Goal: Task Accomplishment & Management: Complete application form

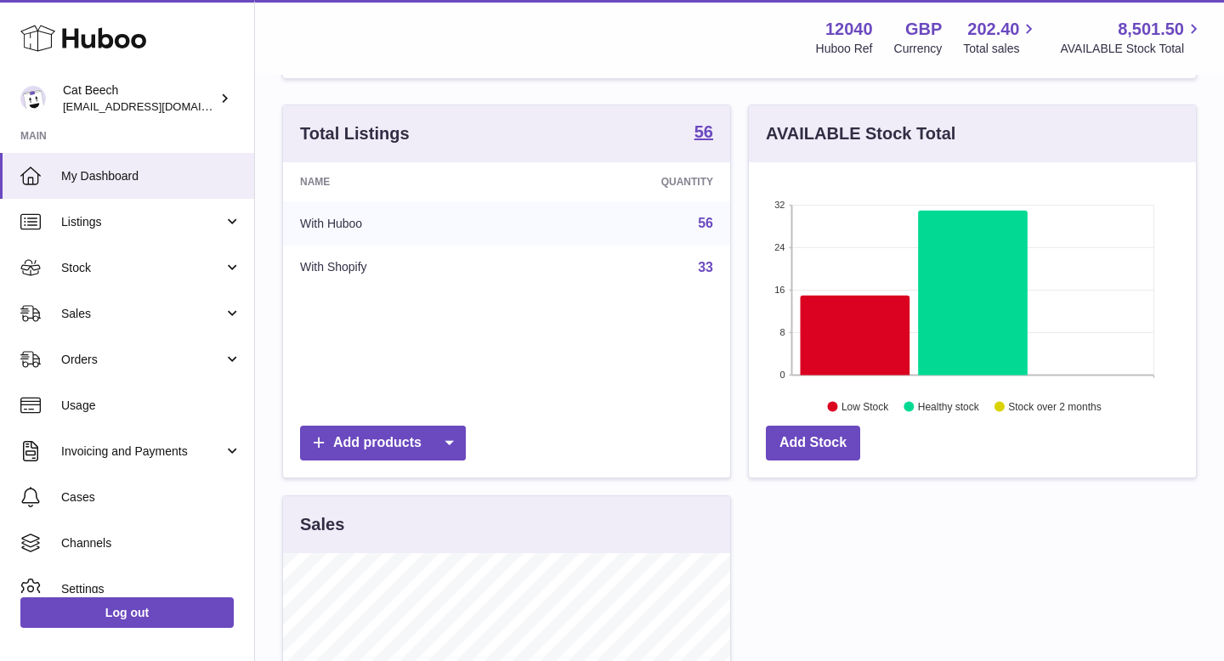
scroll to position [225, 0]
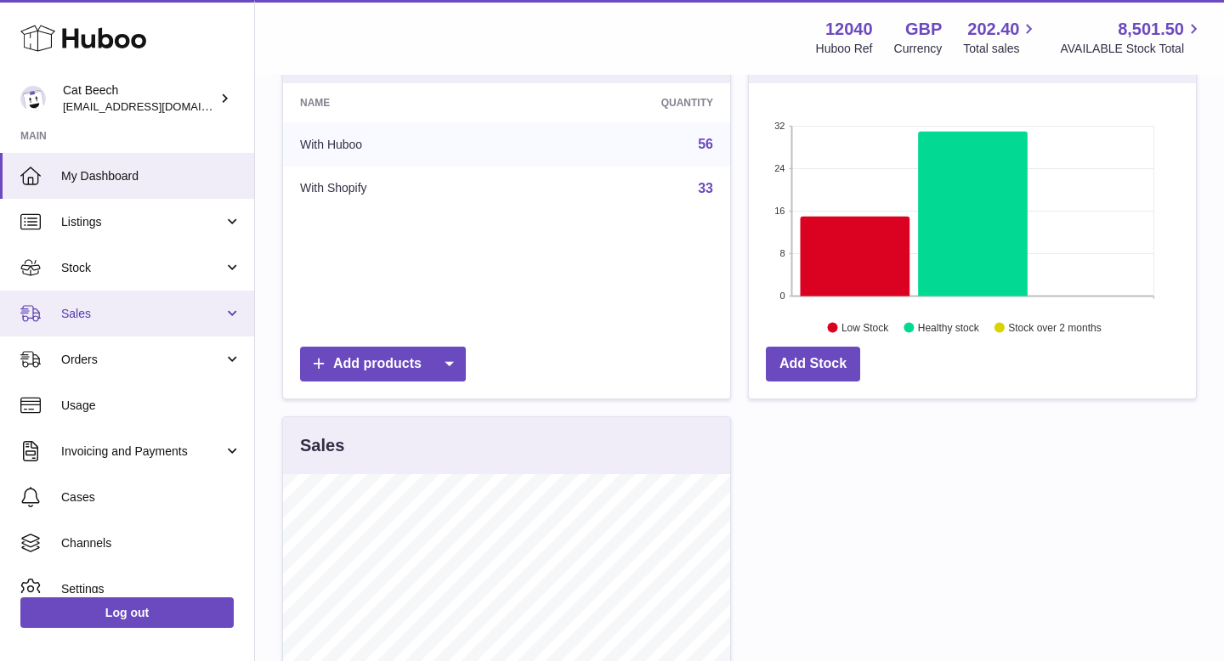
click at [179, 326] on link "Sales" at bounding box center [127, 314] width 254 height 46
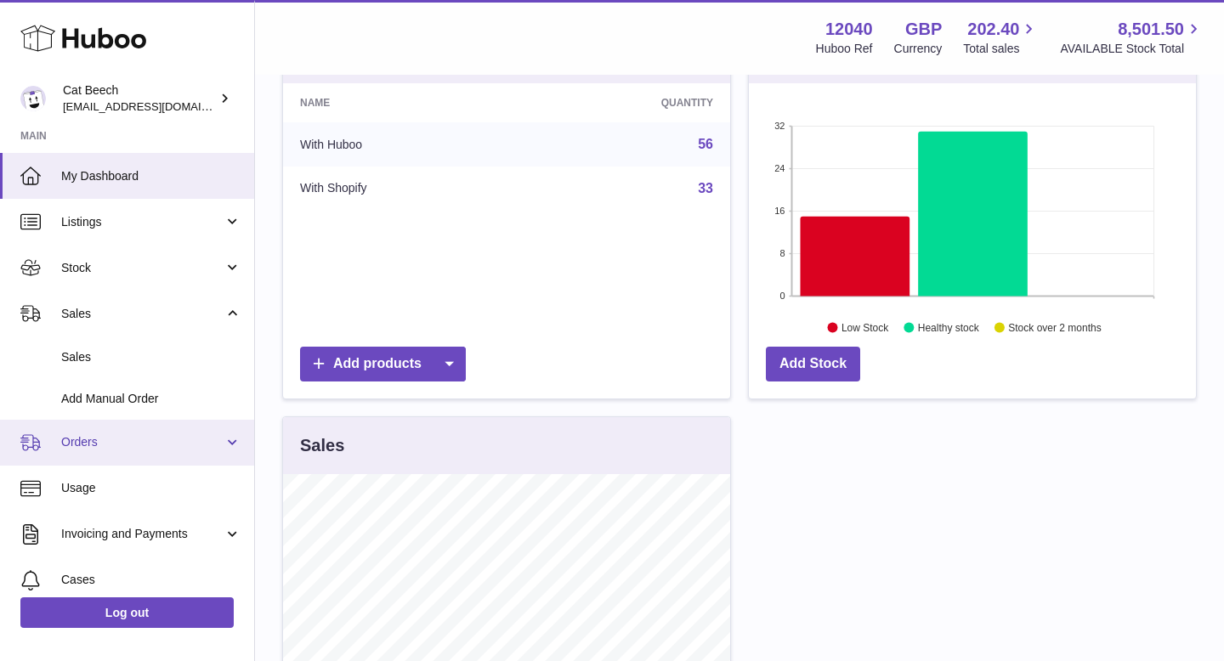
click at [132, 438] on span "Orders" at bounding box center [142, 442] width 162 height 16
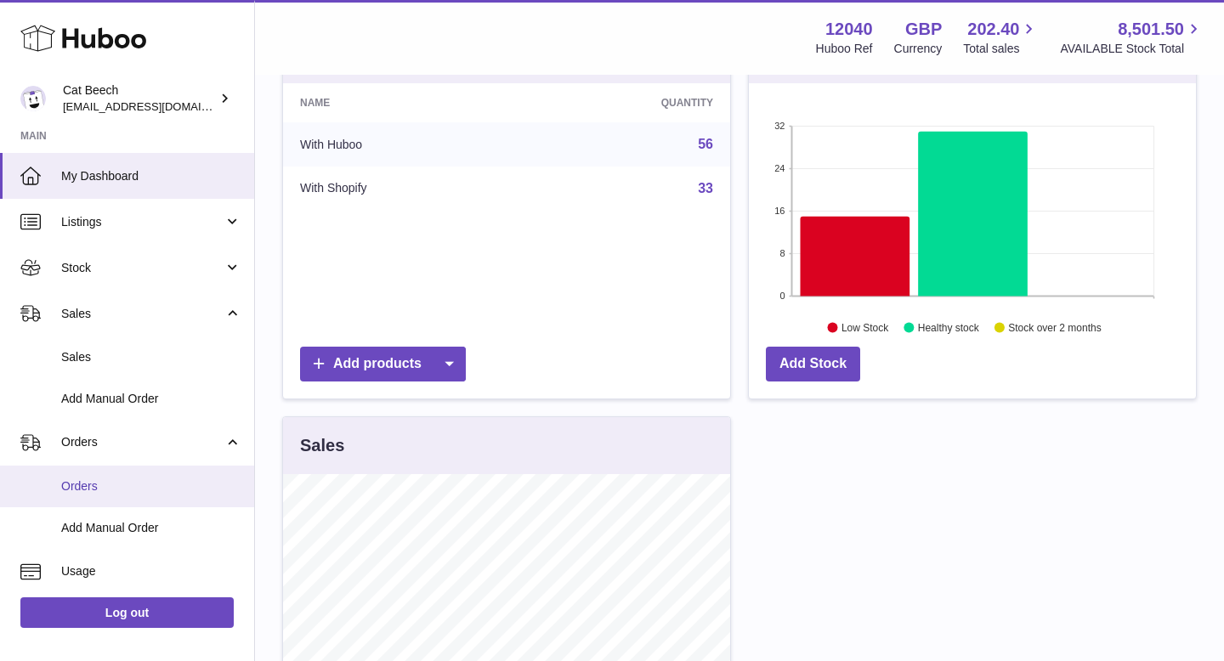
click at [135, 468] on link "Orders" at bounding box center [127, 487] width 254 height 42
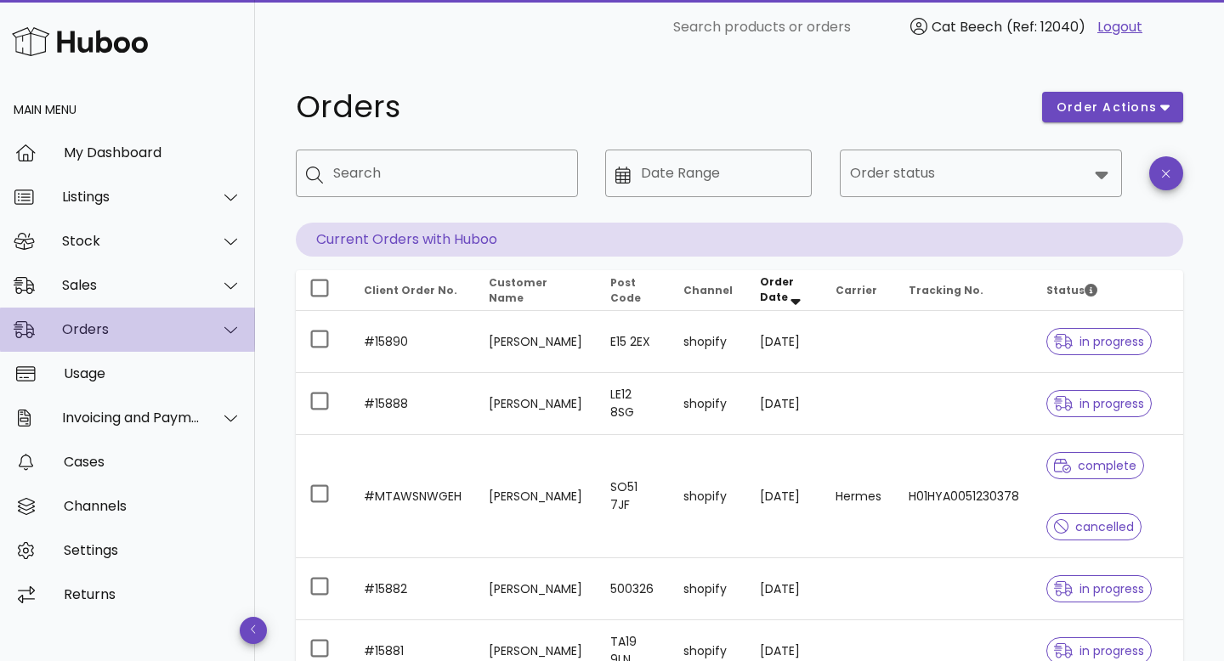
click at [136, 341] on div "Orders" at bounding box center [127, 330] width 255 height 44
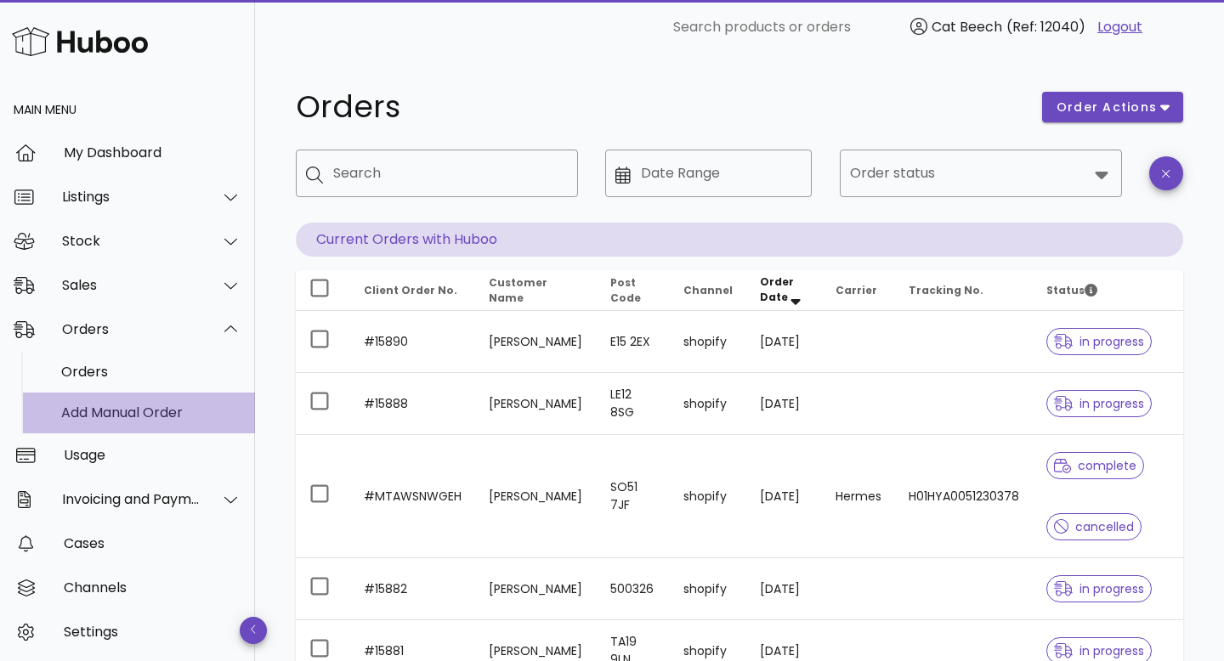
click at [122, 411] on div "Add Manual Order" at bounding box center [151, 413] width 180 height 16
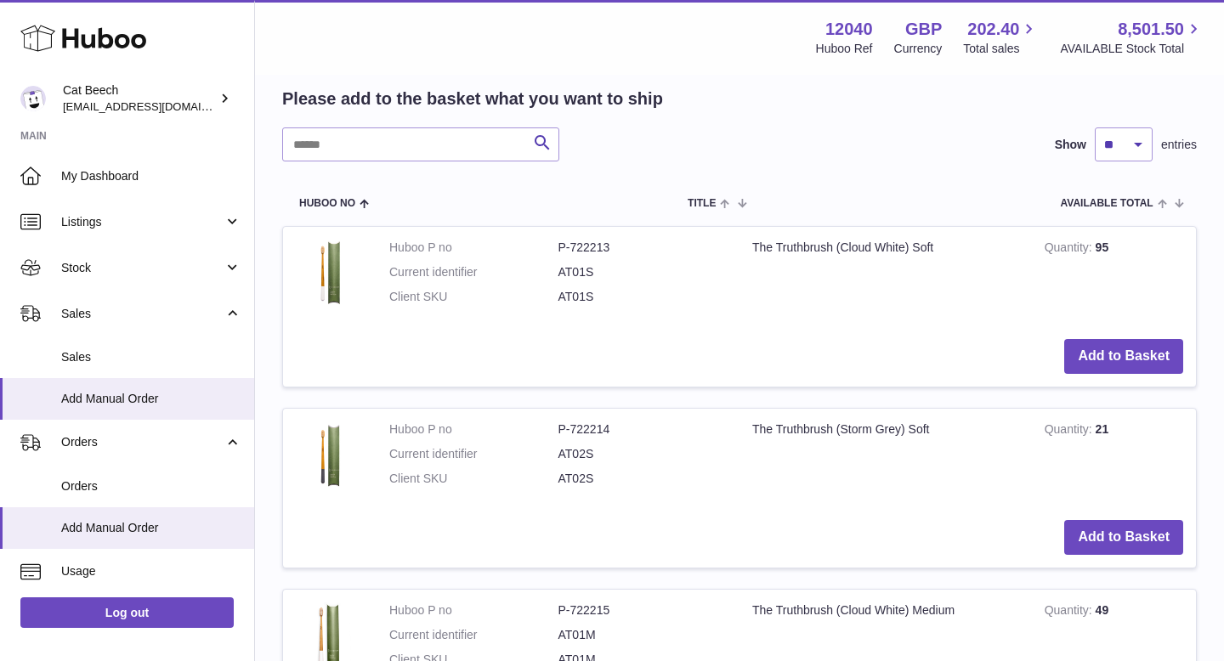
scroll to position [223, 0]
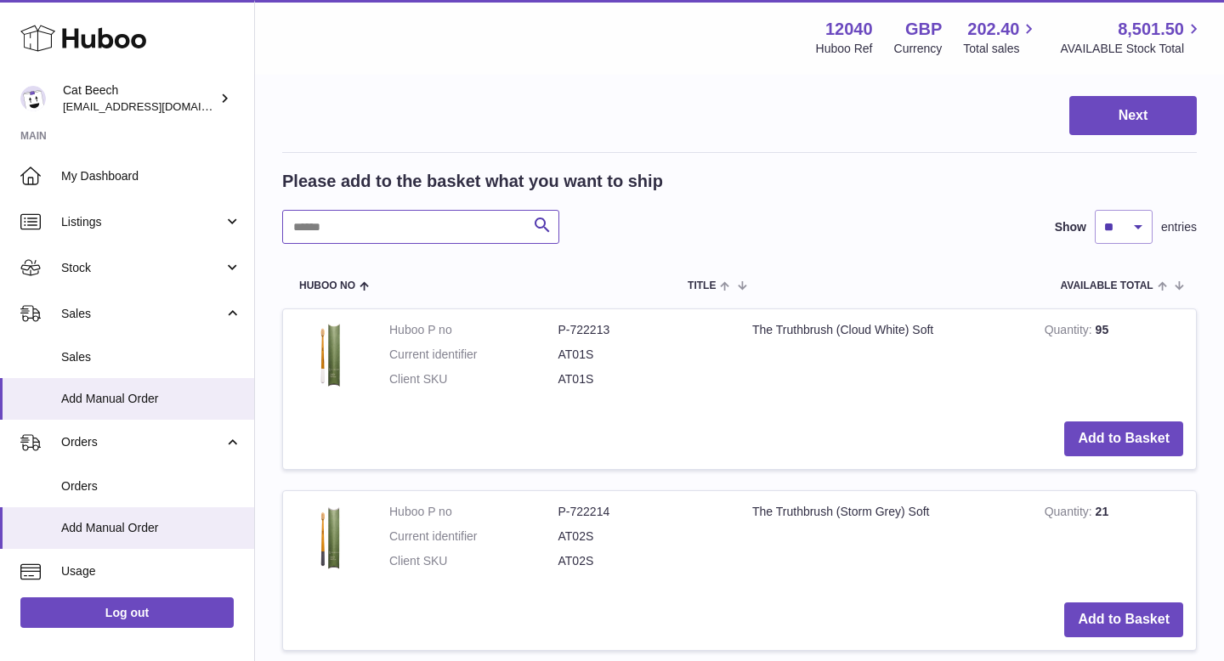
click at [354, 232] on input "text" at bounding box center [420, 227] width 277 height 34
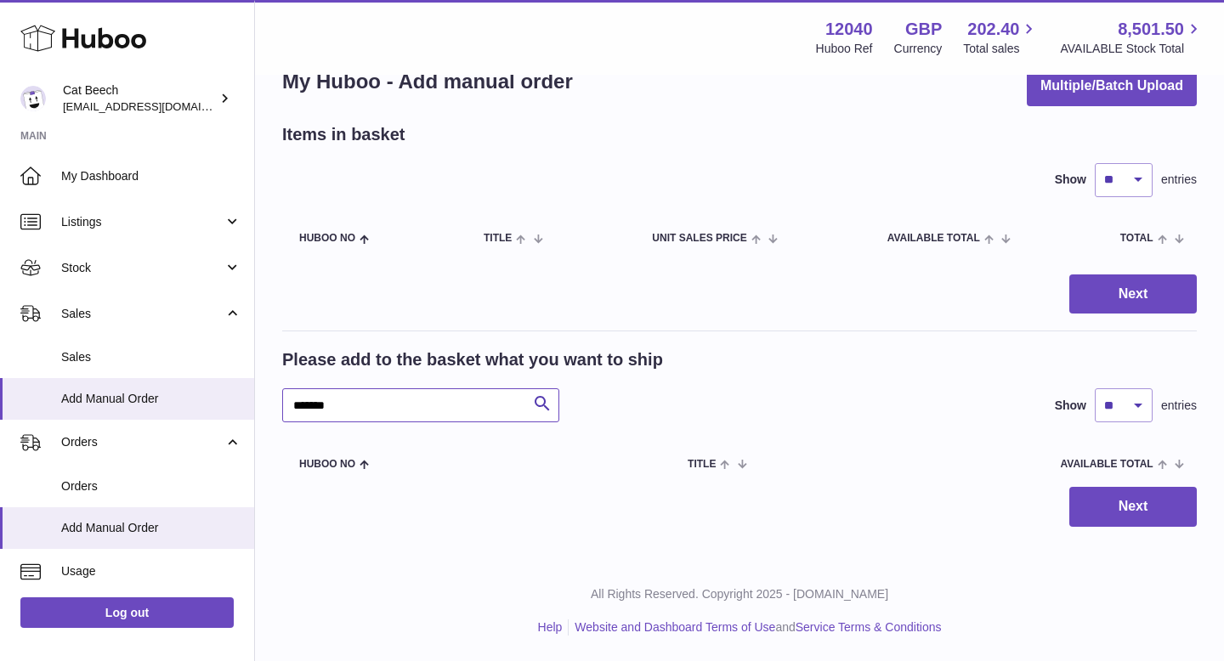
scroll to position [44, 0]
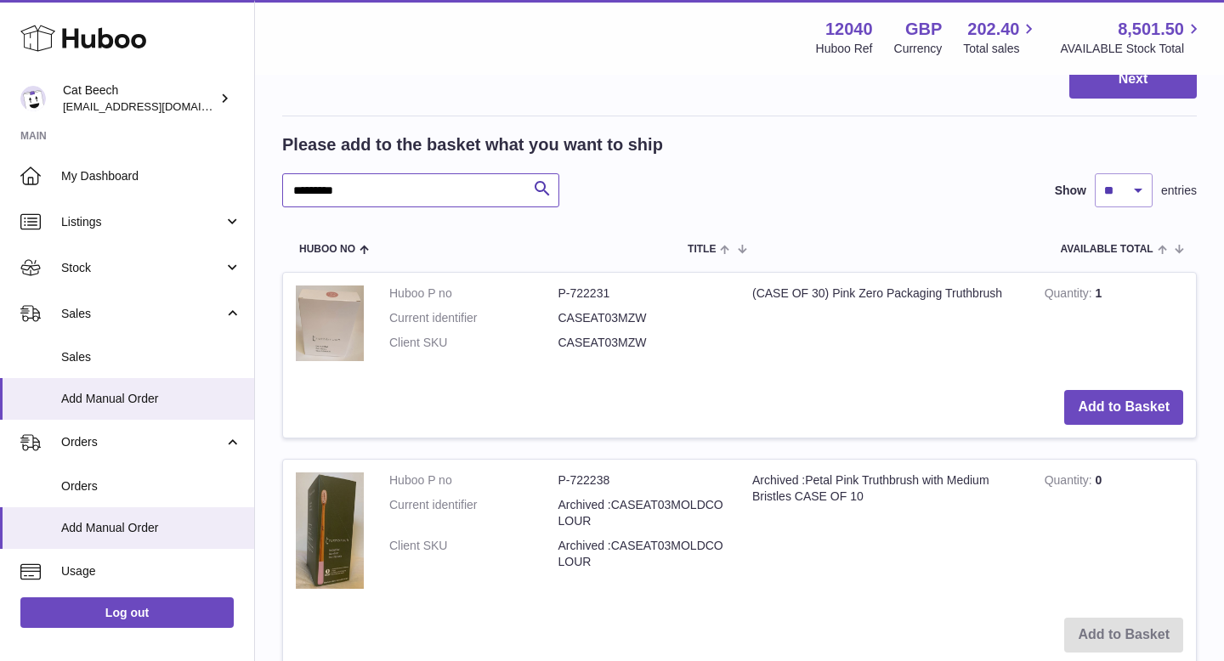
scroll to position [123, 0]
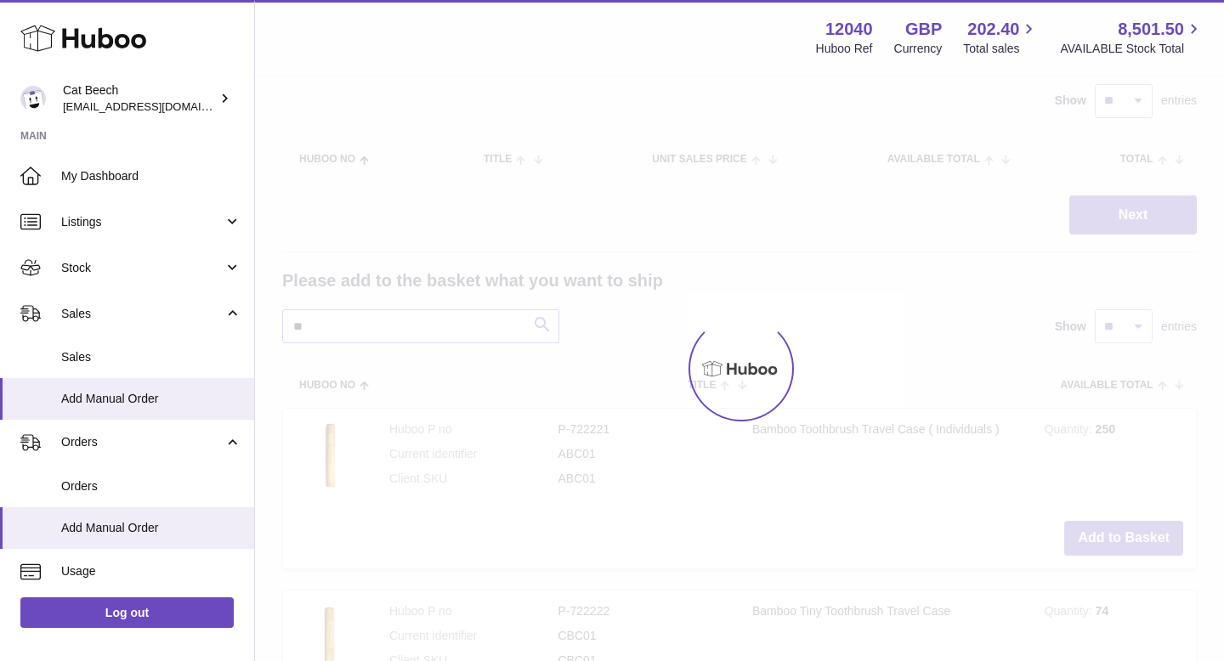
type input "*"
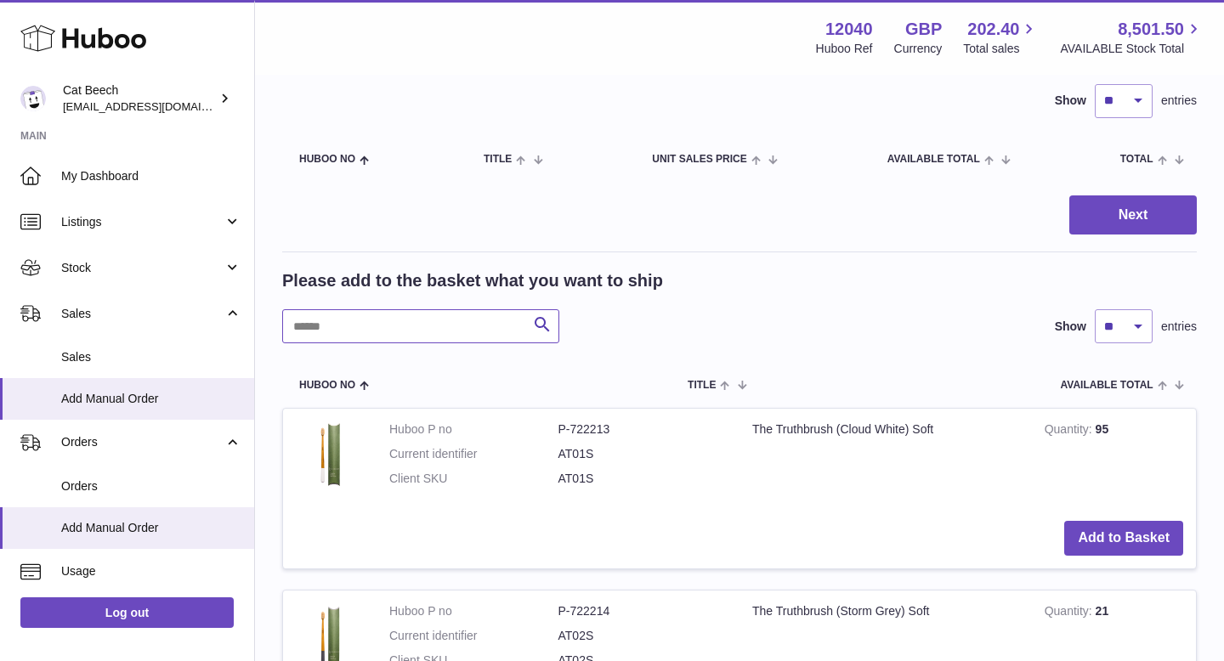
click at [416, 322] on input "text" at bounding box center [420, 326] width 277 height 34
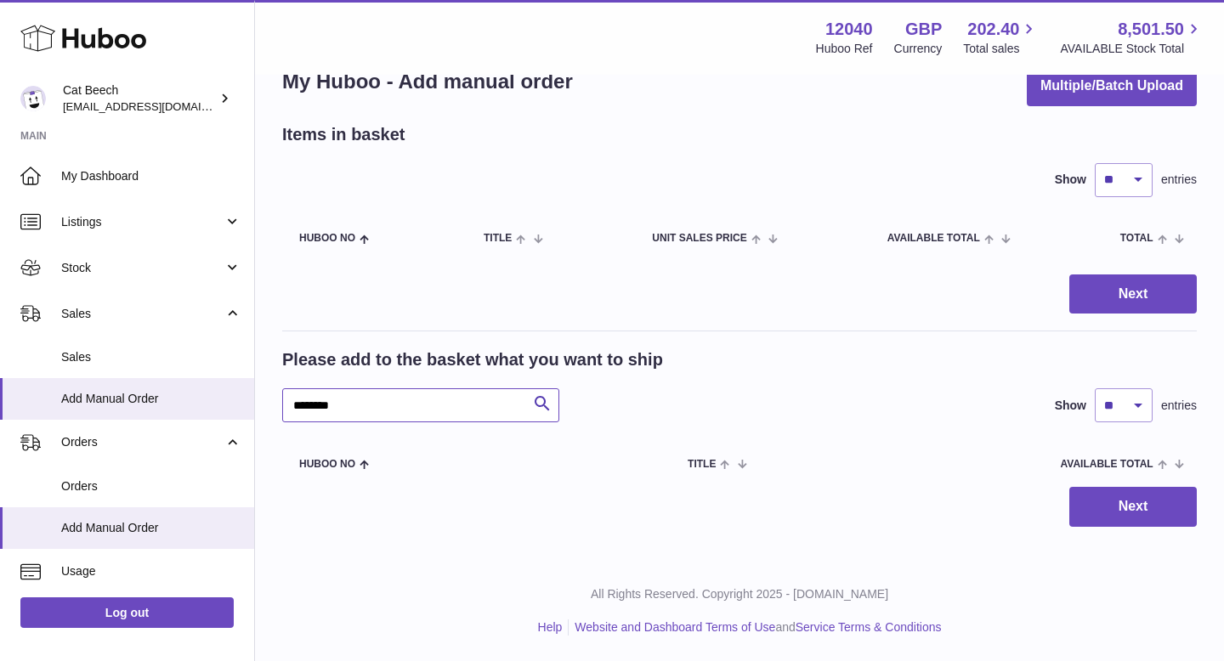
scroll to position [44, 0]
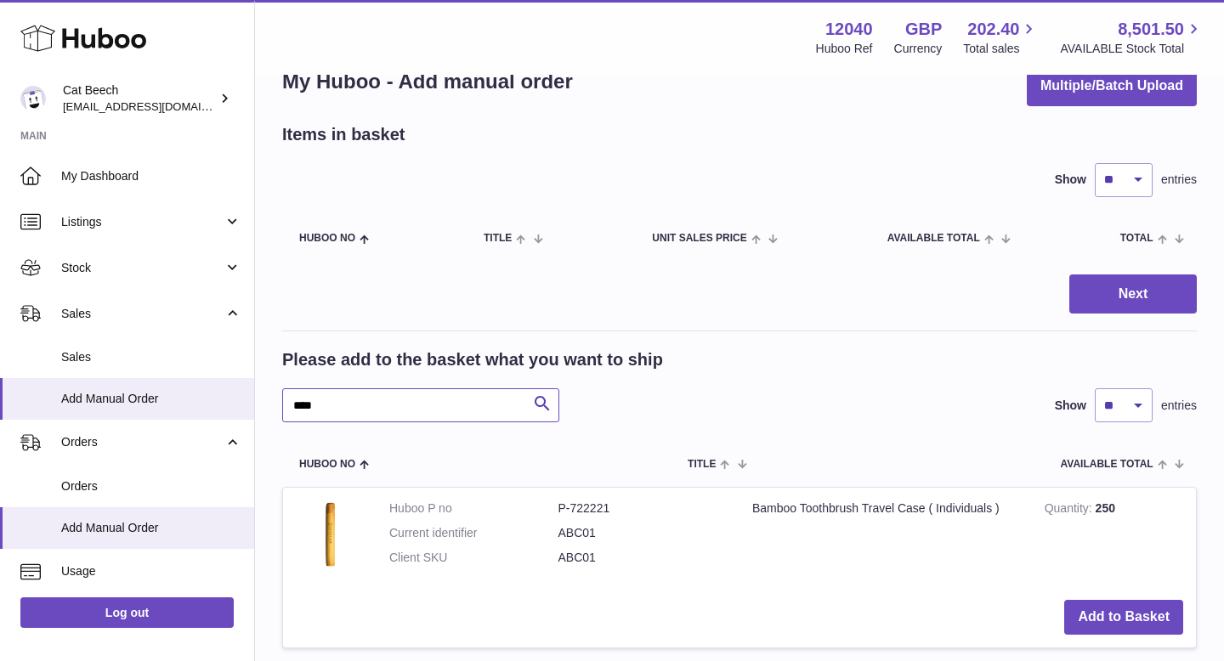
scroll to position [123, 0]
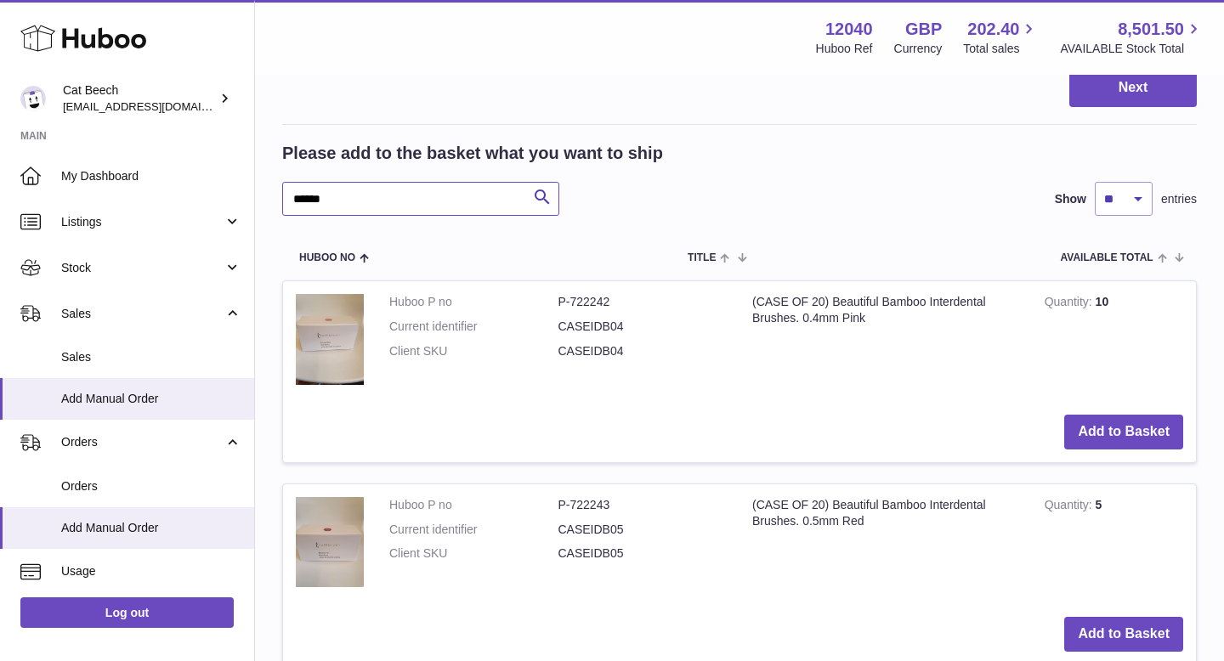
scroll to position [348, 0]
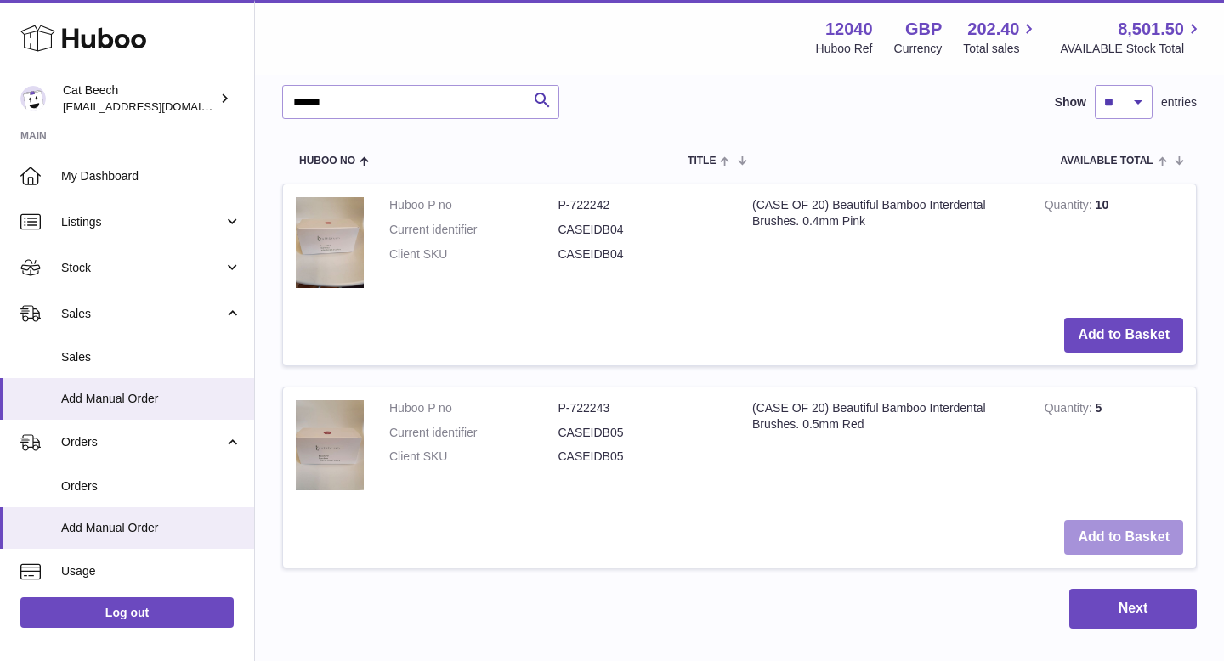
click at [1113, 543] on button "Add to Basket" at bounding box center [1123, 537] width 119 height 35
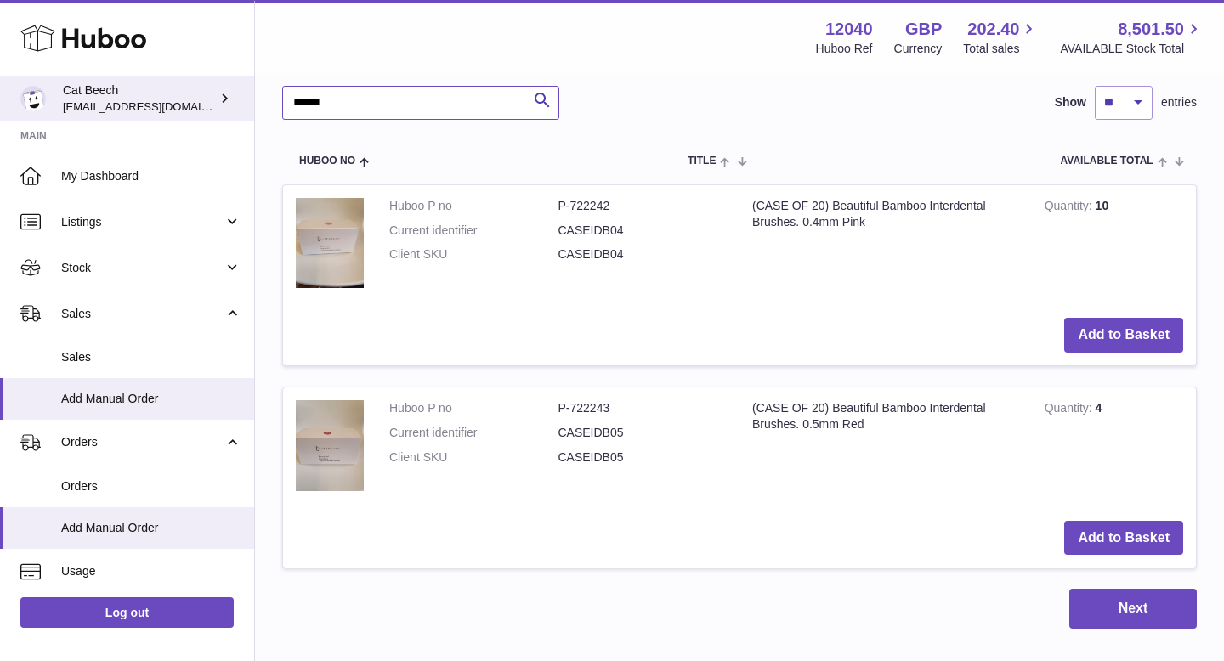
drag, startPoint x: 362, startPoint y: 99, endPoint x: 225, endPoint y: 99, distance: 136.9
click at [225, 99] on div "Huboo Cat Beech Cat@thetruthbrush.com Main My Dashboard Listings Not with Huboo…" at bounding box center [612, 106] width 1224 height 1313
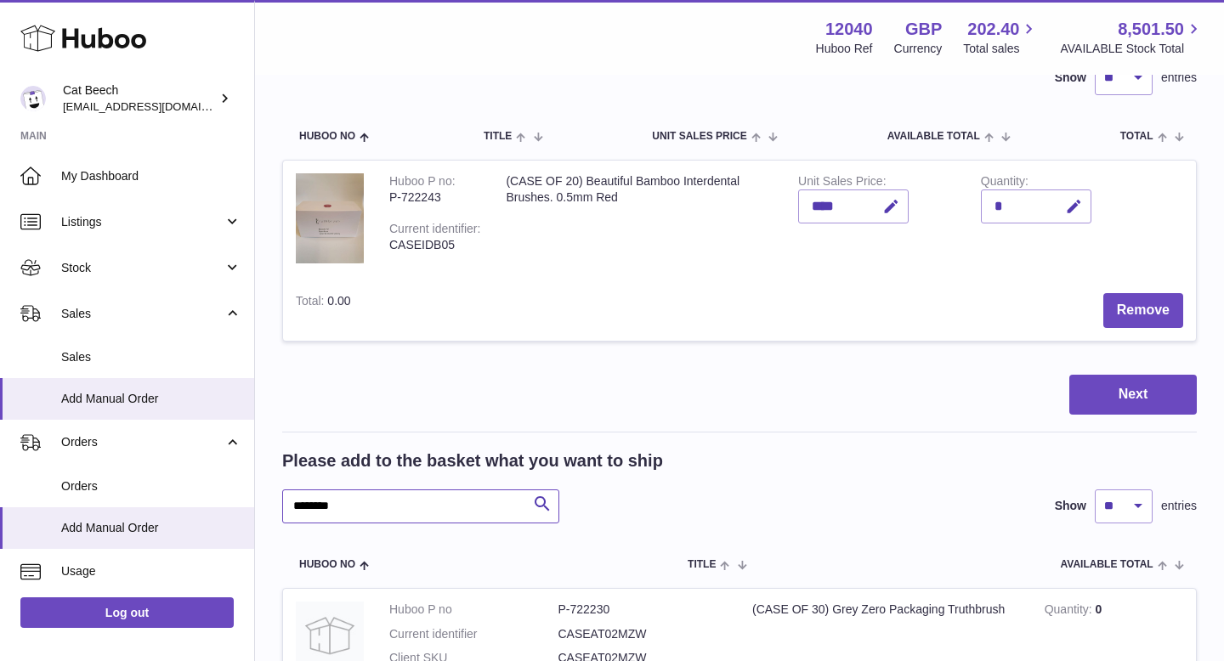
scroll to position [209, 0]
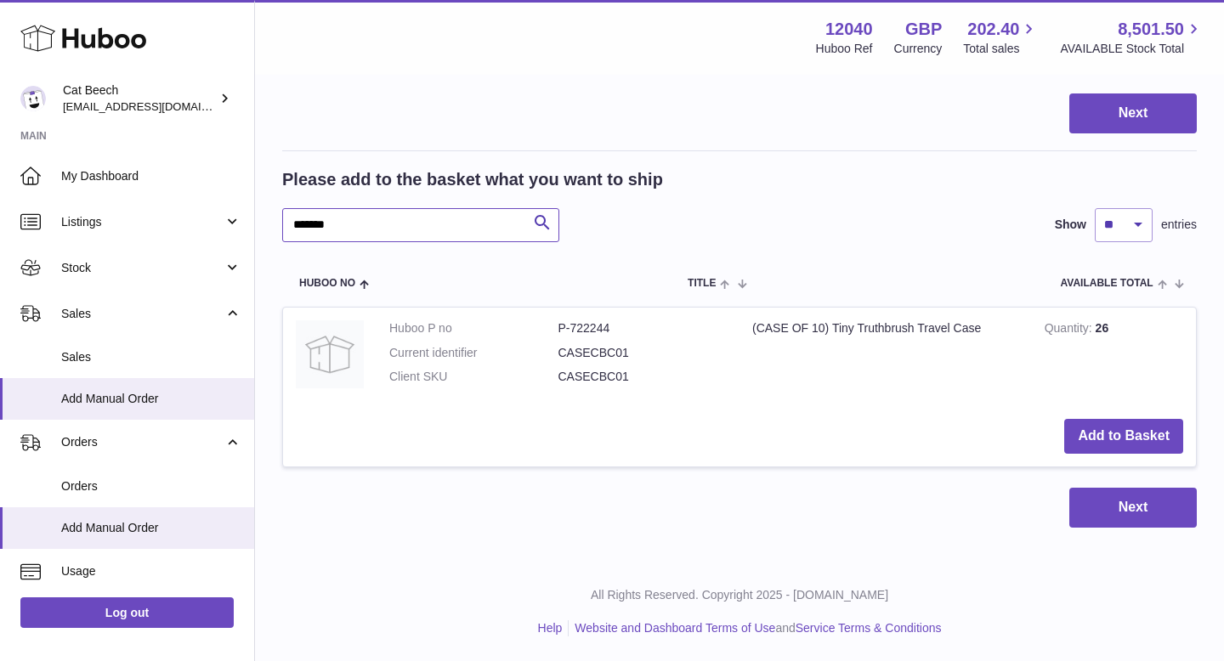
scroll to position [410, 0]
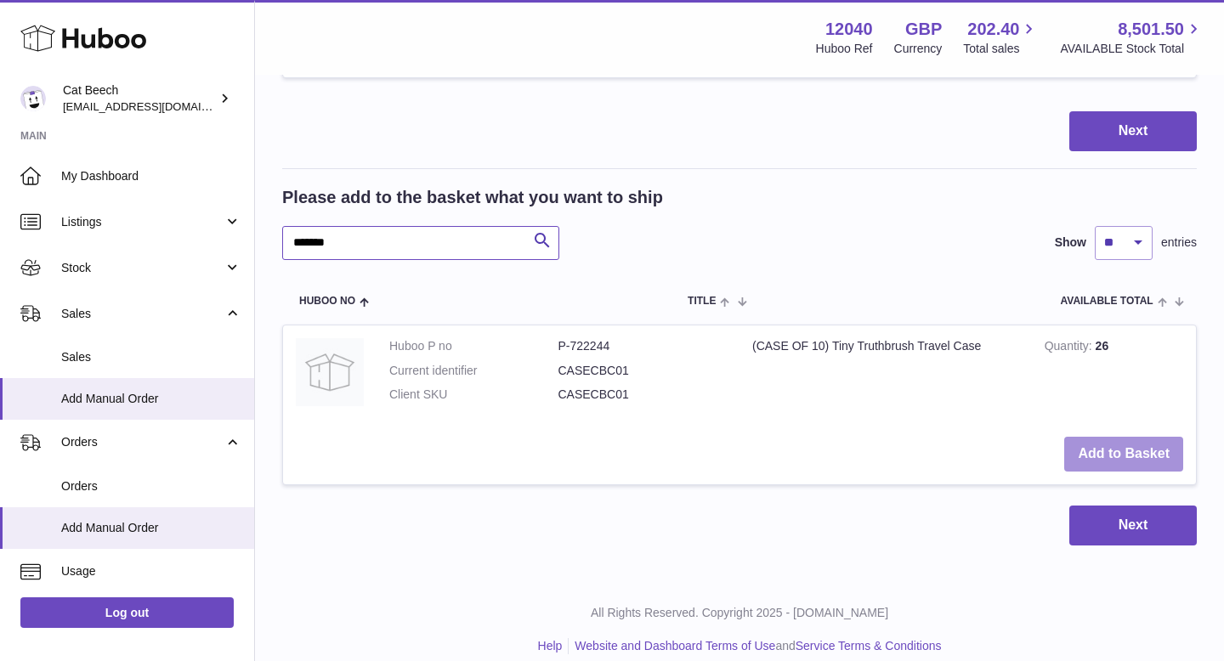
type input "*******"
click at [1129, 454] on button "Add to Basket" at bounding box center [1123, 454] width 119 height 35
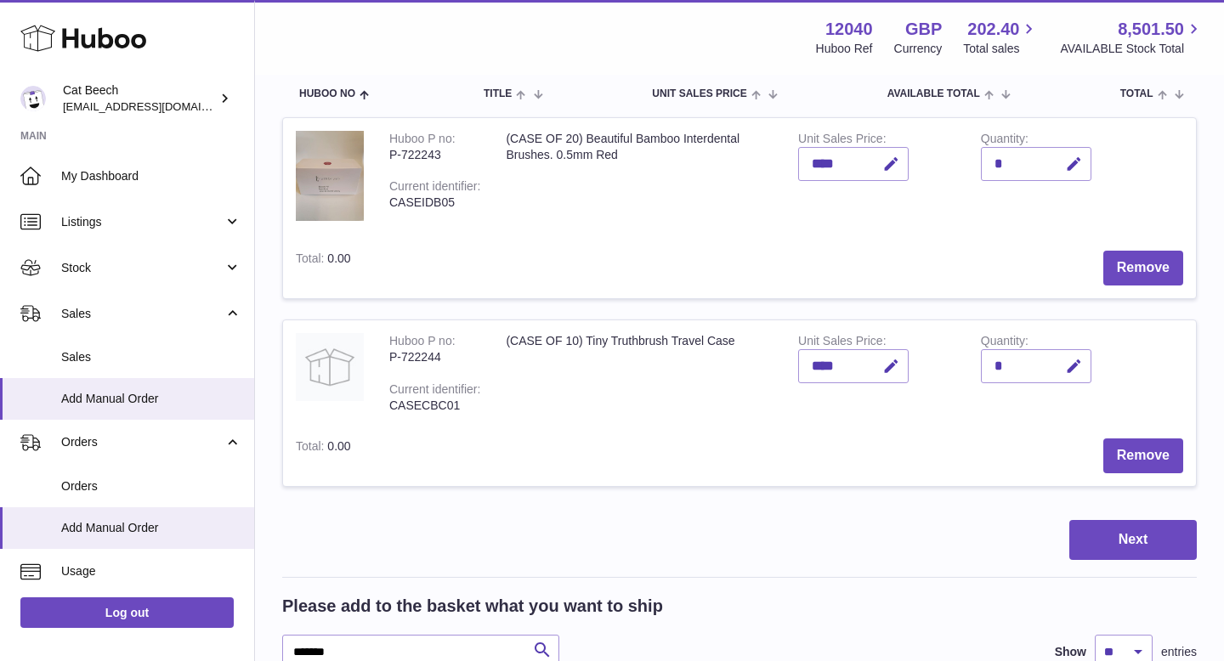
scroll to position [184, 0]
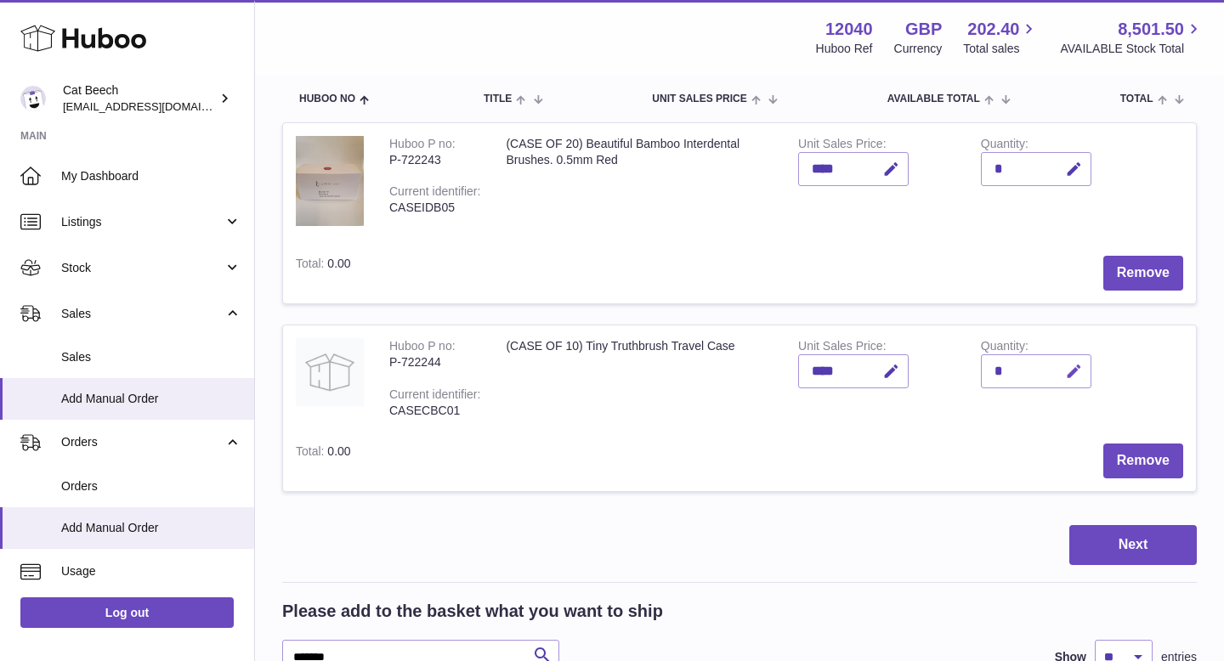
click at [1075, 376] on icon "button" at bounding box center [1074, 372] width 18 height 18
drag, startPoint x: 1007, startPoint y: 369, endPoint x: 988, endPoint y: 370, distance: 18.7
click at [988, 370] on input "*" at bounding box center [1036, 372] width 111 height 34
type input "*"
click at [1071, 372] on icon "submit" at bounding box center [1074, 371] width 15 height 15
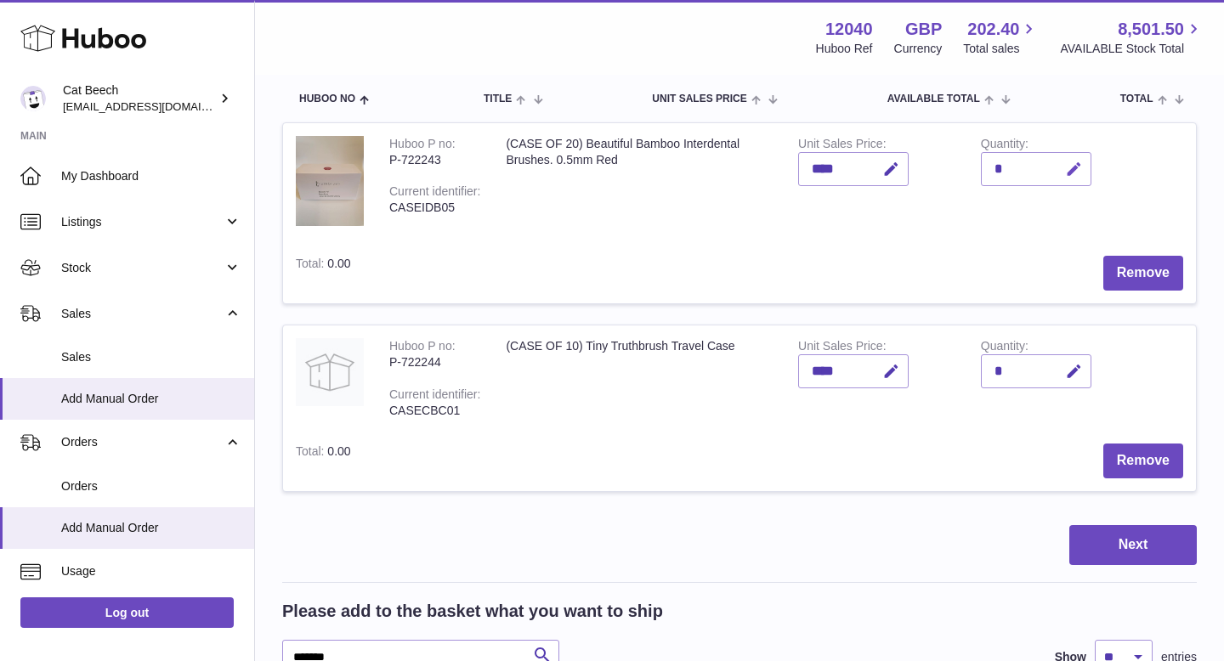
click at [1075, 169] on icon "button" at bounding box center [1074, 170] width 18 height 18
drag, startPoint x: 1015, startPoint y: 172, endPoint x: 959, endPoint y: 172, distance: 56.1
click at [959, 172] on tr "Huboo P no P-722243 Current identifier CASEIDB05 (CASE OF 20) Beautiful Bamboo …" at bounding box center [739, 213] width 915 height 182
drag, startPoint x: 1006, startPoint y: 167, endPoint x: 956, endPoint y: 166, distance: 50.2
click at [956, 166] on tr "Huboo P no P-722243 Current identifier CASEIDB05 (CASE OF 20) Beautiful Bamboo …" at bounding box center [739, 213] width 915 height 182
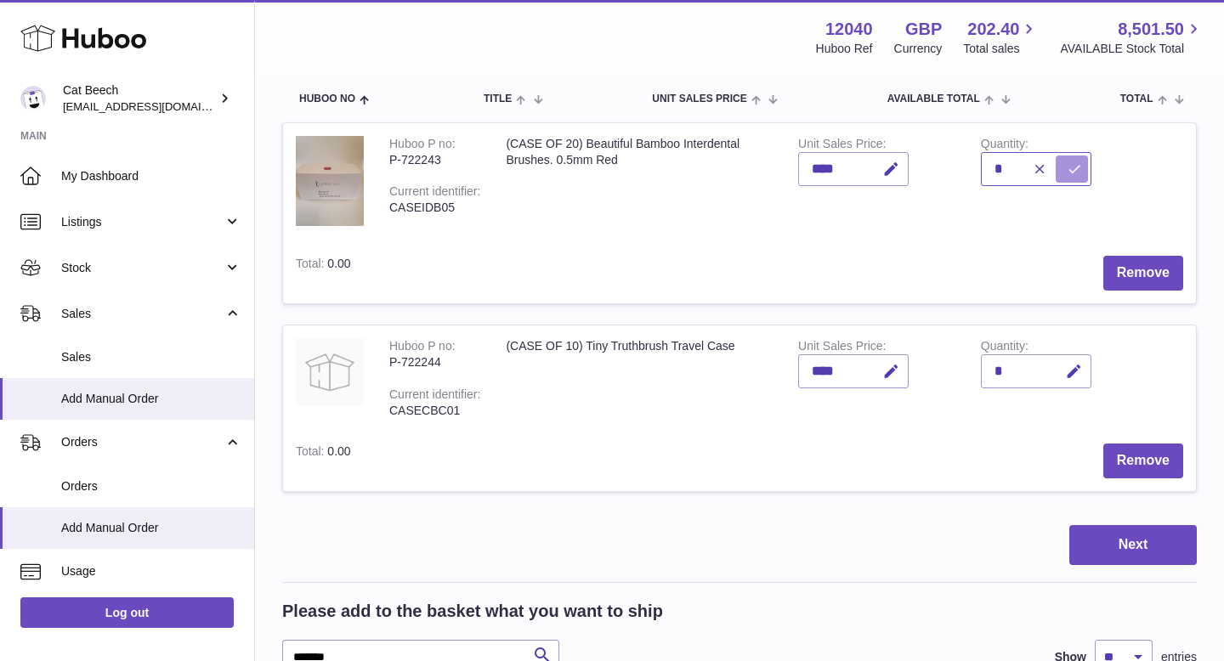
type input "*"
click at [1067, 164] on icon "submit" at bounding box center [1074, 169] width 15 height 15
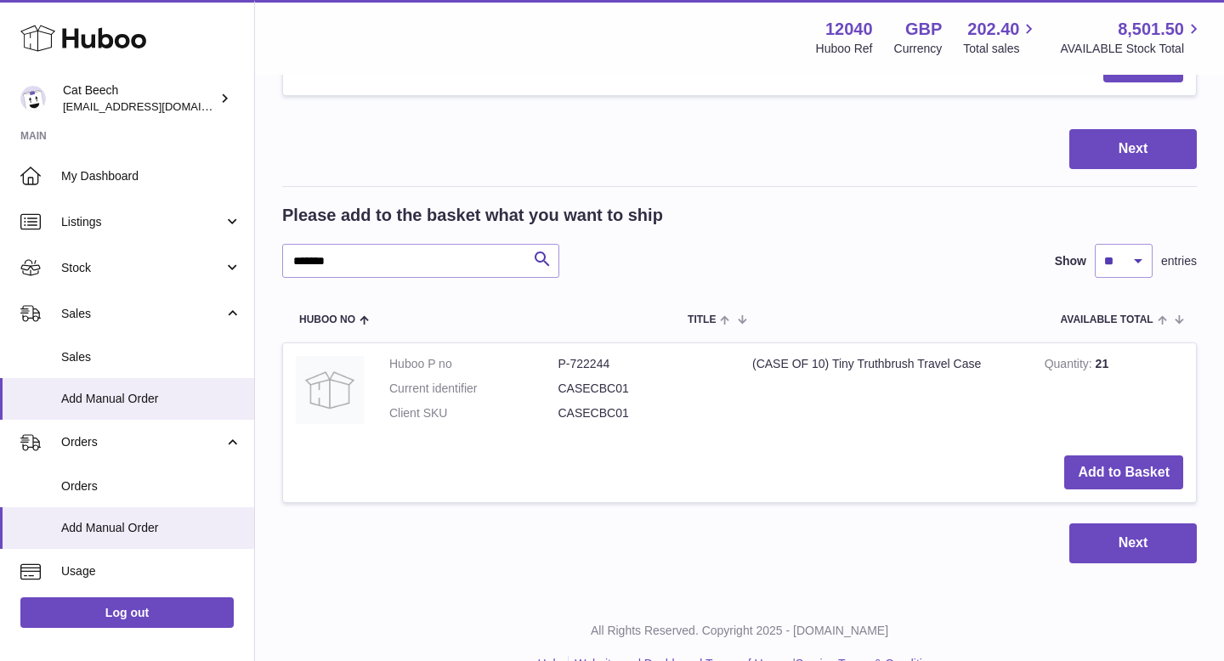
scroll to position [616, 0]
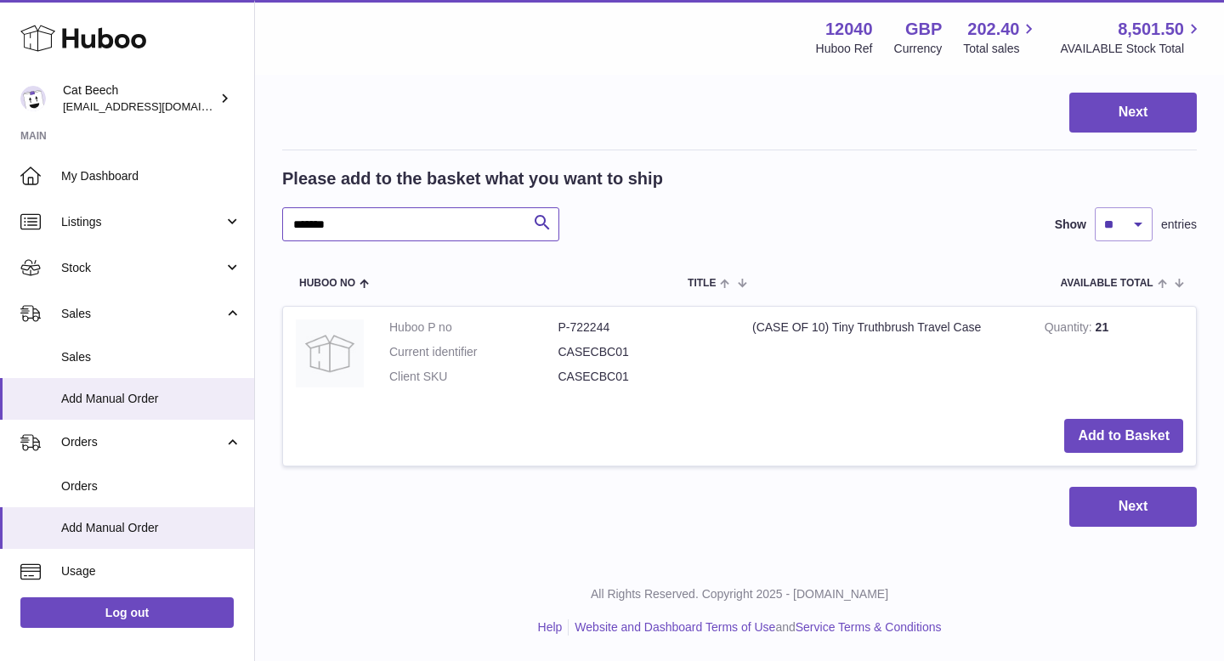
click at [364, 226] on input "*******" at bounding box center [420, 224] width 277 height 34
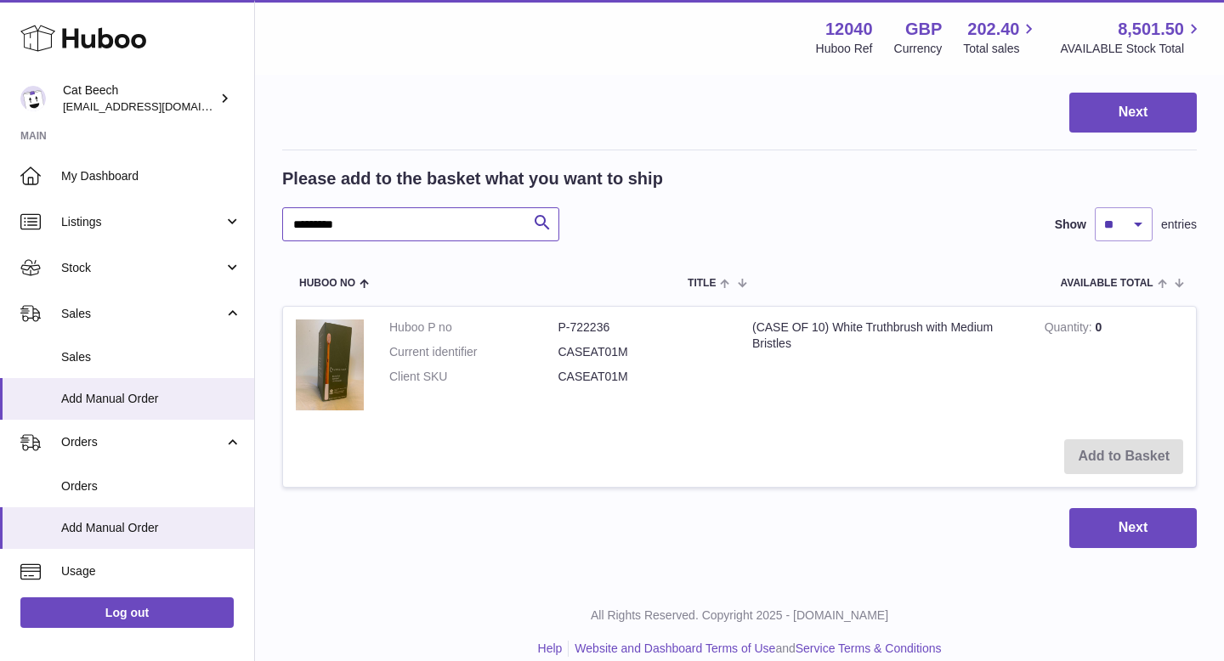
drag, startPoint x: 407, startPoint y: 218, endPoint x: 336, endPoint y: 223, distance: 71.6
click at [336, 223] on input "*********" at bounding box center [420, 224] width 277 height 34
drag, startPoint x: 321, startPoint y: 226, endPoint x: 252, endPoint y: 227, distance: 68.9
click at [252, 227] on div "Huboo Cat Beech Cat@thetruthbrush.com Main My Dashboard Listings Not with Huboo…" at bounding box center [612, 33] width 1224 height 1299
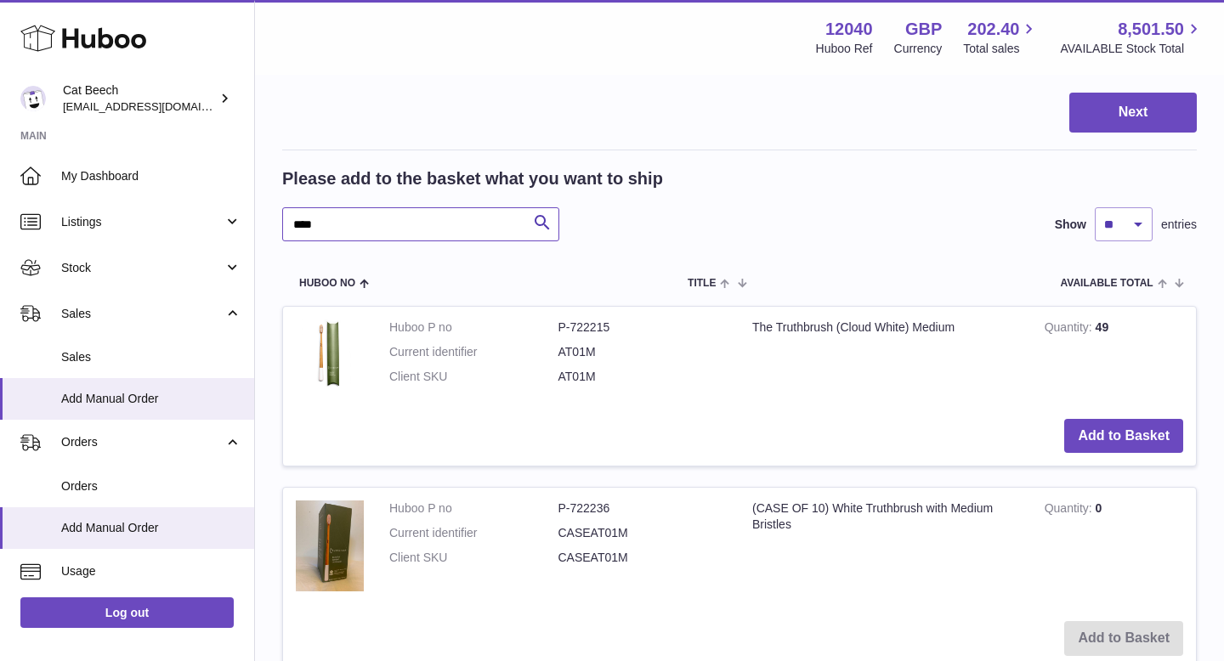
click at [338, 224] on input "****" at bounding box center [420, 224] width 277 height 34
drag, startPoint x: 338, startPoint y: 224, endPoint x: 277, endPoint y: 224, distance: 61.2
click at [277, 224] on div "My Huboo - Add manual order Multiple/Batch Upload Items in basket Show ** ** **…" at bounding box center [739, 111] width 969 height 1303
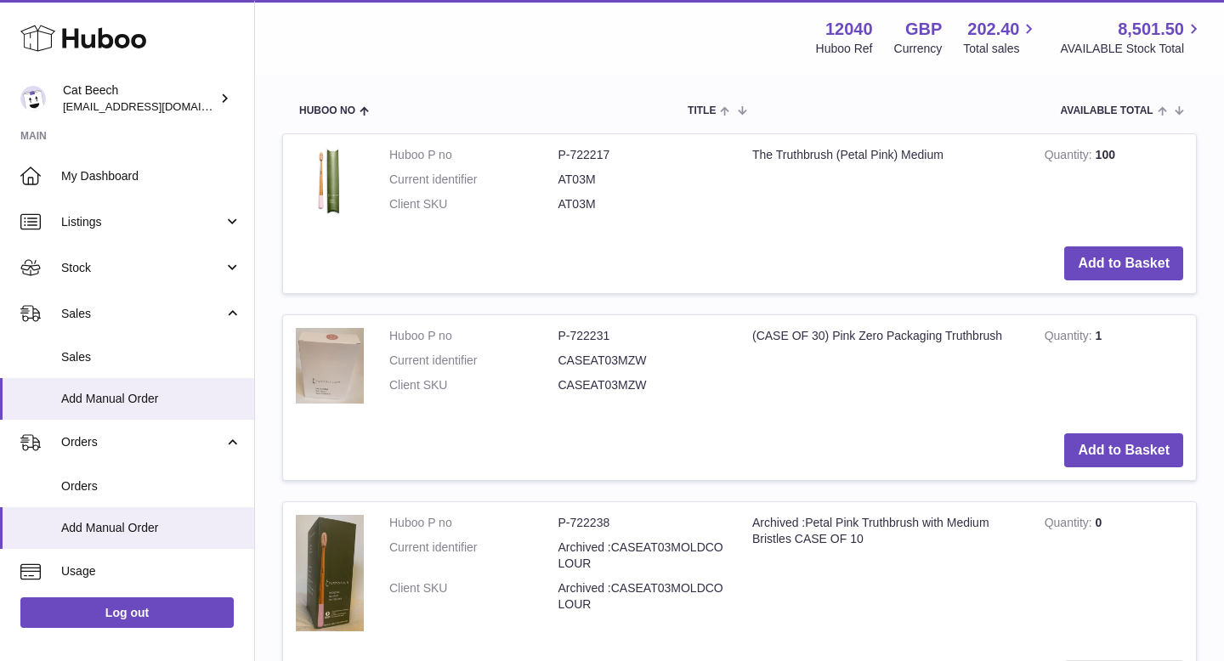
scroll to position [800, 0]
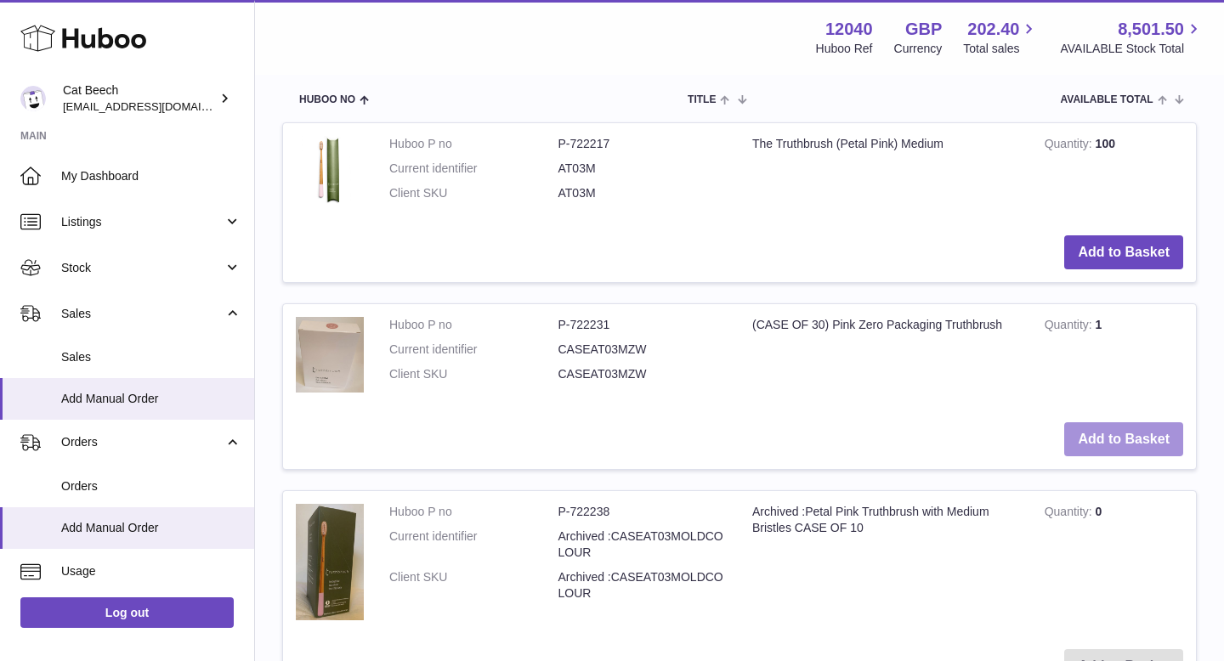
type input "****"
click at [1118, 439] on button "Add to Basket" at bounding box center [1123, 440] width 119 height 35
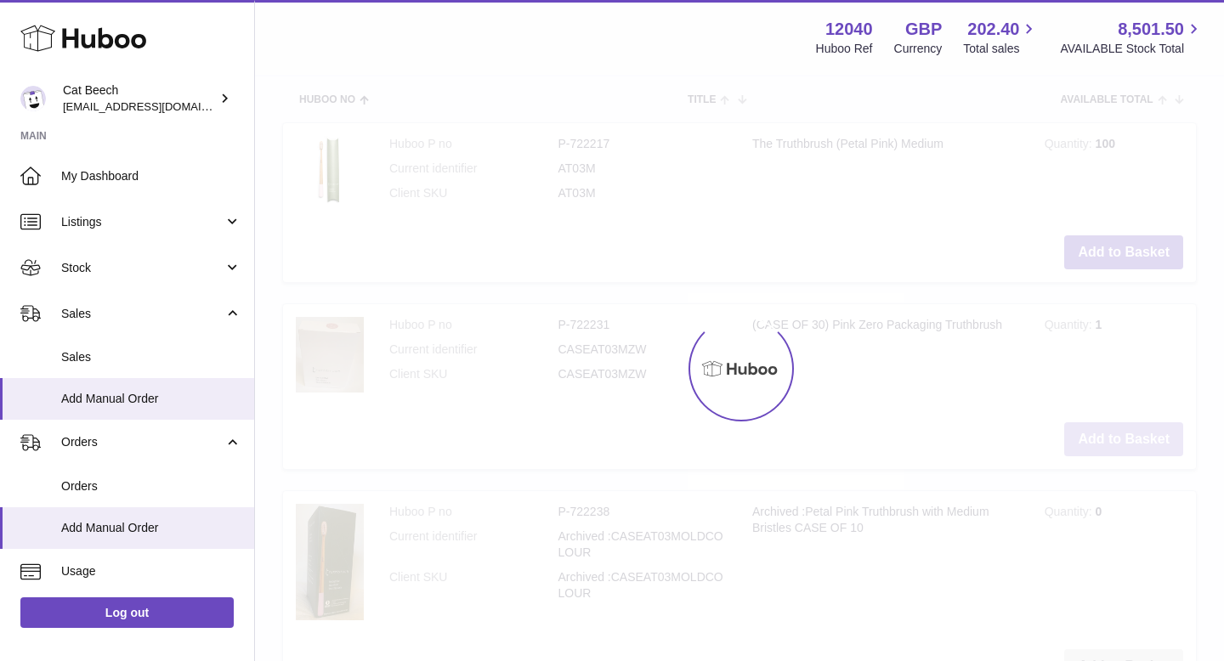
scroll to position [988, 0]
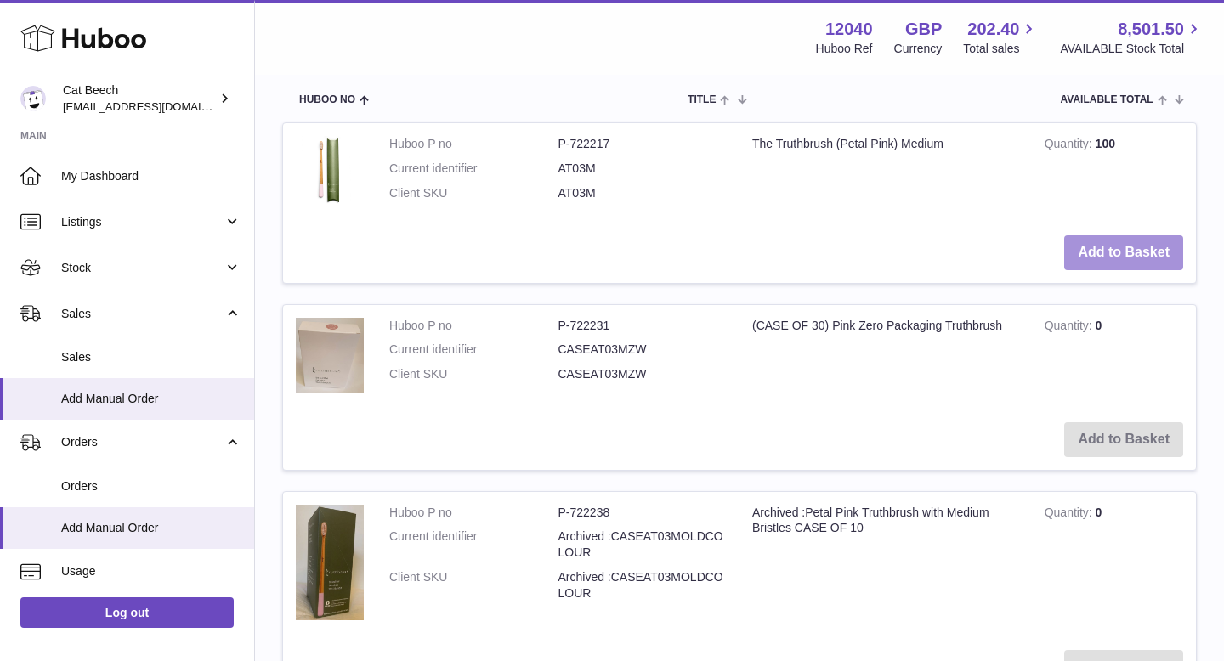
click at [1132, 259] on button "Add to Basket" at bounding box center [1123, 252] width 119 height 35
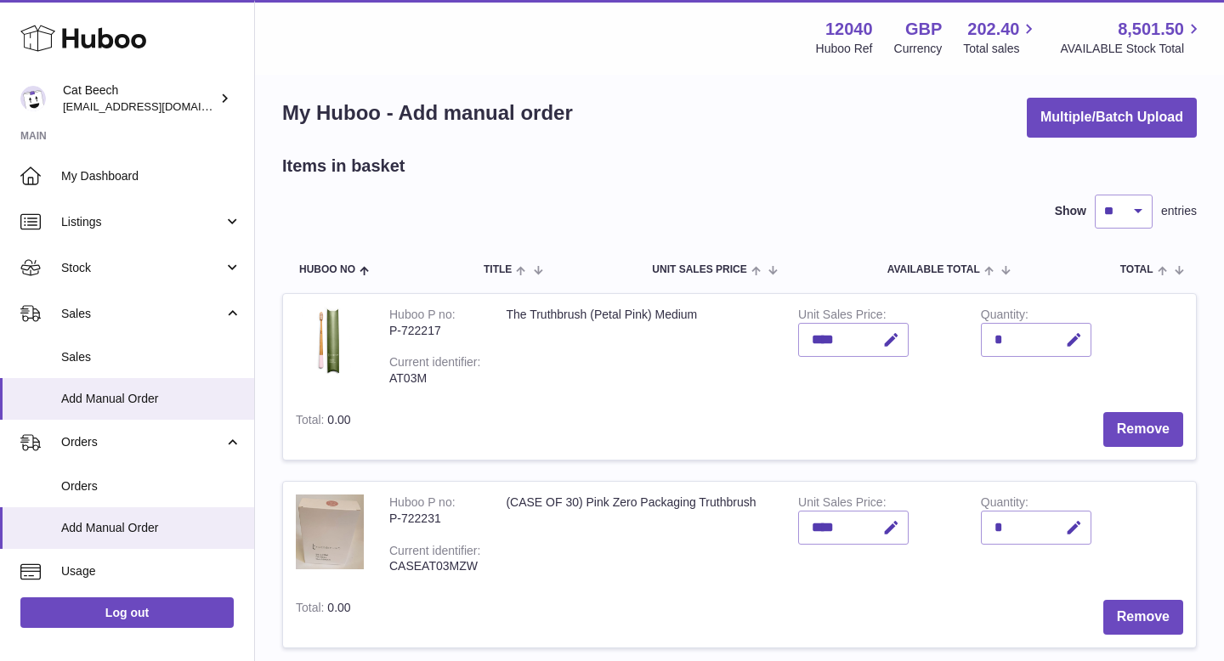
scroll to position [26, 0]
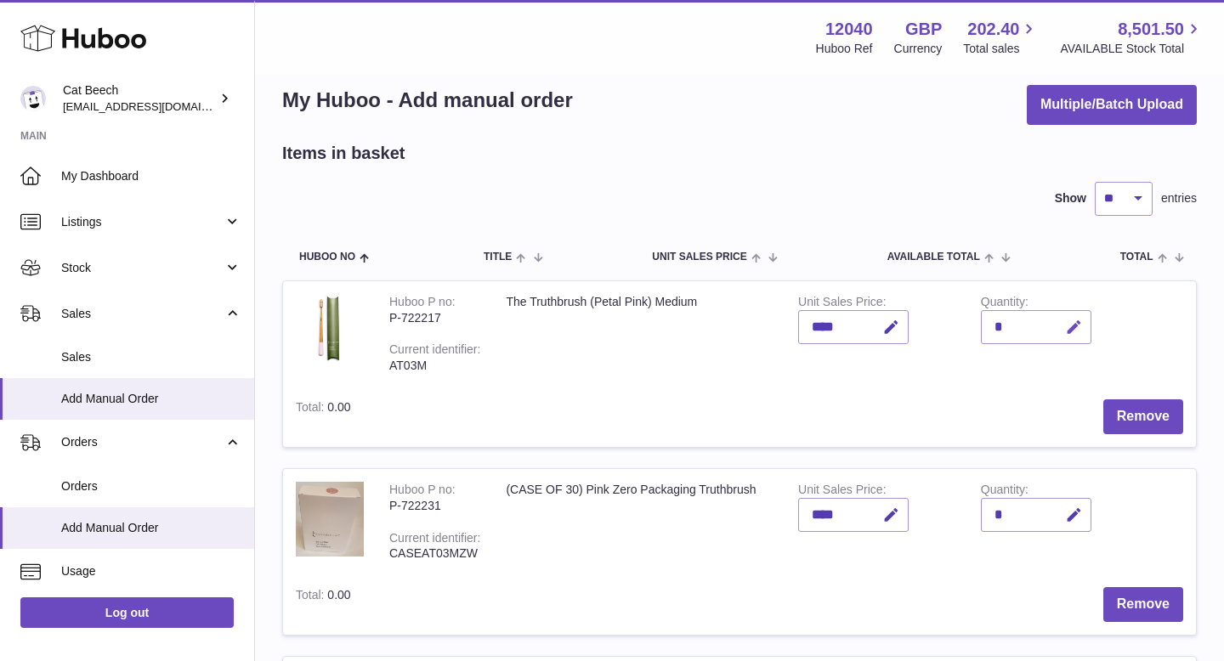
click at [1075, 327] on icon "button" at bounding box center [1074, 328] width 18 height 18
drag, startPoint x: 998, startPoint y: 325, endPoint x: 967, endPoint y: 325, distance: 30.6
click at [967, 325] on tr "Huboo P no P-722217 Current identifier AT03M The Truthbrush (Petal Pink) Medium…" at bounding box center [739, 364] width 915 height 167
type input "**"
click at [1072, 322] on icon "submit" at bounding box center [1074, 327] width 15 height 15
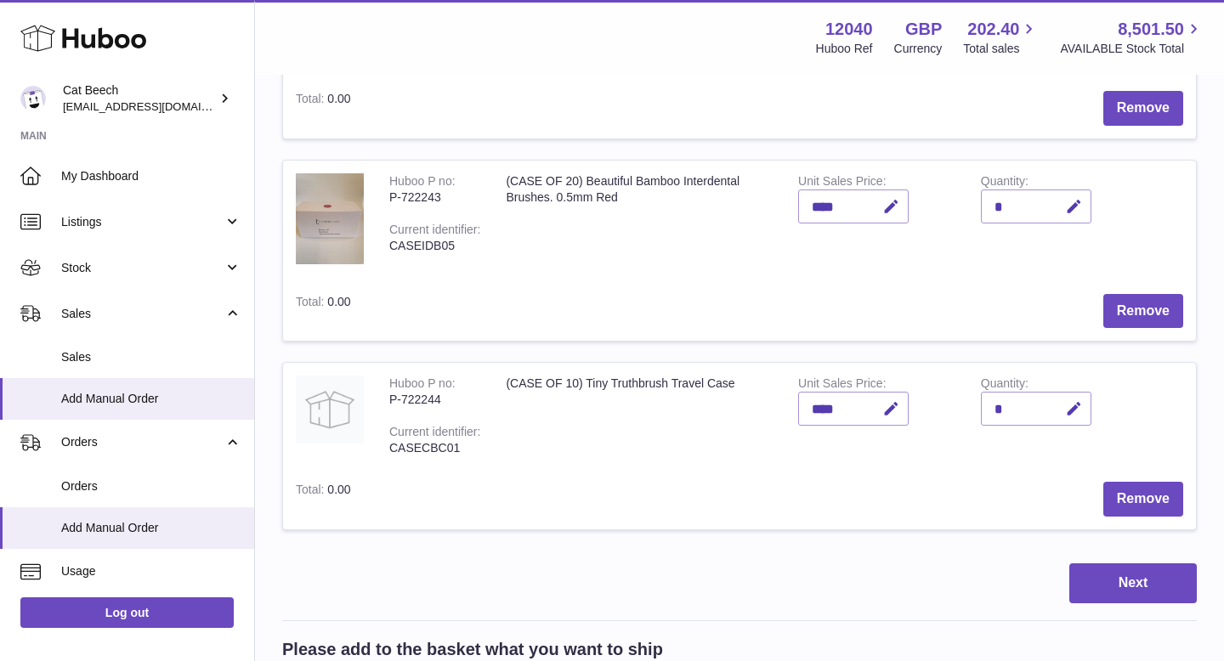
scroll to position [524, 0]
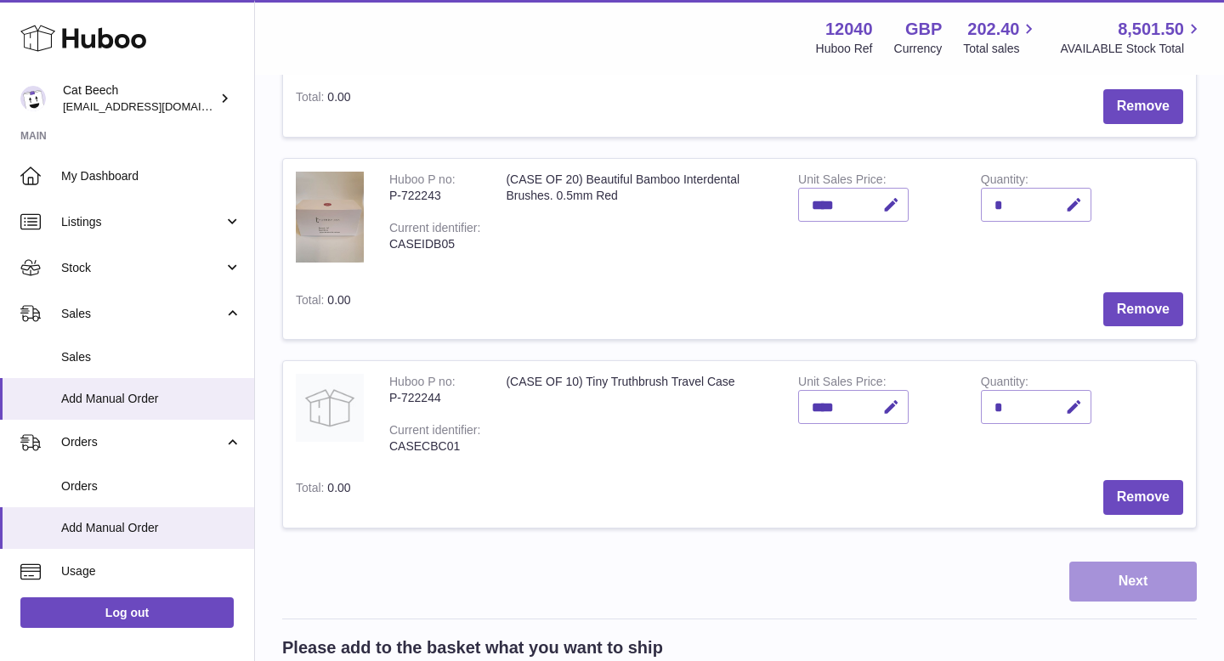
click at [1152, 581] on button "Next" at bounding box center [1133, 582] width 128 height 40
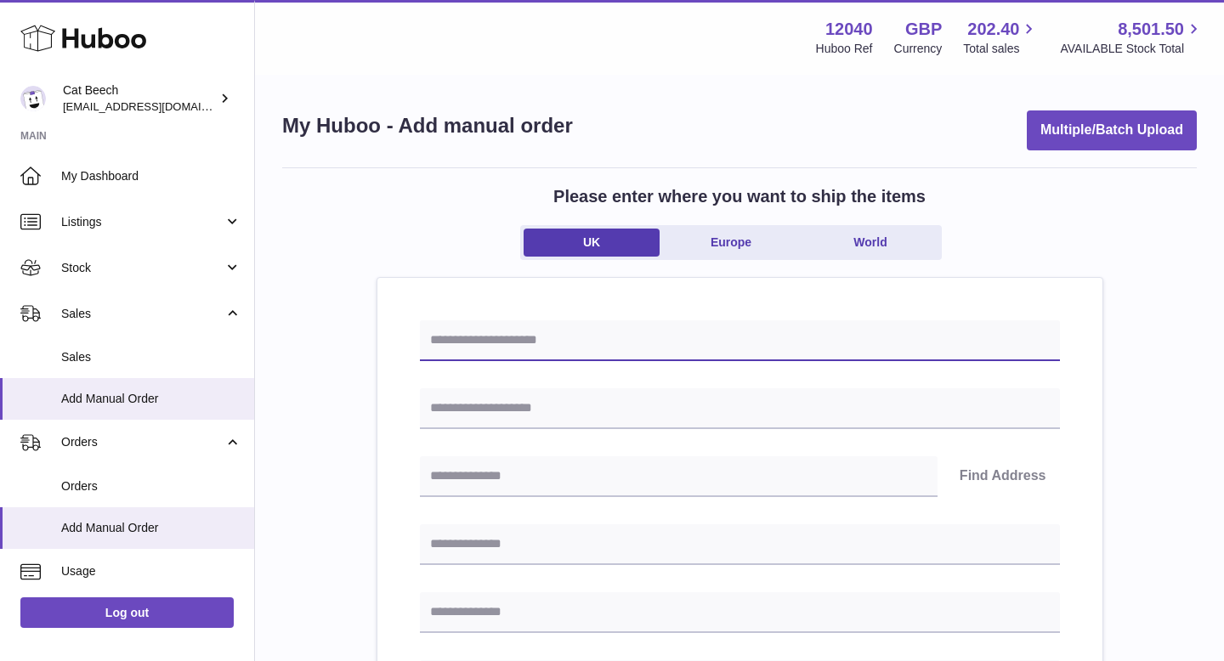
click at [600, 332] on input "text" at bounding box center [740, 341] width 640 height 41
type input "*"
type input "**********"
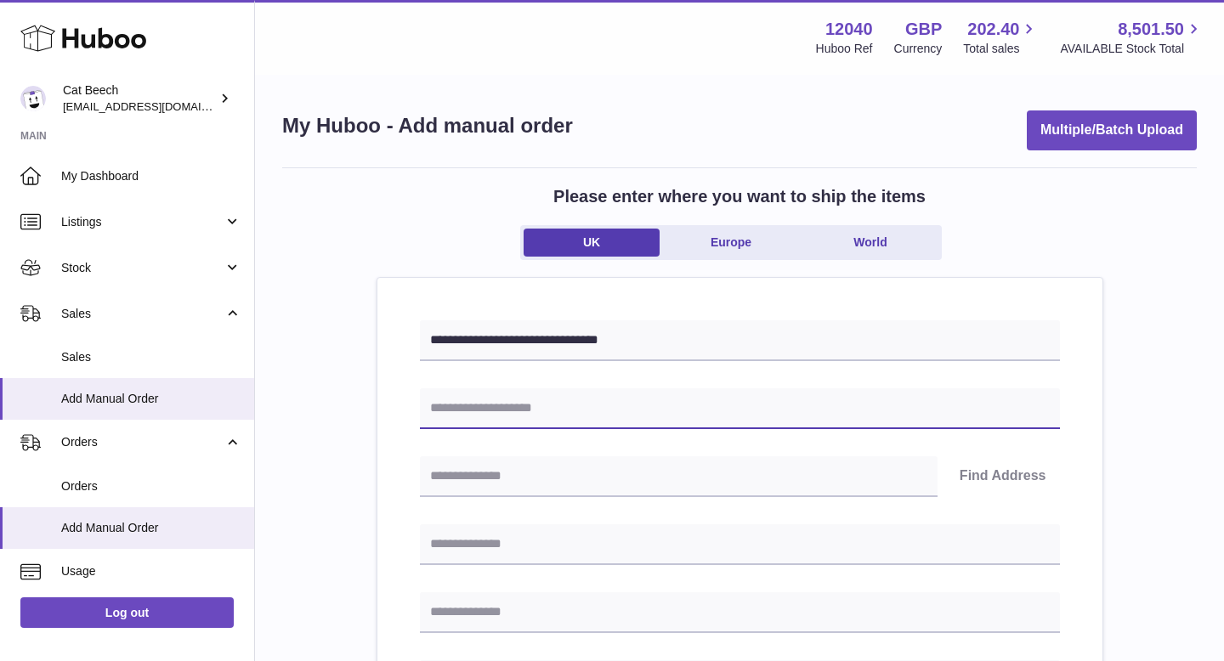
click at [537, 409] on input "text" at bounding box center [740, 409] width 640 height 41
type input "*********"
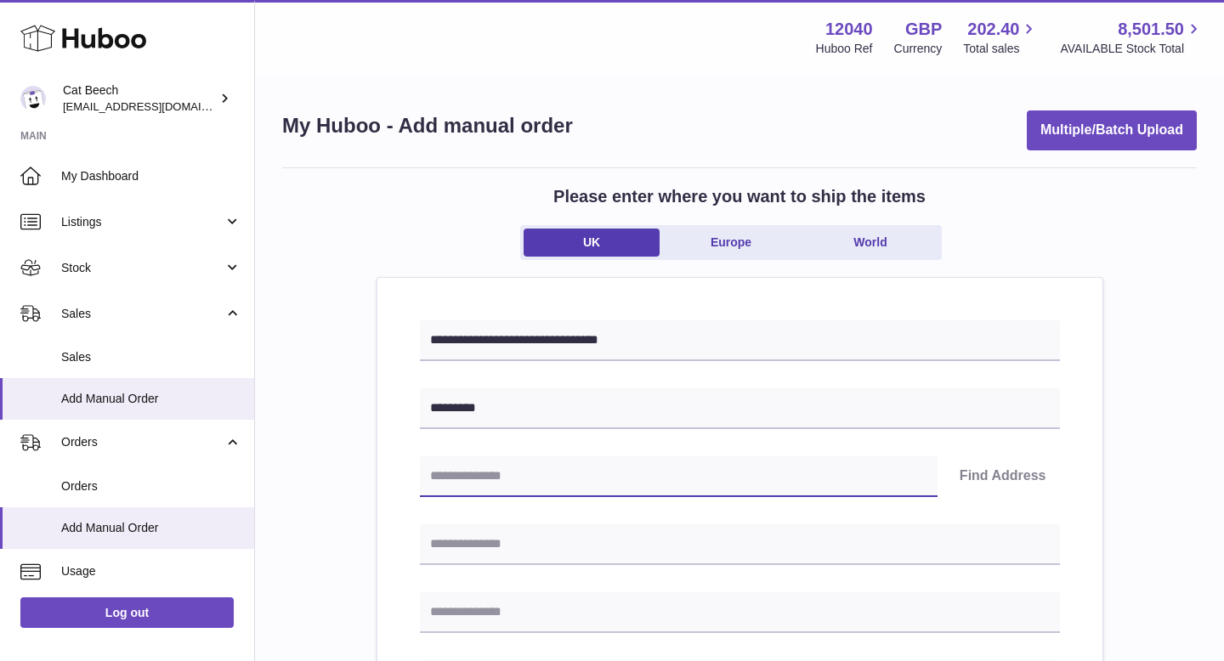
click at [523, 486] on input "text" at bounding box center [679, 477] width 518 height 41
type input "********"
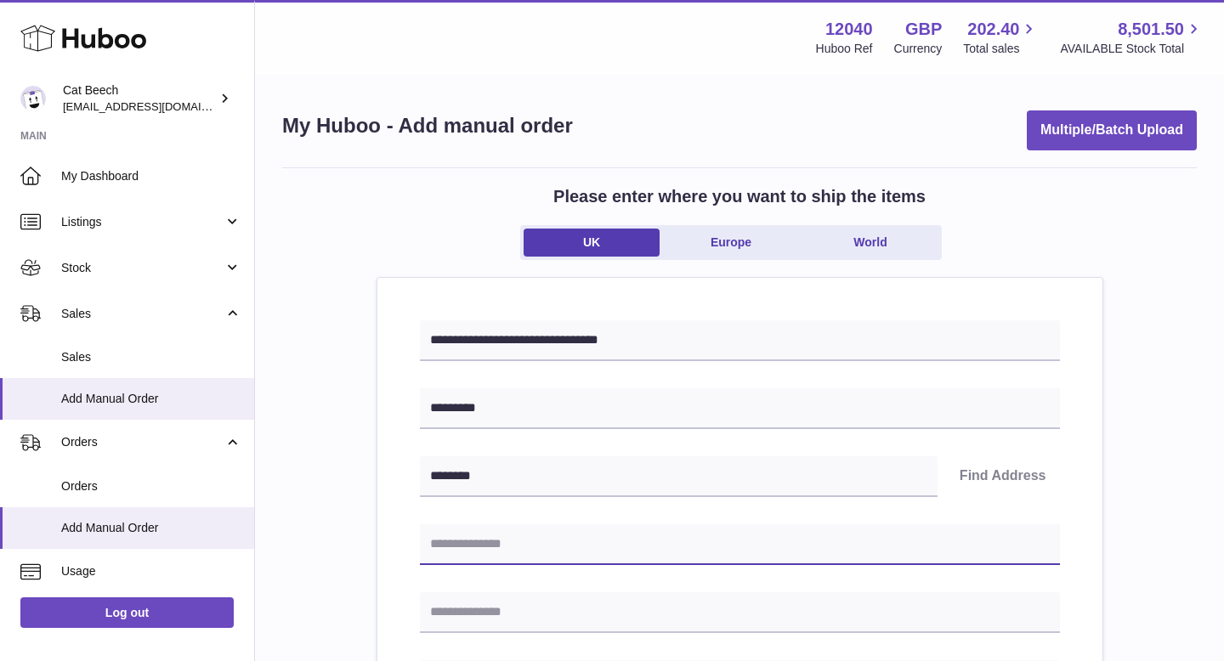
type input "**********"
type input "*********"
type input "********"
type input "**********"
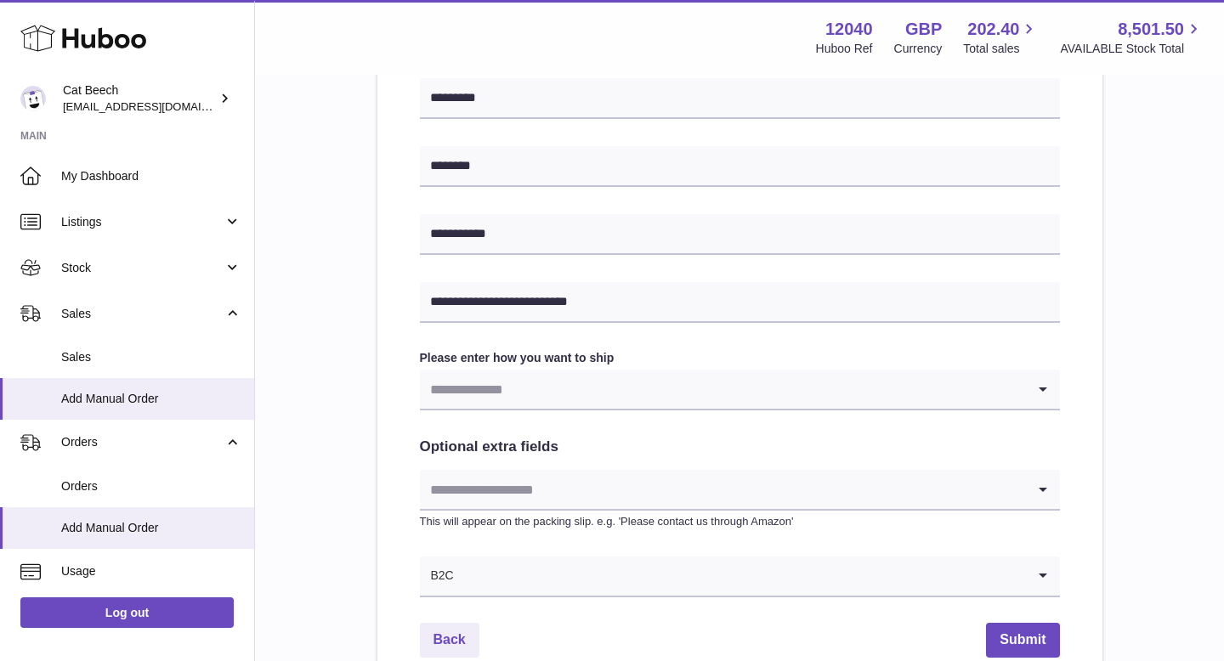
scroll to position [668, 0]
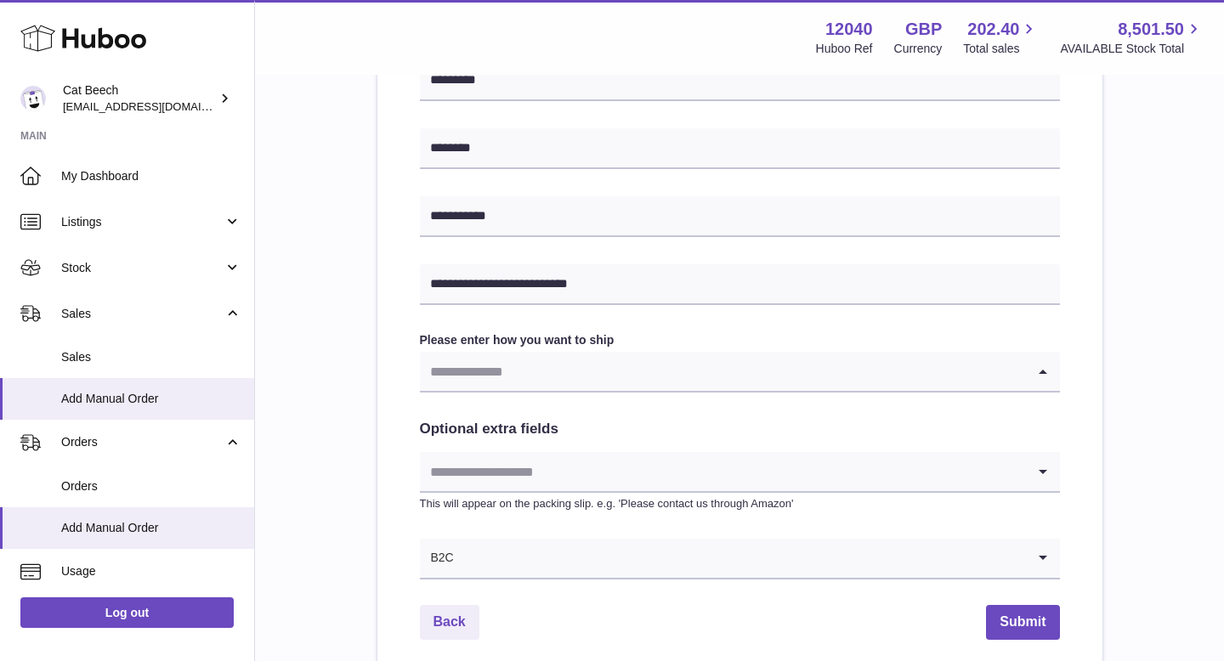
click at [648, 369] on input "Search for option" at bounding box center [723, 371] width 606 height 39
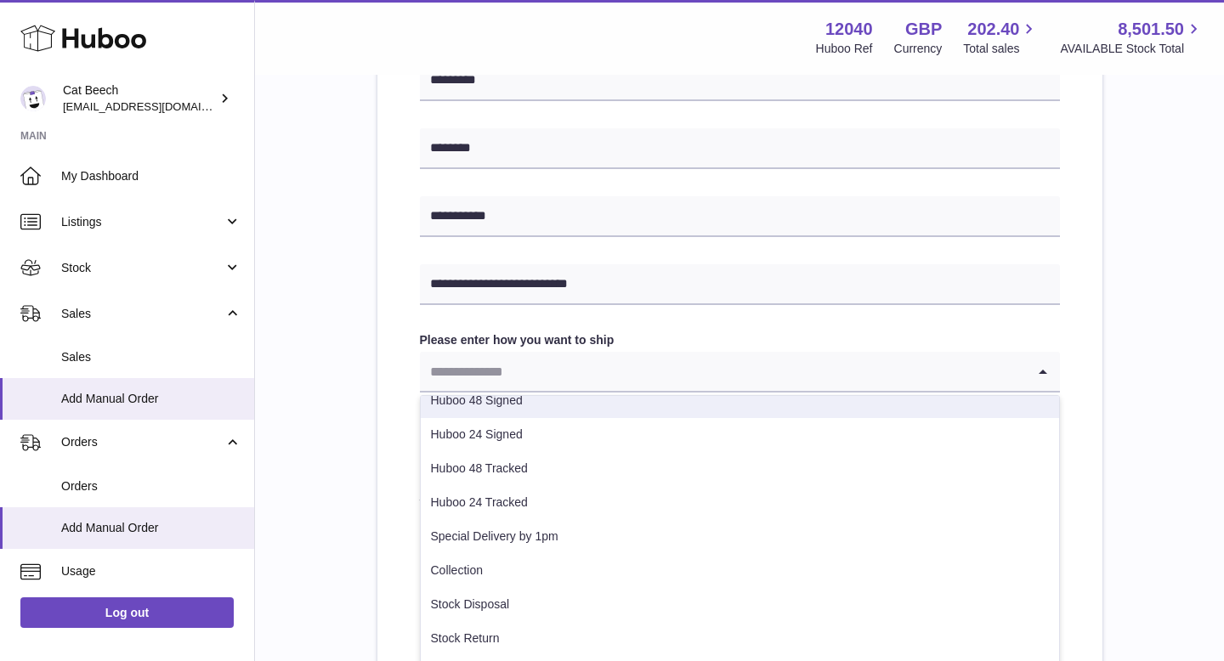
scroll to position [87, 0]
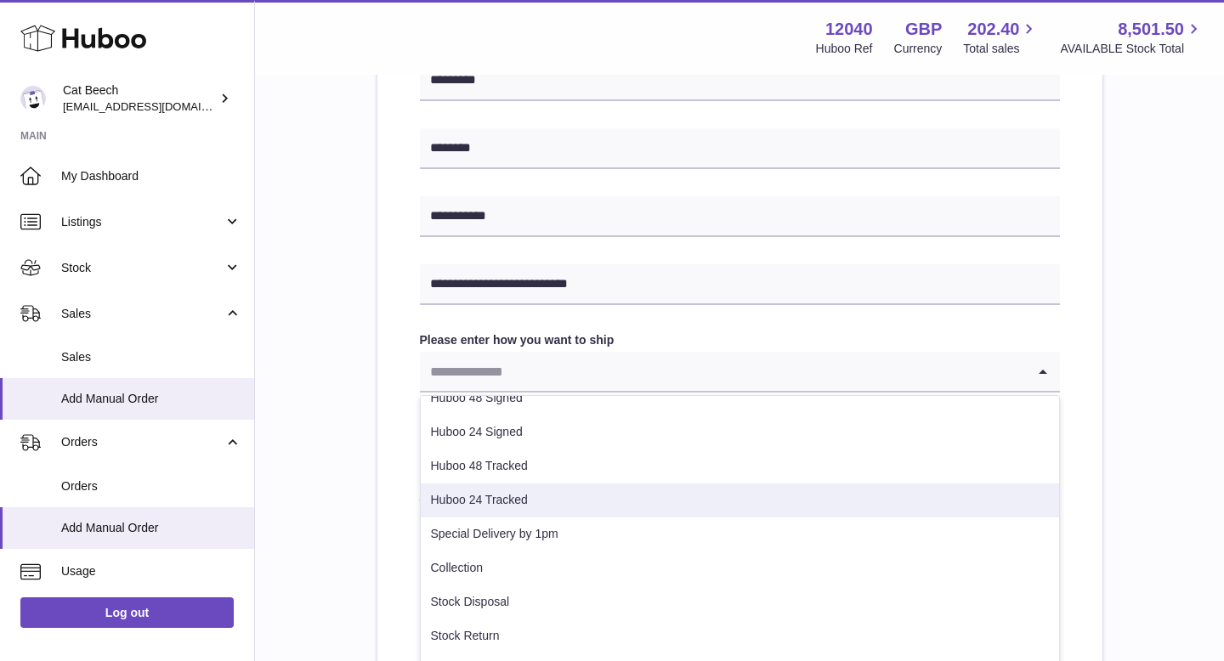
click at [629, 505] on li "Huboo 24 Tracked" at bounding box center [740, 501] width 638 height 34
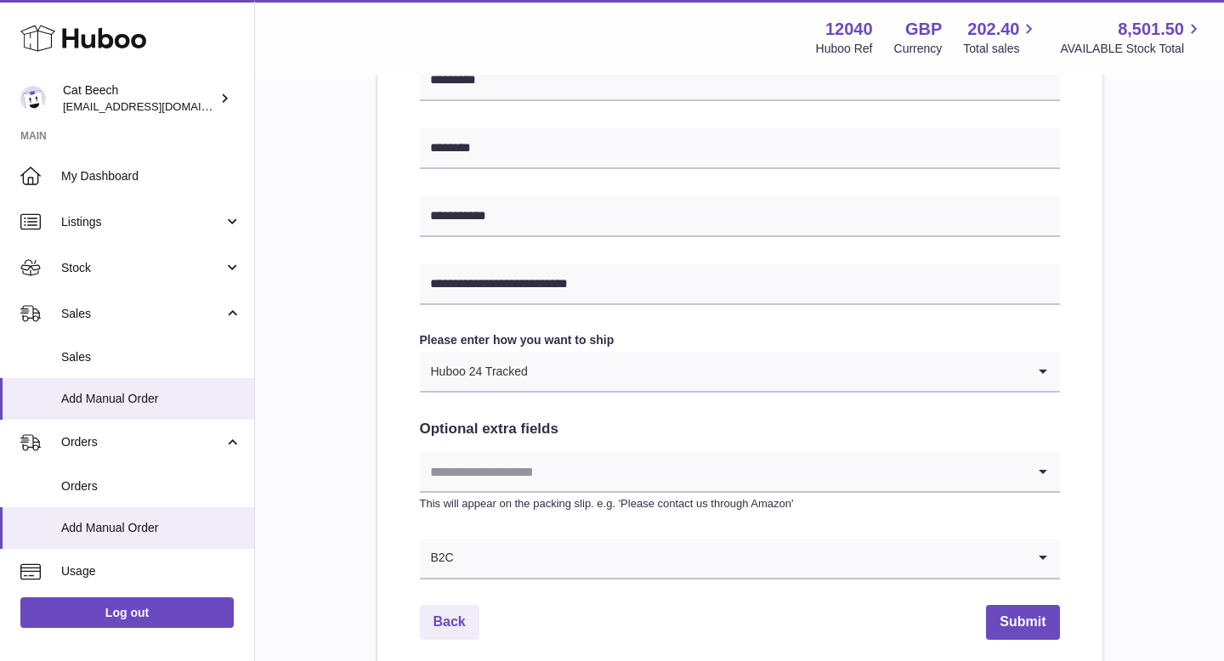
scroll to position [824, 0]
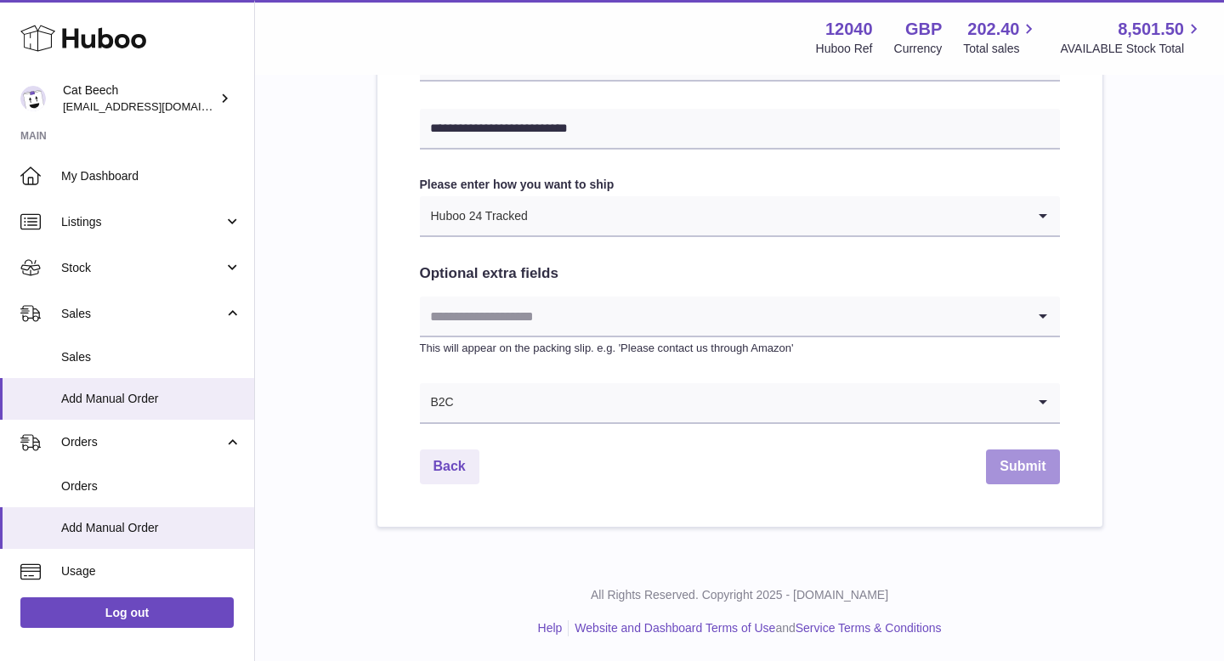
click at [1037, 471] on button "Submit" at bounding box center [1022, 467] width 73 height 35
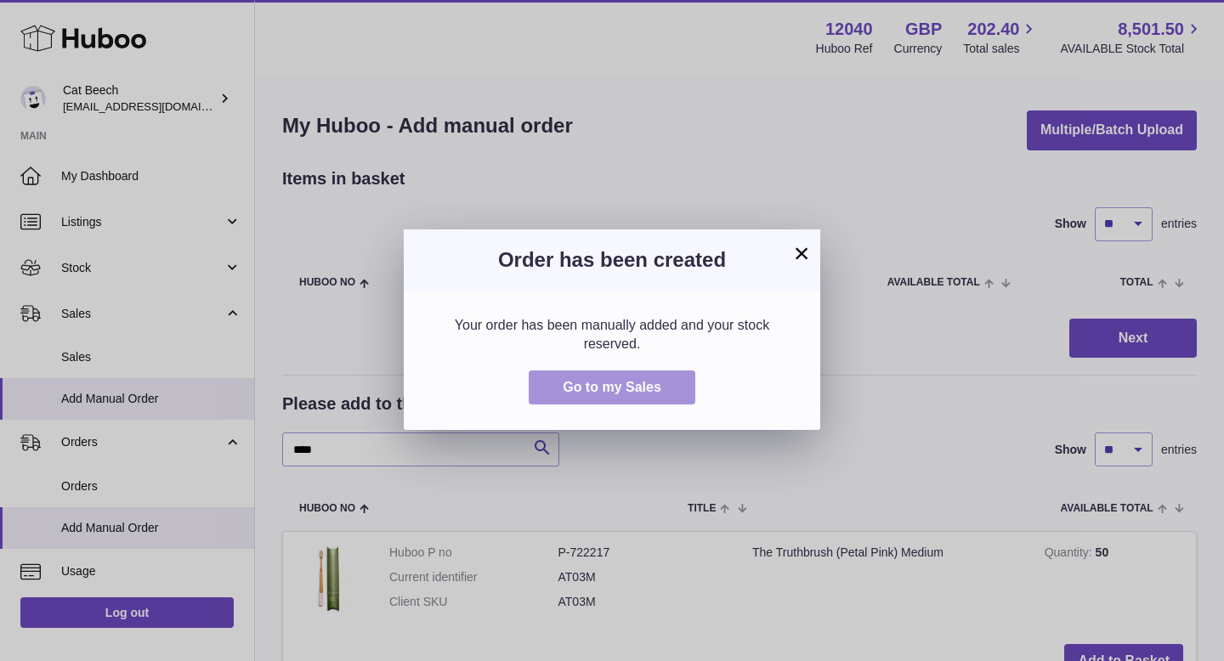
click at [639, 390] on span "Go to my Sales" at bounding box center [612, 387] width 99 height 14
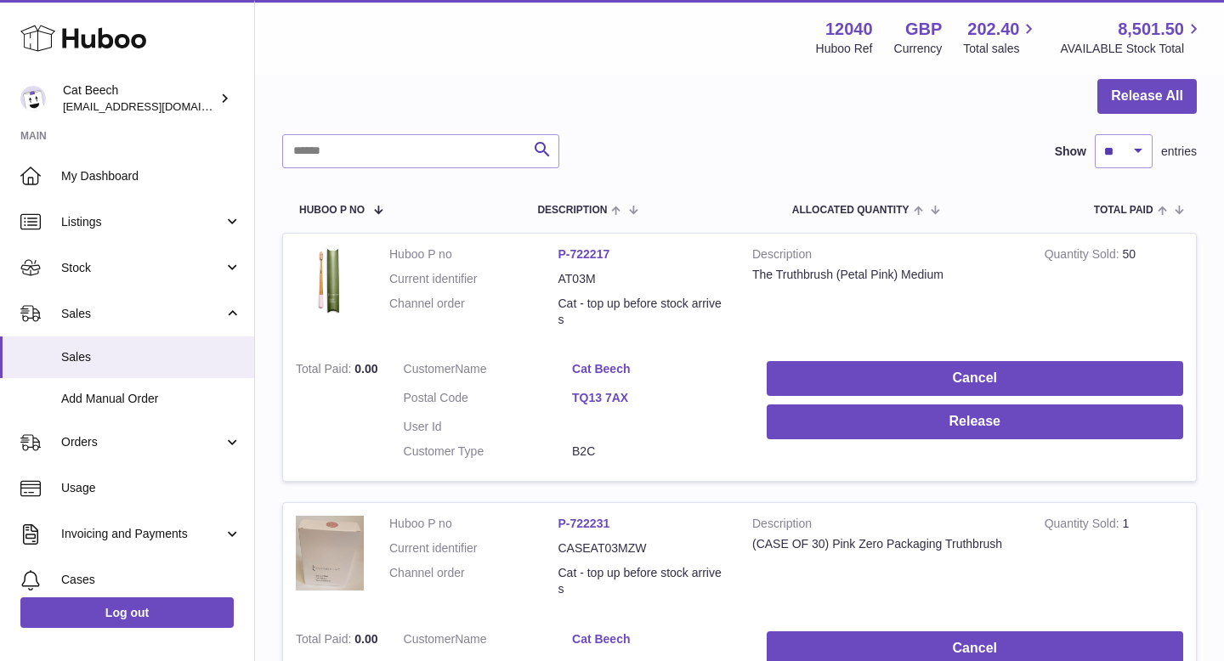
scroll to position [240, 0]
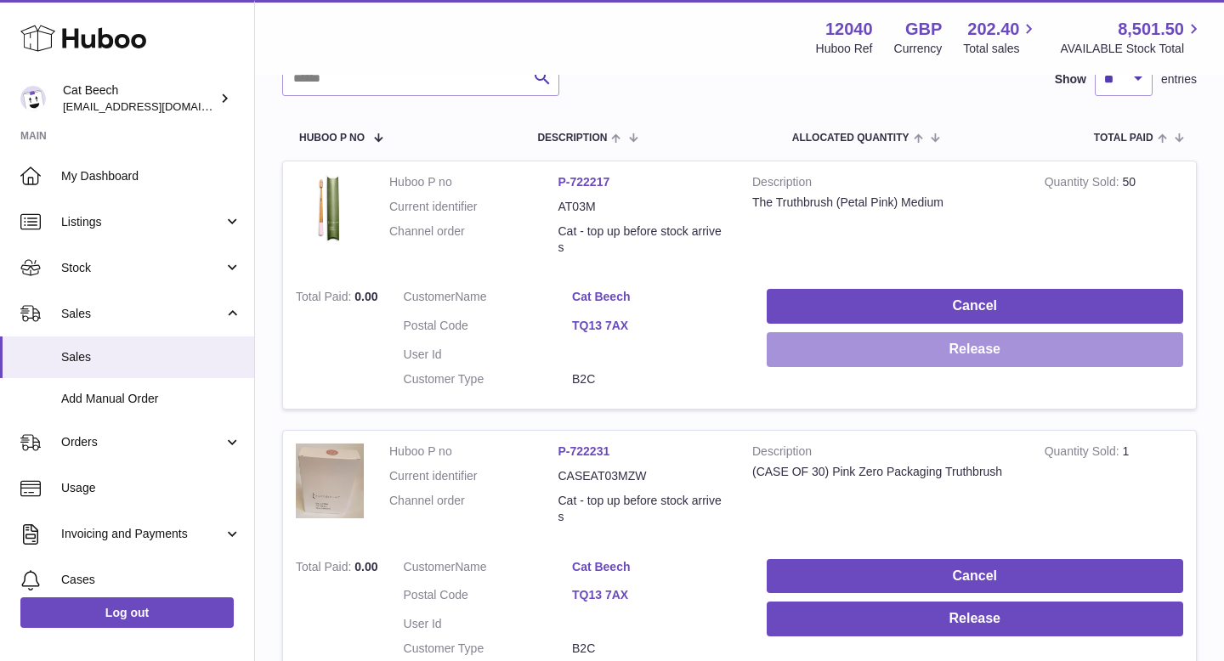
click at [875, 342] on button "Release" at bounding box center [975, 349] width 417 height 35
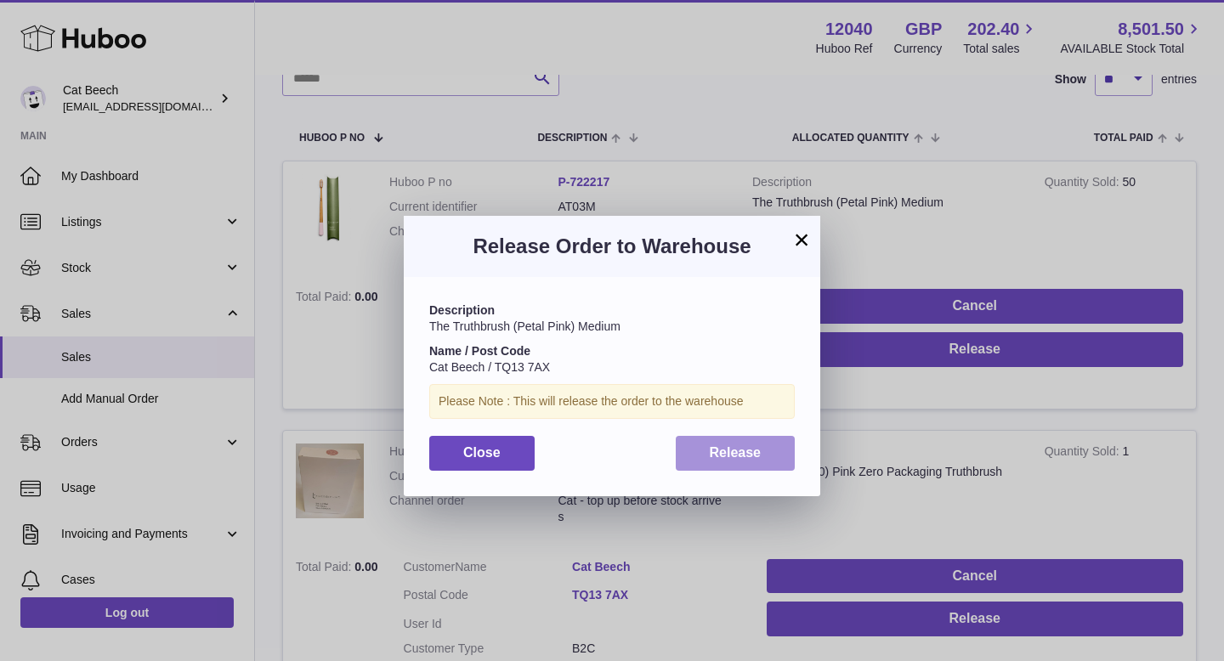
click at [753, 462] on button "Release" at bounding box center [736, 453] width 120 height 35
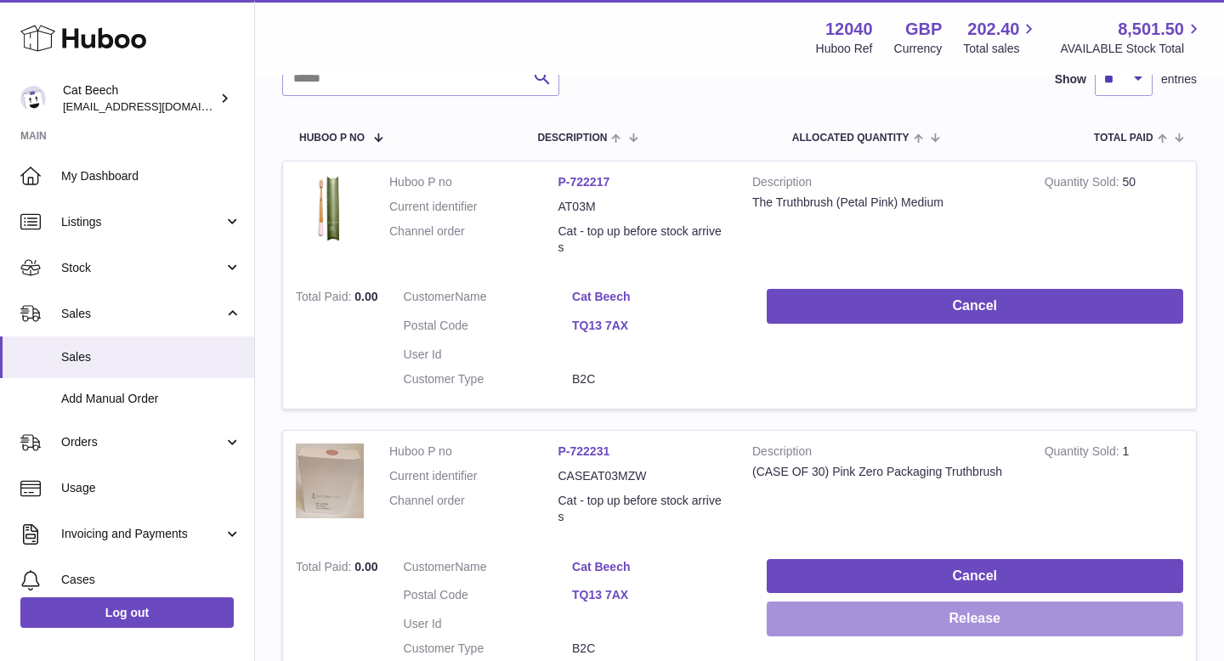
click at [968, 622] on button "Release" at bounding box center [975, 619] width 417 height 35
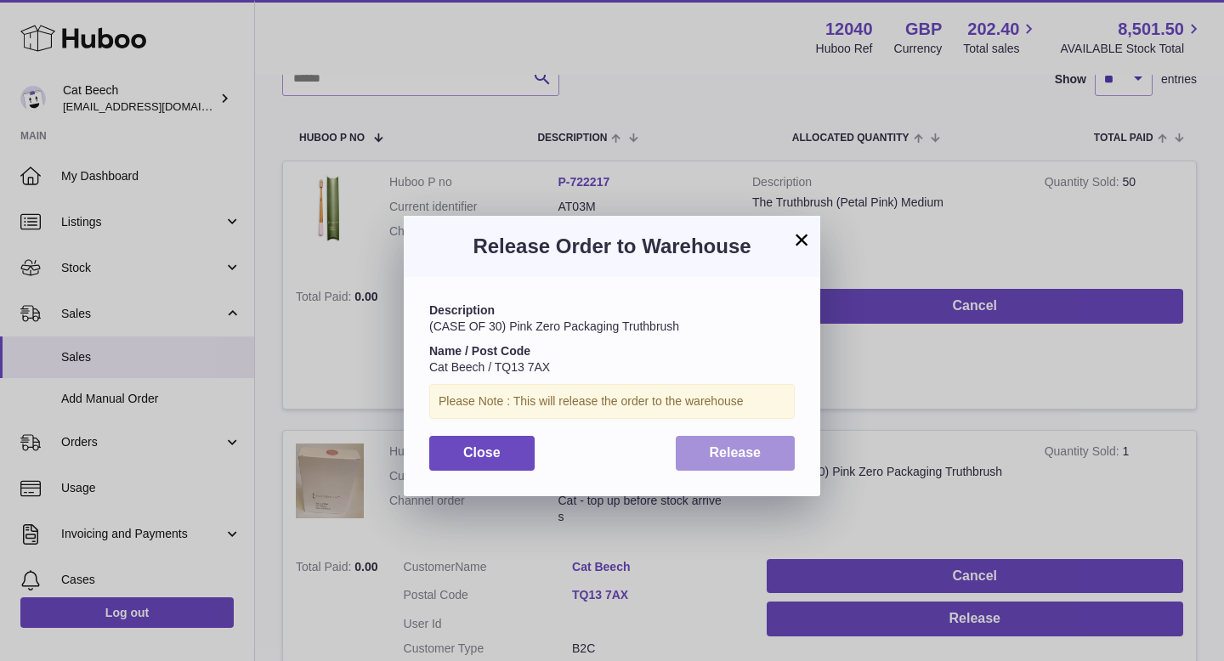
click at [776, 455] on button "Release" at bounding box center [736, 453] width 120 height 35
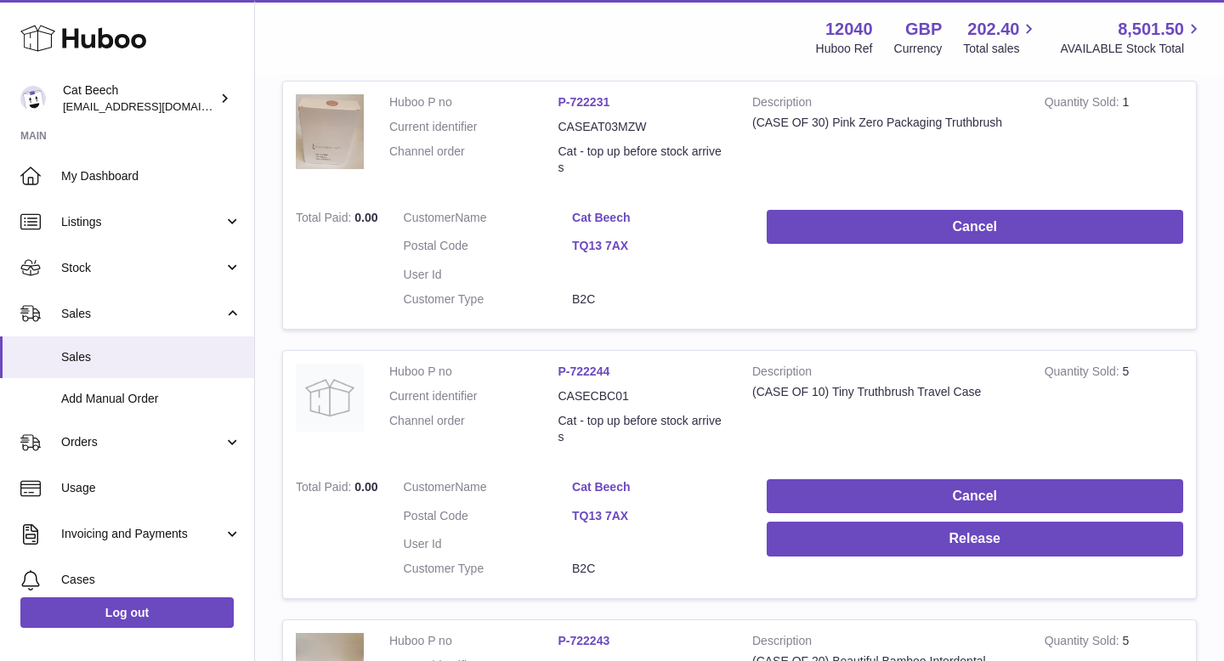
scroll to position [625, 0]
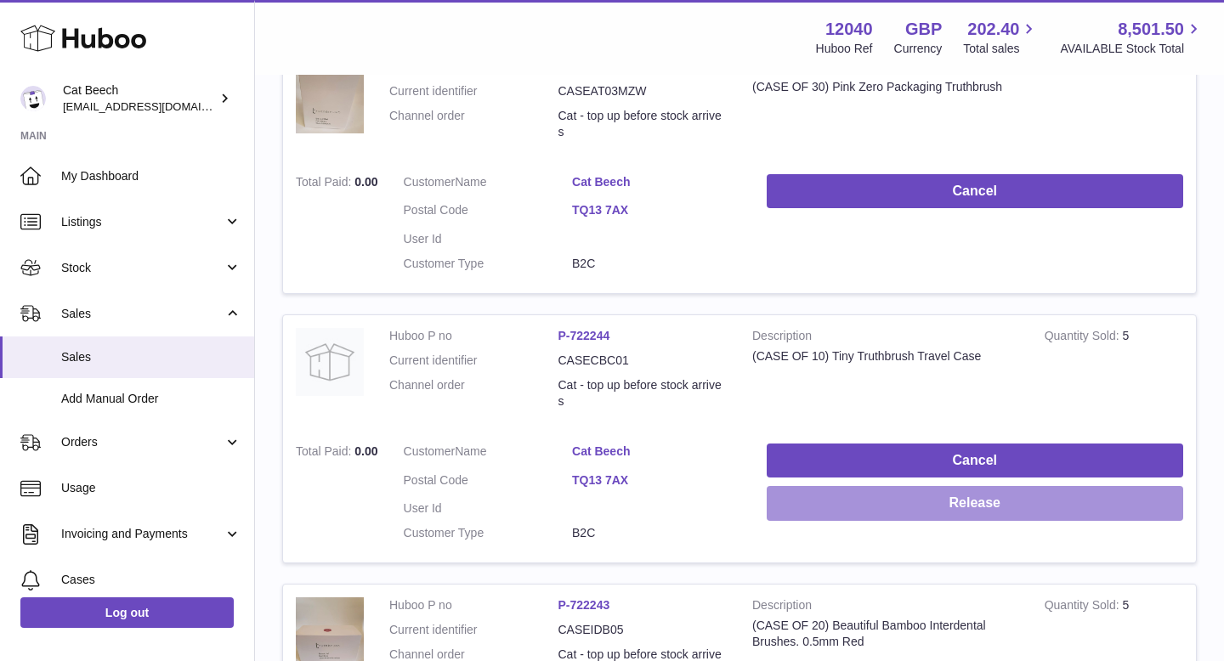
click at [996, 513] on button "Release" at bounding box center [975, 503] width 417 height 35
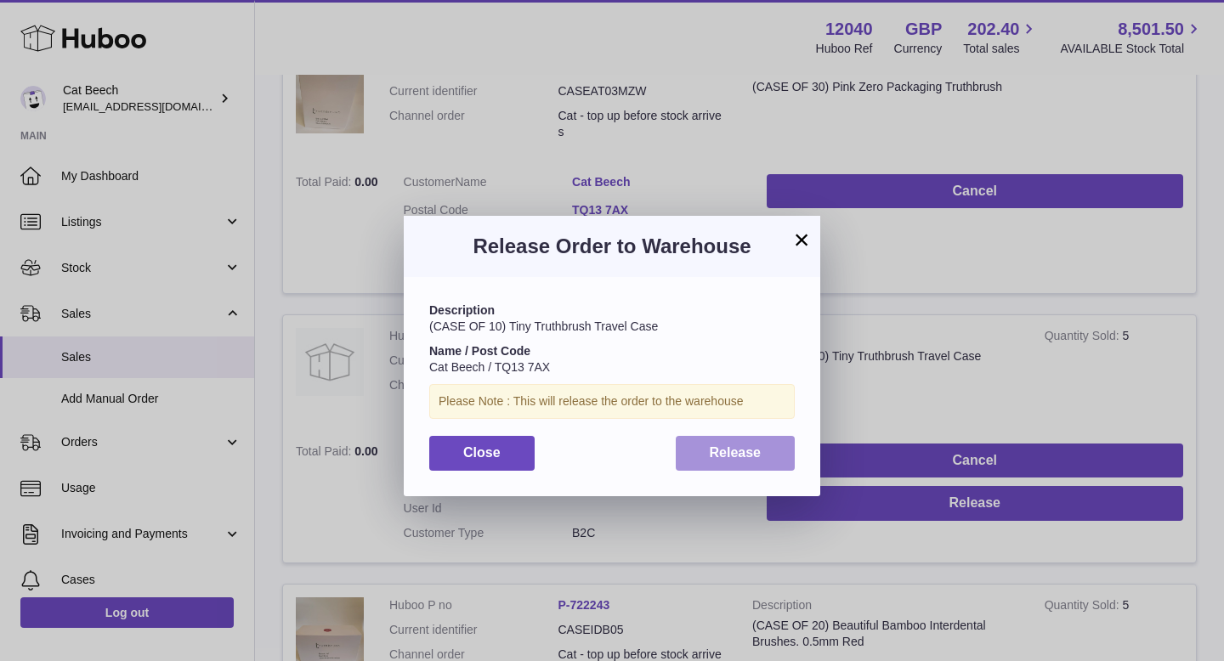
click at [743, 450] on span "Release" at bounding box center [736, 452] width 52 height 14
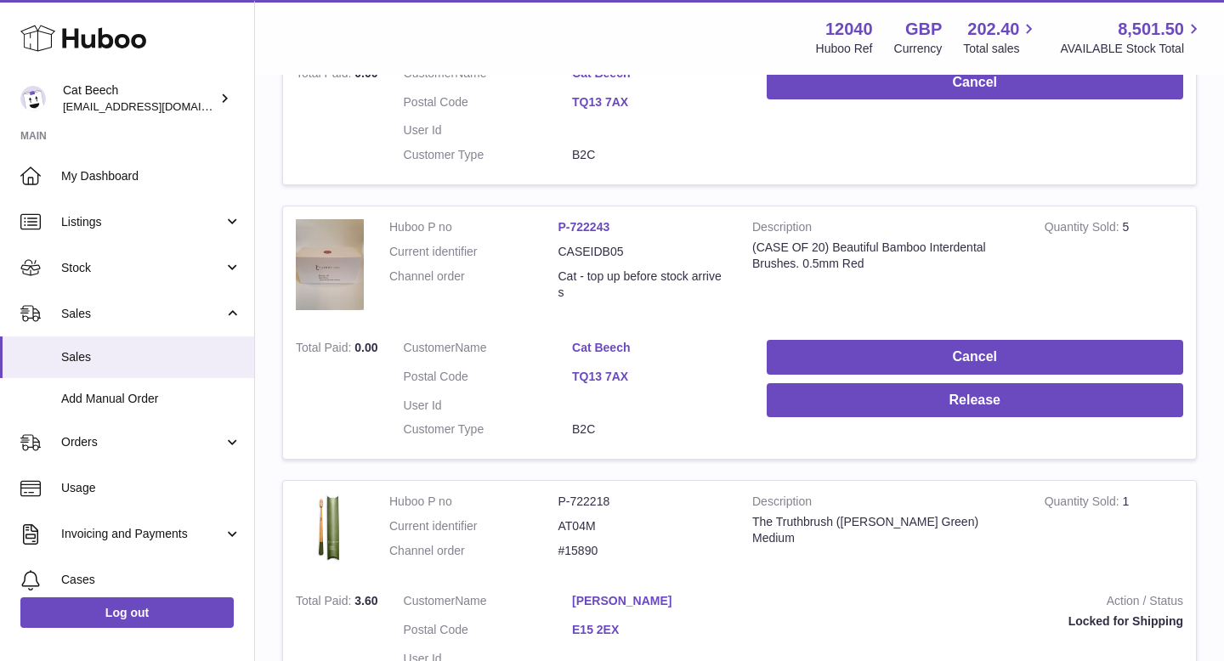
scroll to position [1016, 0]
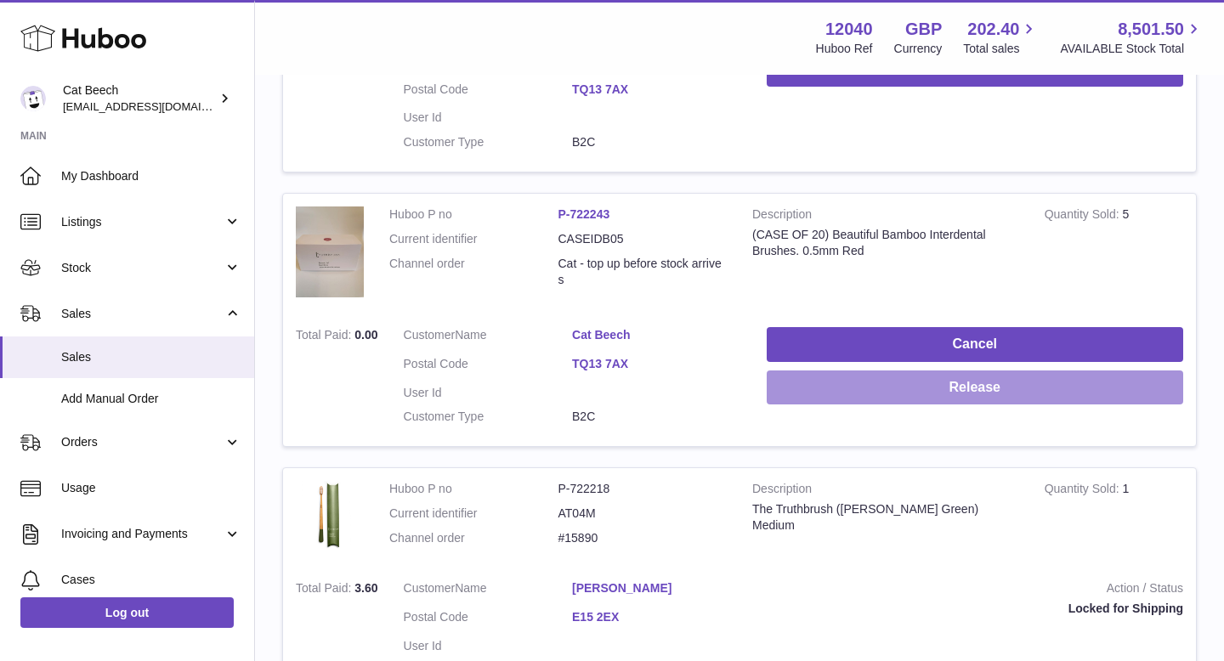
click at [982, 396] on button "Release" at bounding box center [975, 388] width 417 height 35
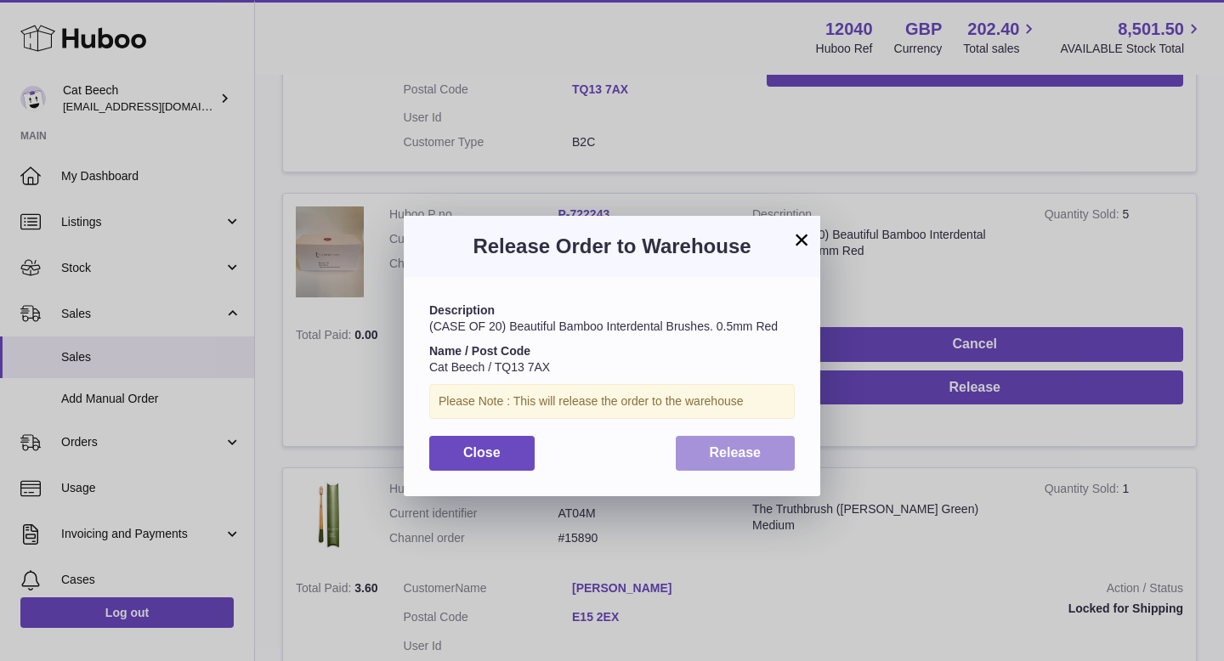
click at [720, 451] on span "Release" at bounding box center [736, 452] width 52 height 14
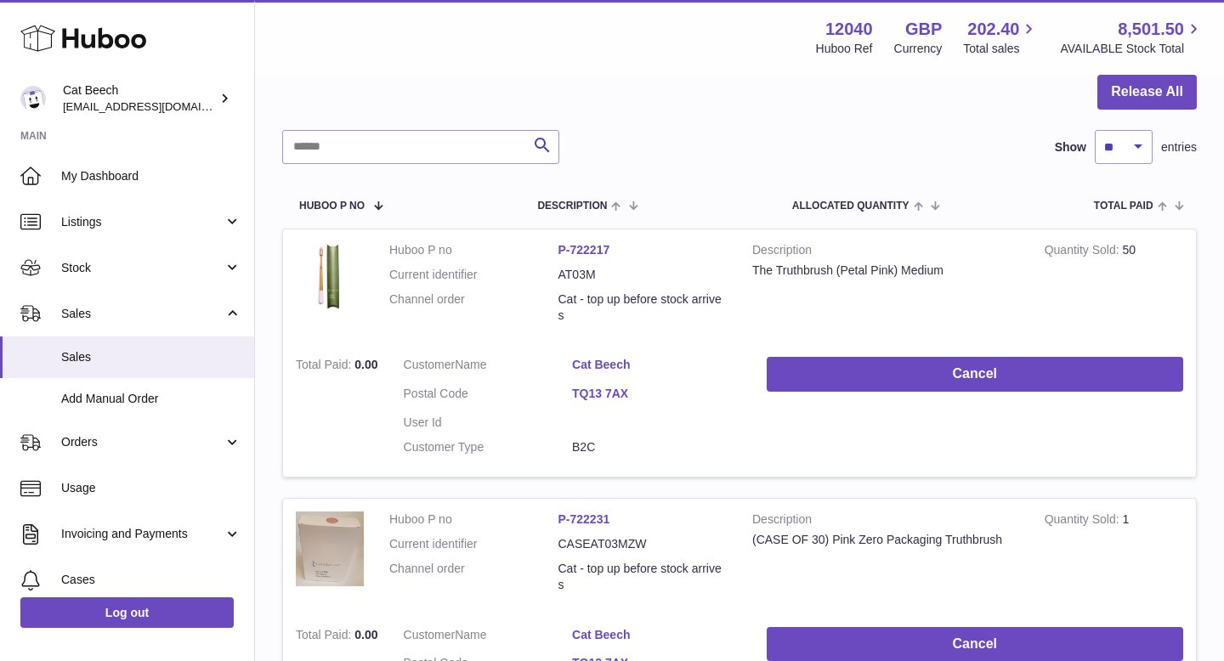
scroll to position [196, 0]
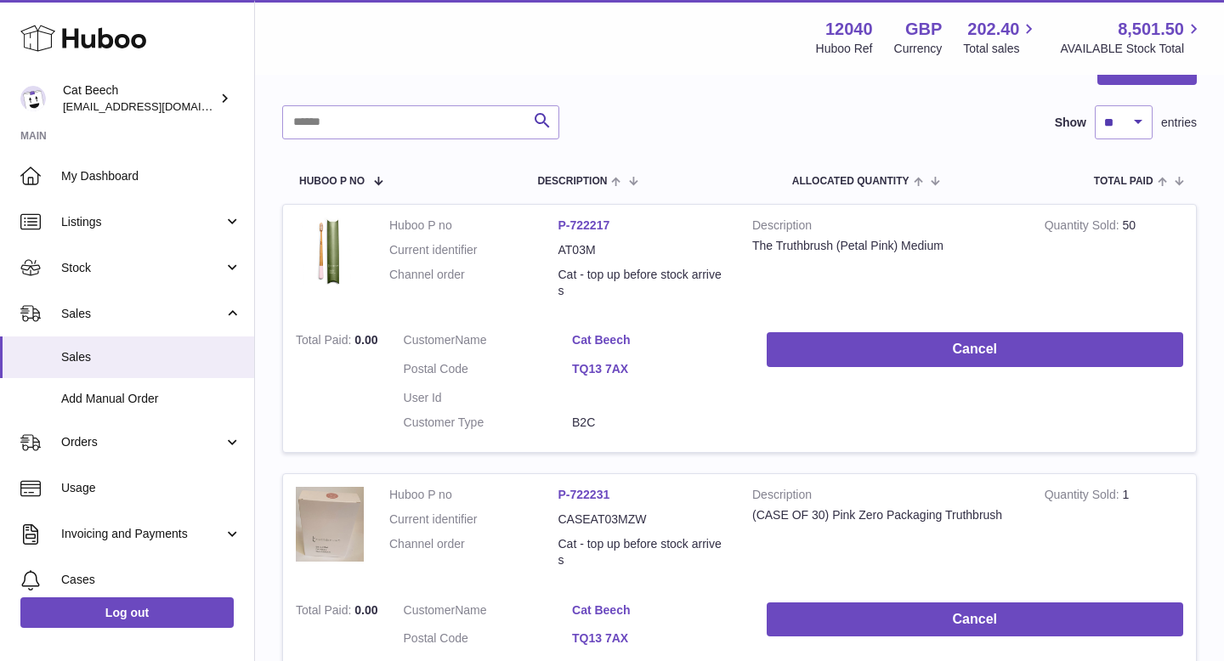
drag, startPoint x: 616, startPoint y: 228, endPoint x: 532, endPoint y: 225, distance: 83.4
click at [532, 225] on dl "Huboo P no P-722217 Current identifier AT03M Channel order Cat - top up before …" at bounding box center [558, 263] width 338 height 90
copy dl "P-722217"
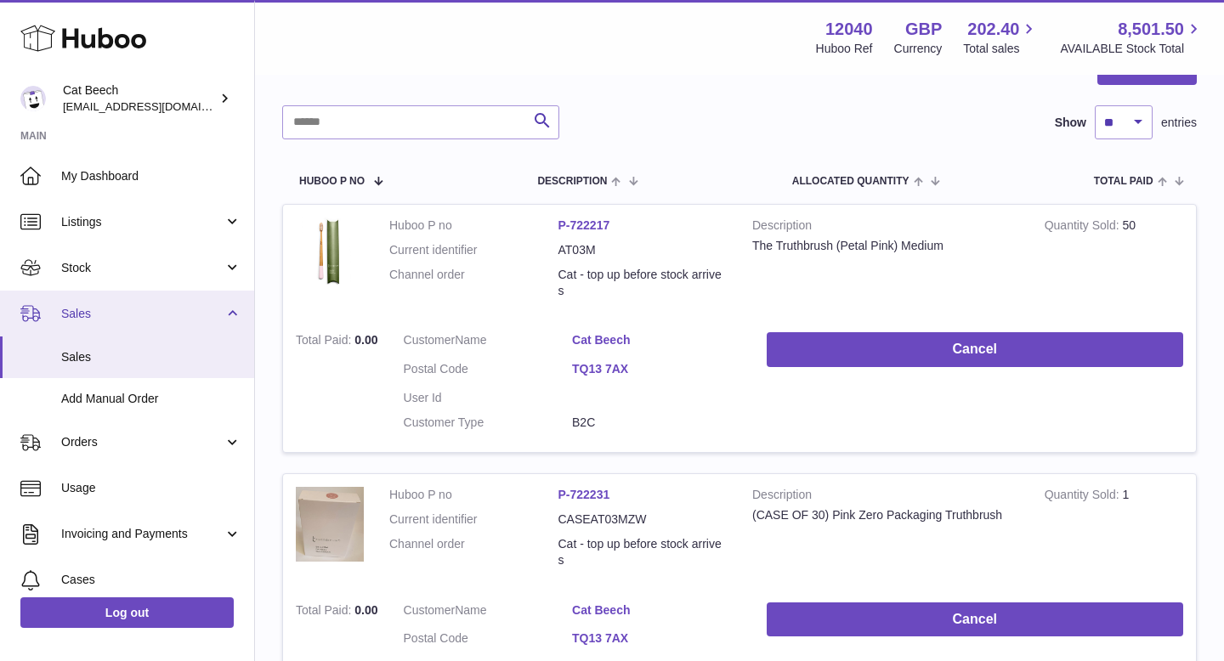
click at [141, 317] on span "Sales" at bounding box center [142, 314] width 162 height 16
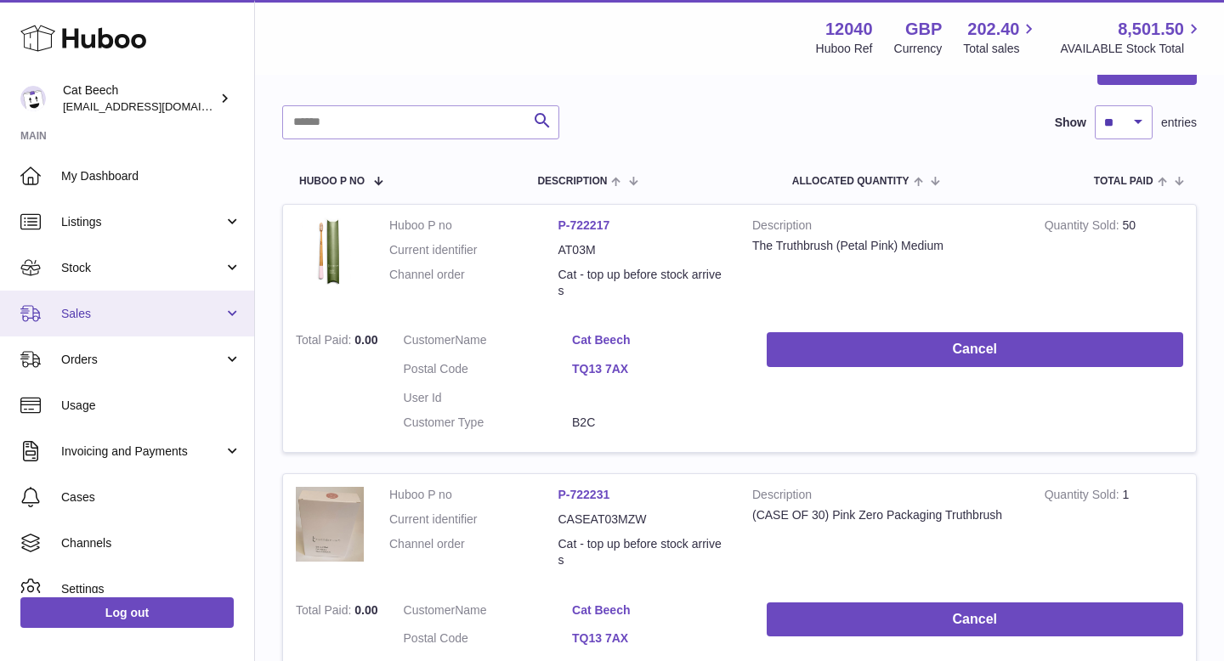
click at [141, 317] on span "Sales" at bounding box center [142, 314] width 162 height 16
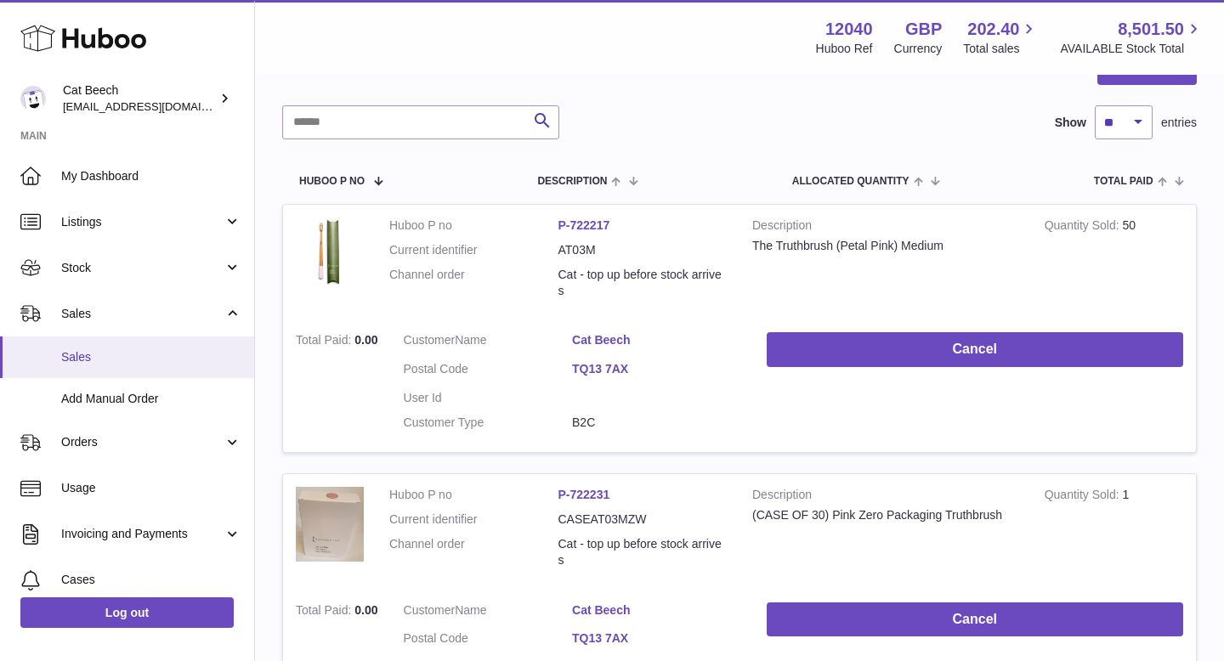
click at [116, 355] on span "Sales" at bounding box center [151, 357] width 180 height 16
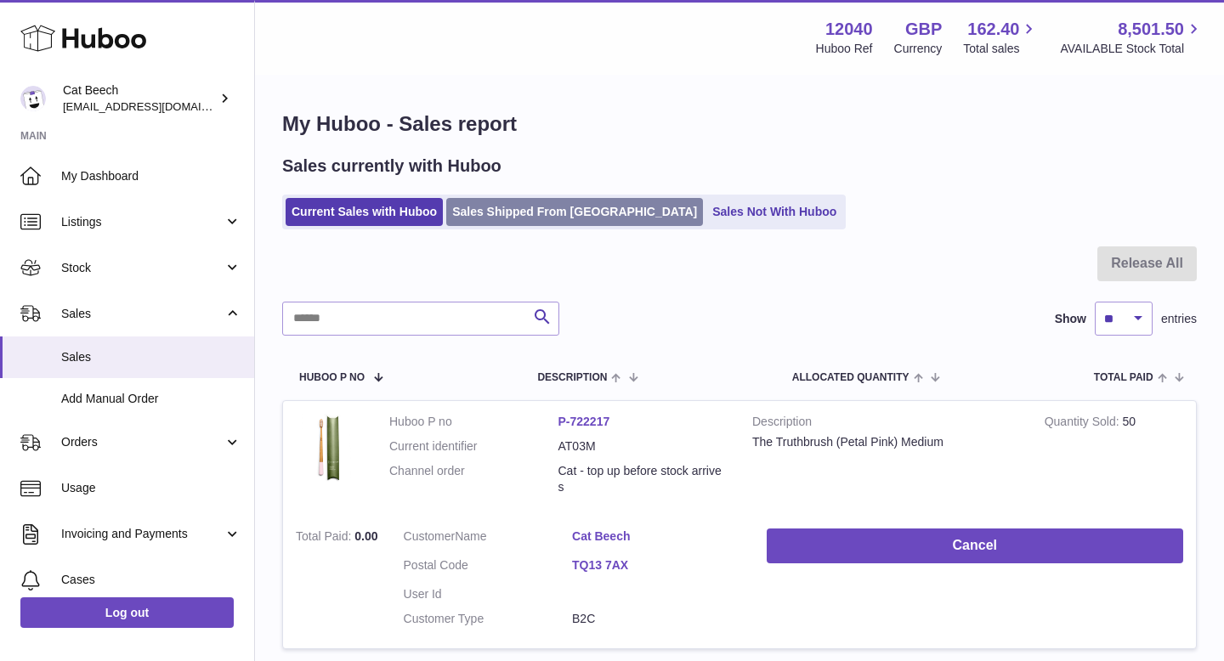
click at [559, 209] on link "Sales Shipped From [GEOGRAPHIC_DATA]" at bounding box center [574, 212] width 257 height 28
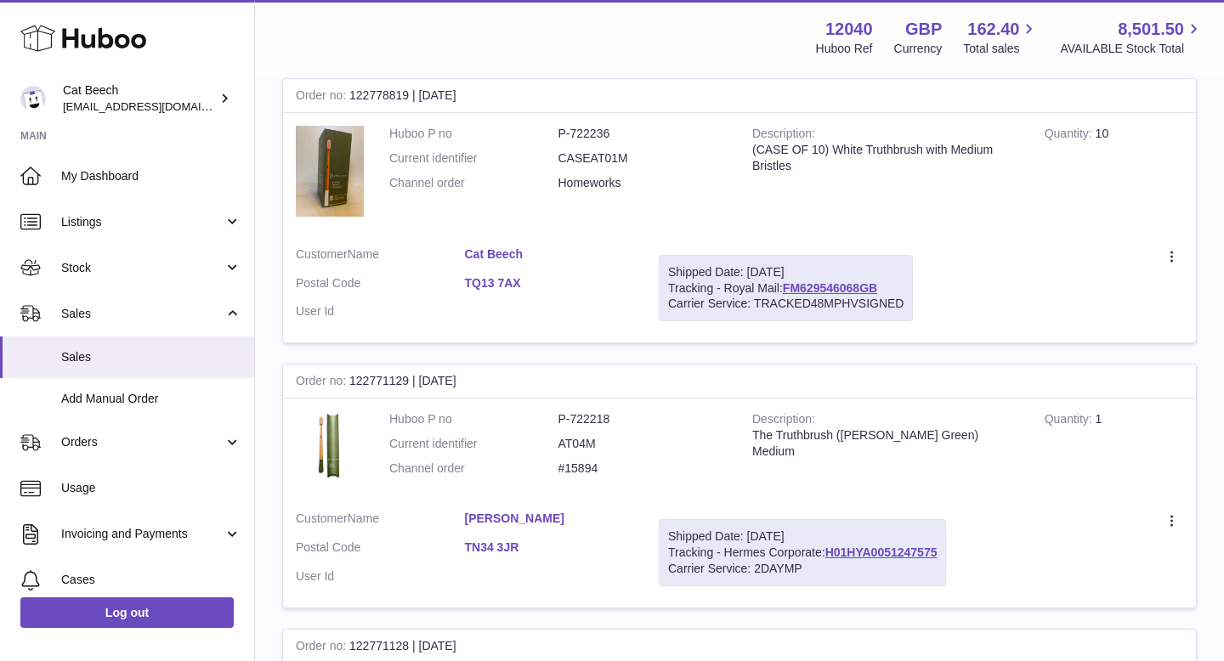
scroll to position [297, 0]
click at [846, 288] on link "FM629546068GB" at bounding box center [830, 290] width 94 height 14
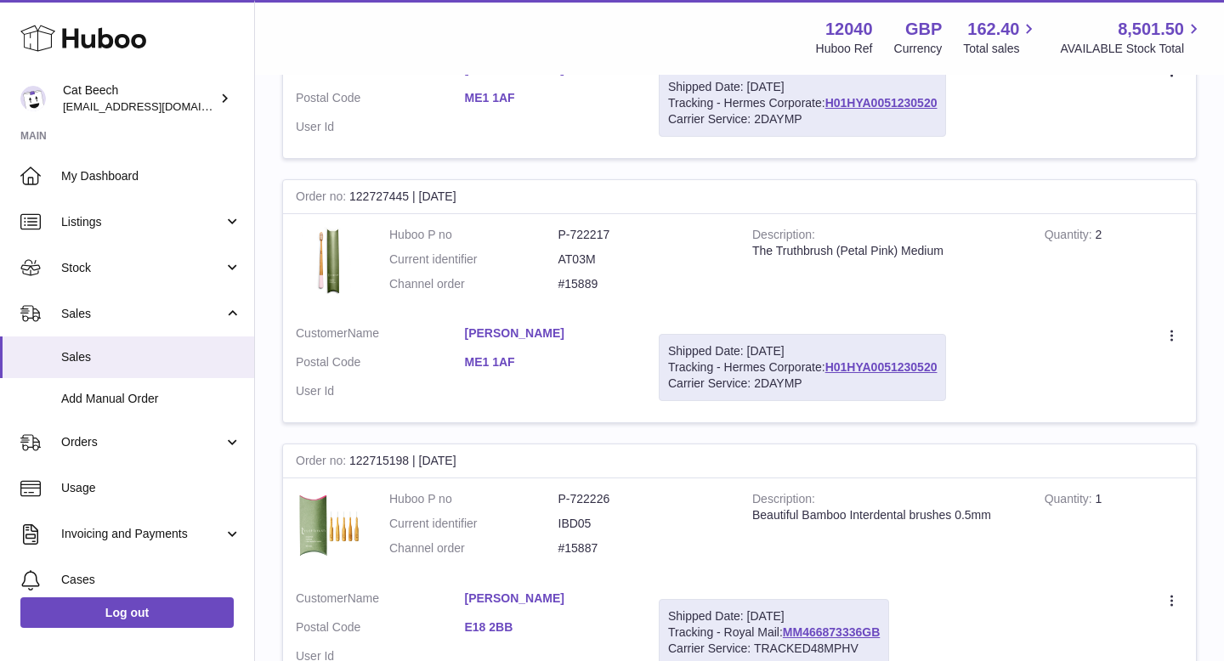
scroll to position [2561, 0]
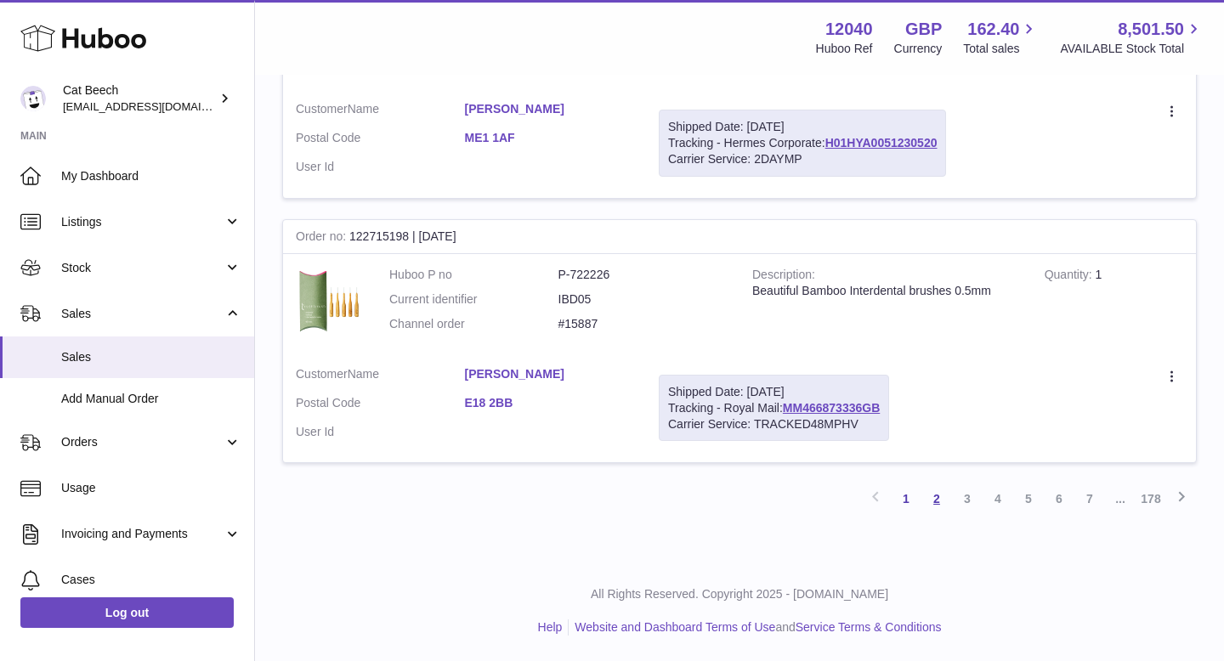
click at [937, 503] on link "2" at bounding box center [937, 499] width 31 height 31
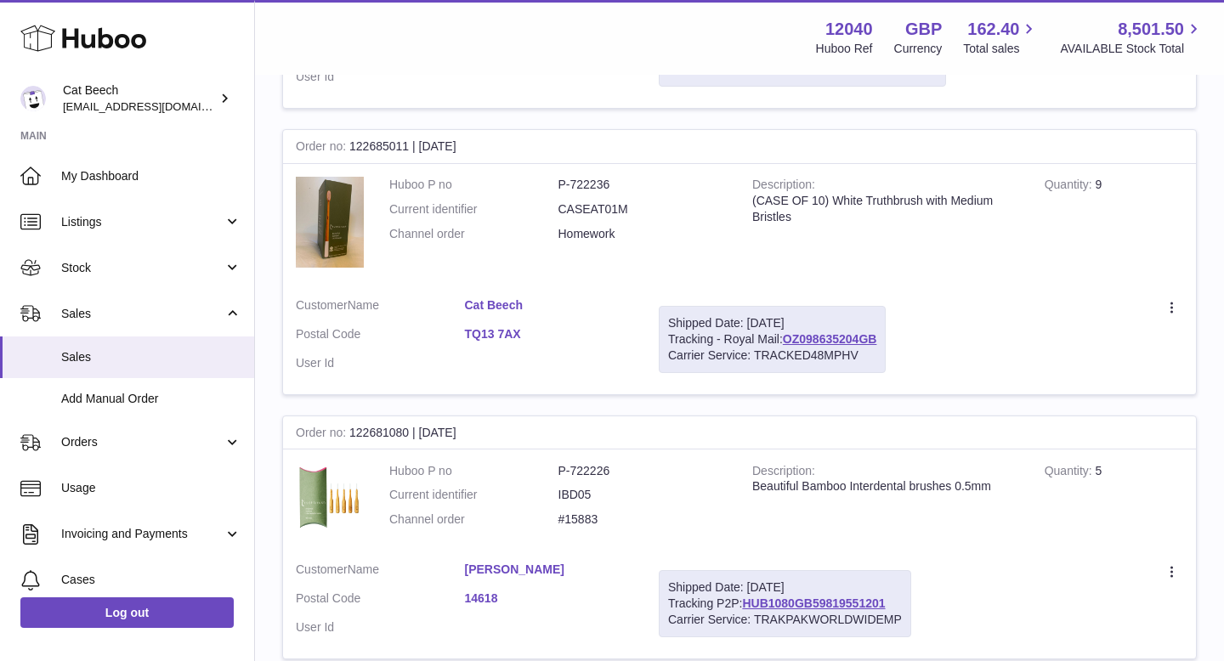
scroll to position [1847, 0]
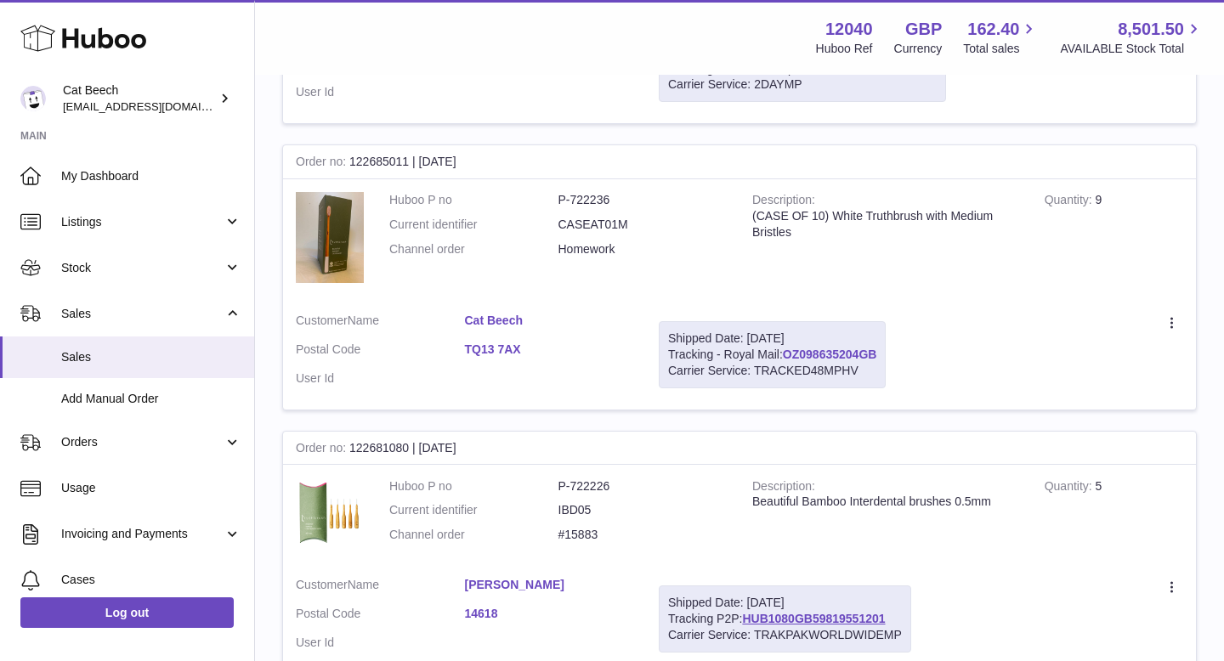
click at [823, 353] on link "OZ098635204GB" at bounding box center [830, 355] width 94 height 14
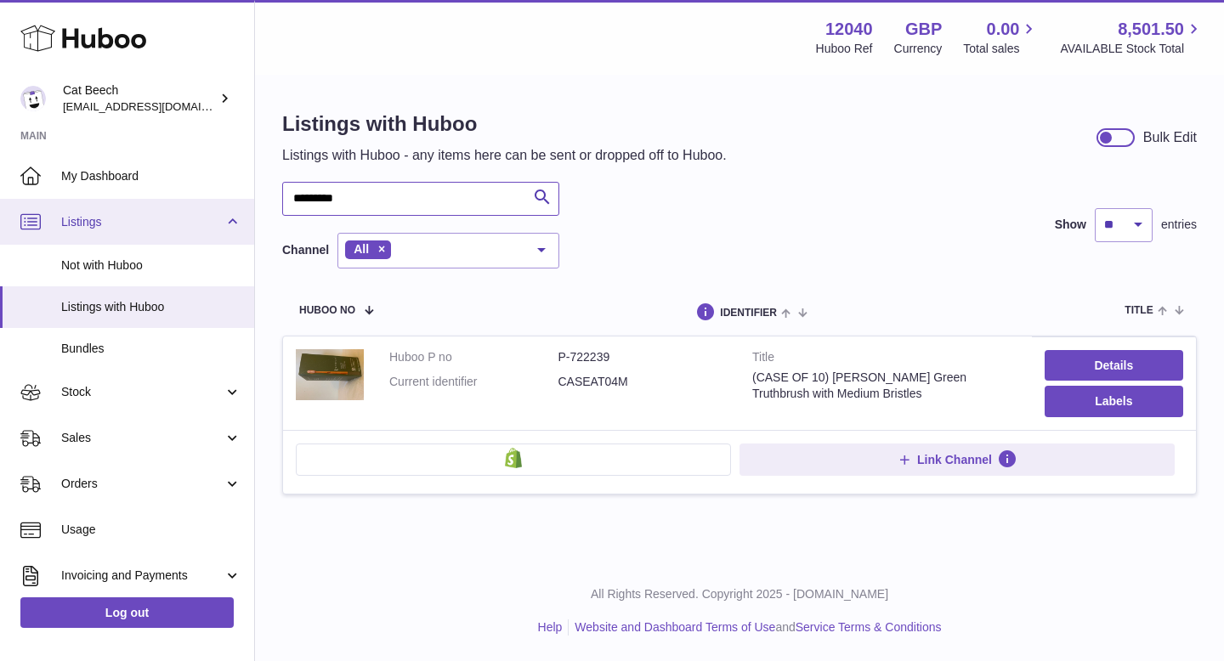
drag, startPoint x: 389, startPoint y: 200, endPoint x: 154, endPoint y: 200, distance: 234.6
click at [154, 200] on div "Huboo Cat Beech [EMAIL_ADDRESS][DOMAIN_NAME] Main My Dashboard Listings Not wit…" at bounding box center [612, 330] width 1224 height 661
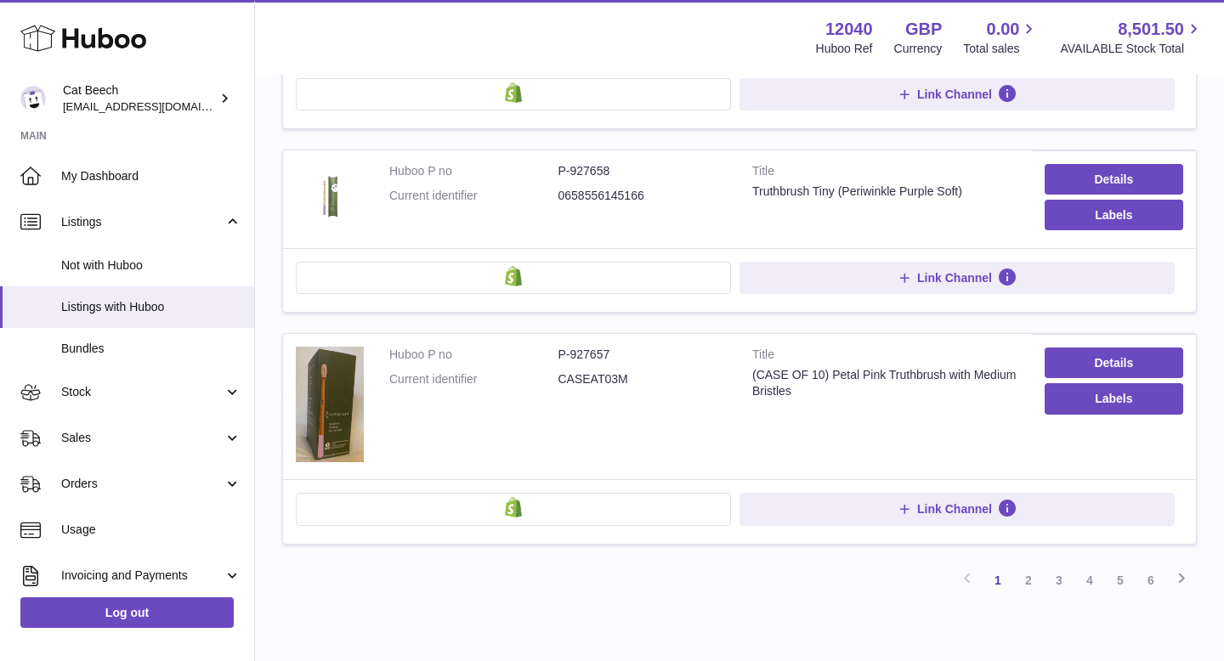
scroll to position [1747, 0]
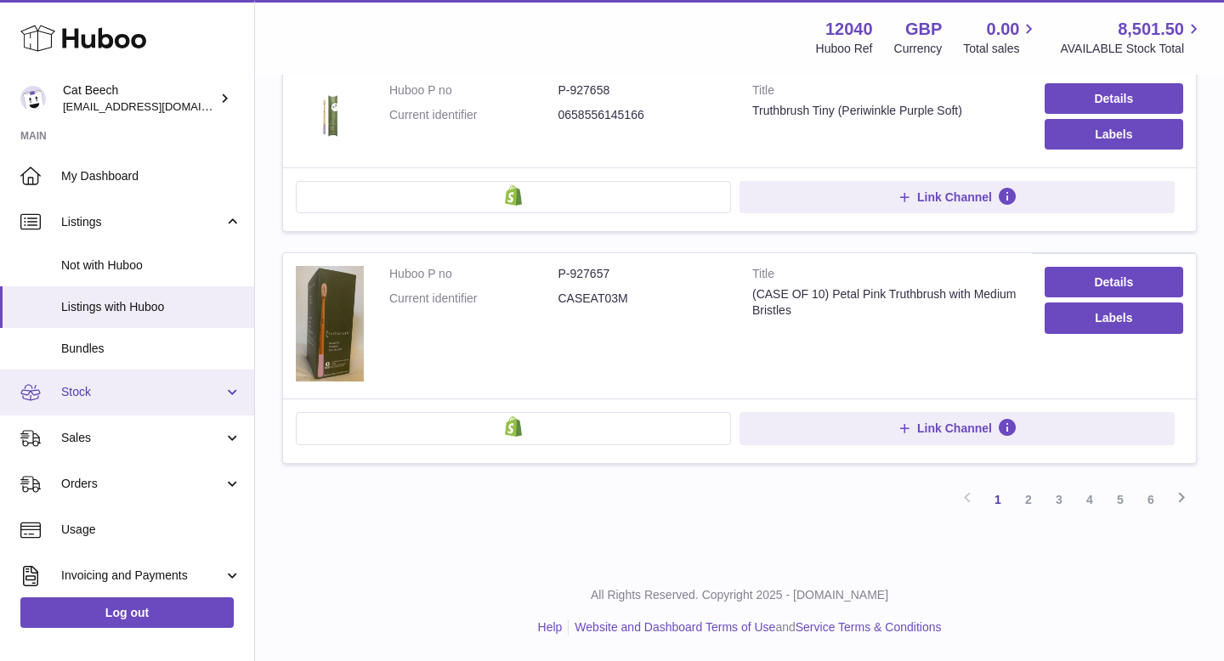
click at [170, 388] on span "Stock" at bounding box center [142, 392] width 162 height 16
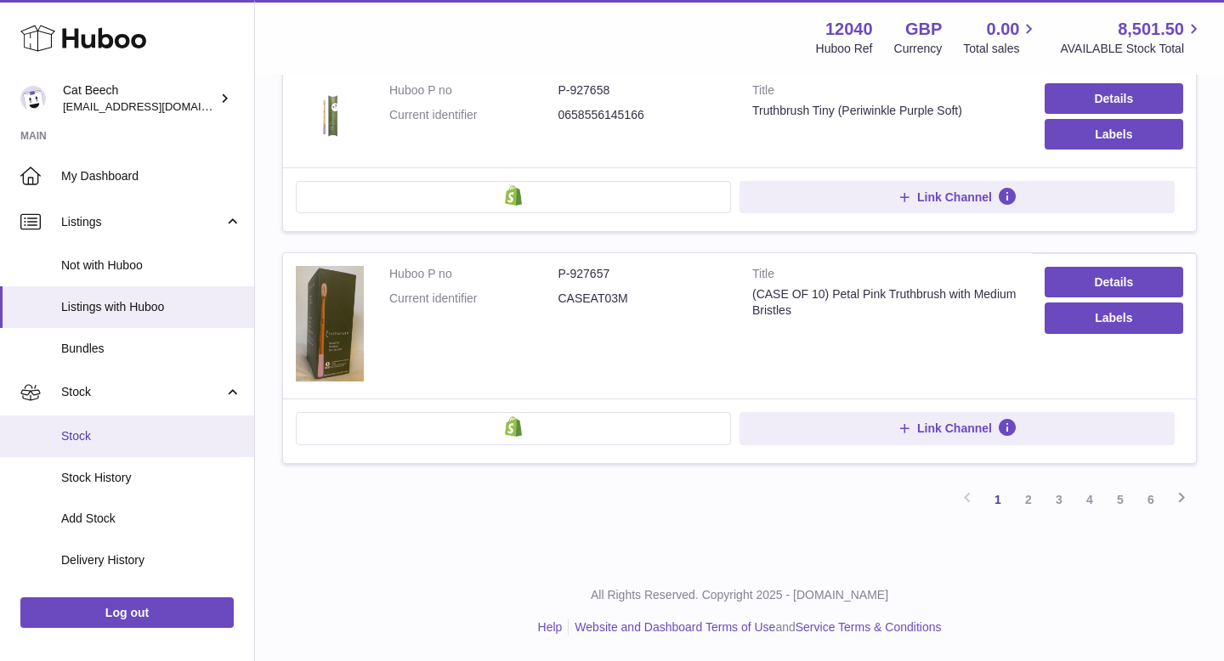
click at [139, 435] on span "Stock" at bounding box center [151, 436] width 180 height 16
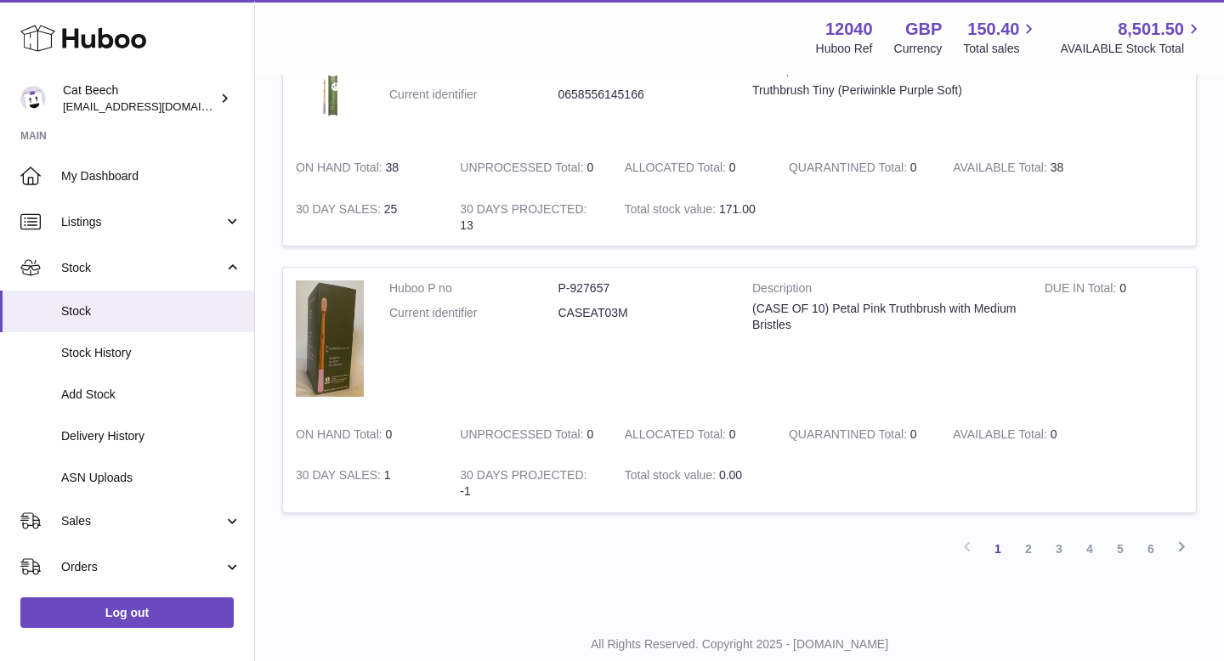
scroll to position [2038, 0]
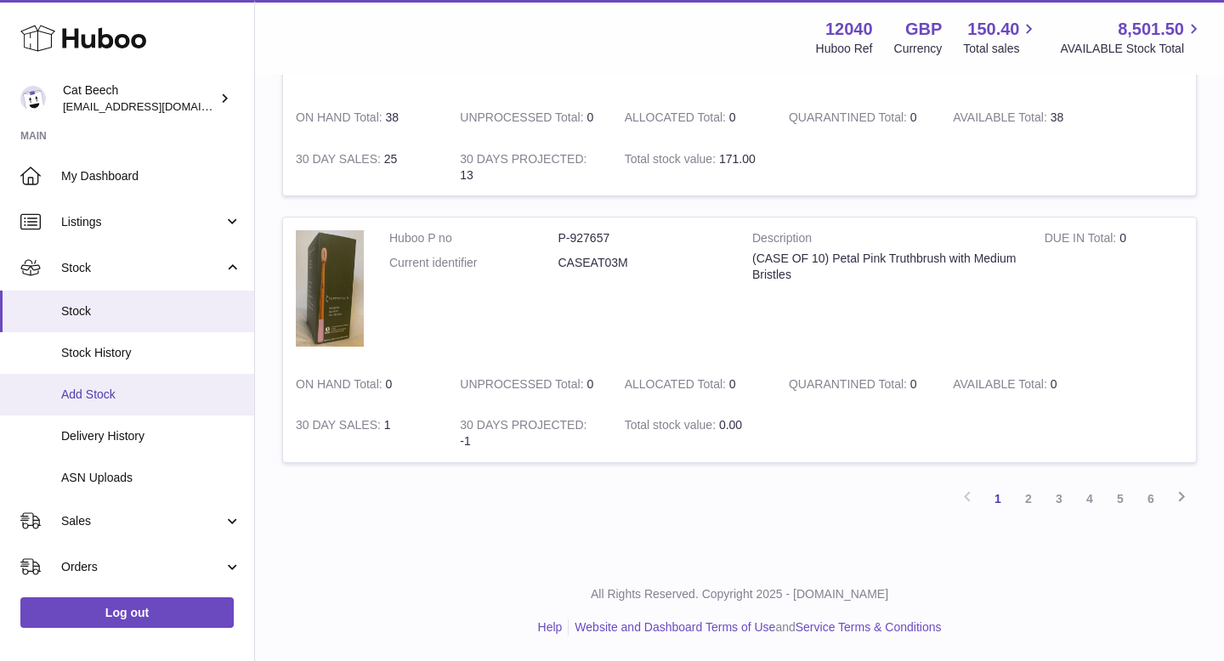
click at [138, 394] on span "Add Stock" at bounding box center [151, 395] width 180 height 16
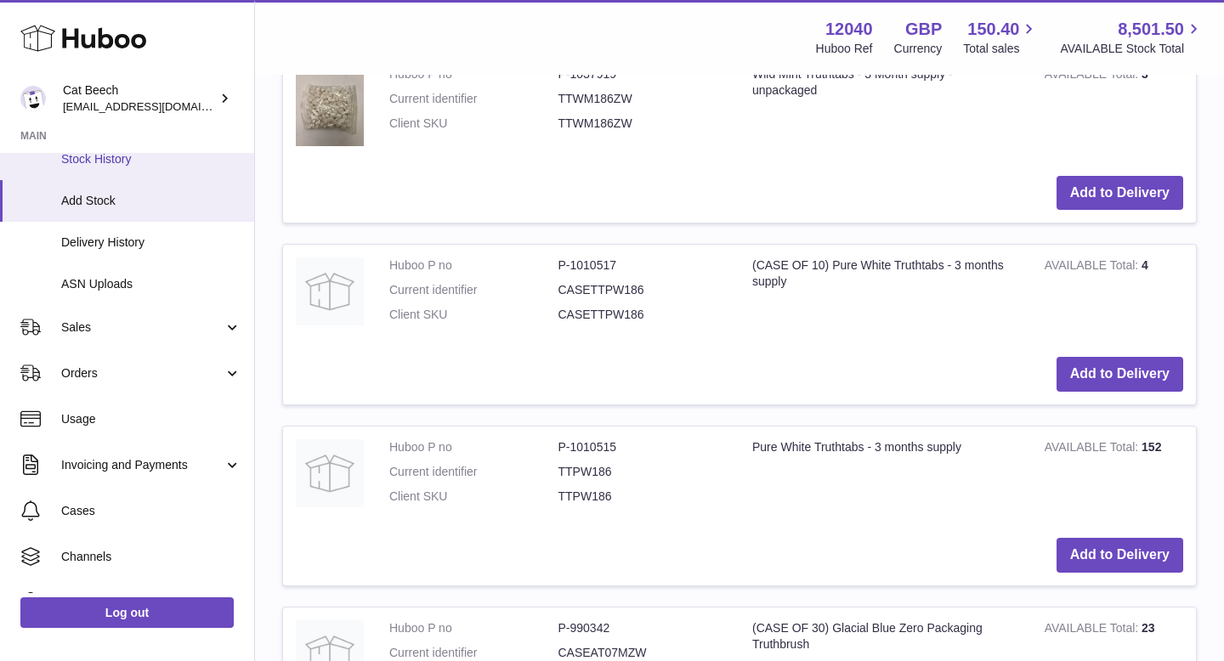
scroll to position [272, 0]
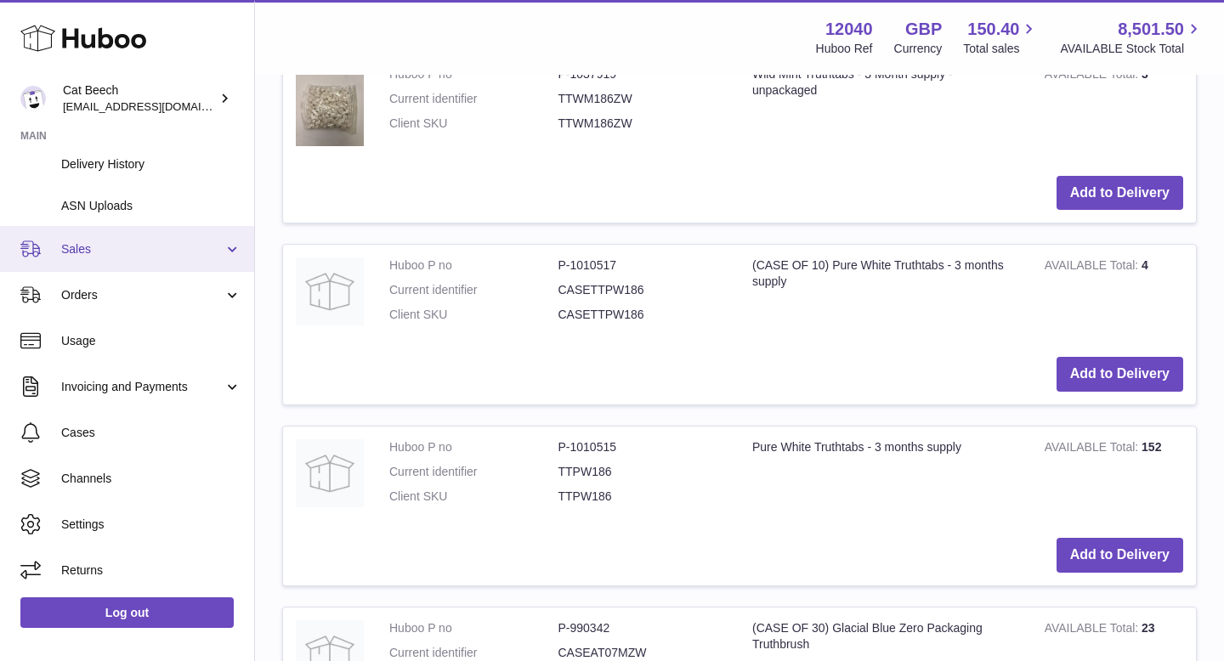
click at [133, 255] on span "Sales" at bounding box center [142, 249] width 162 height 16
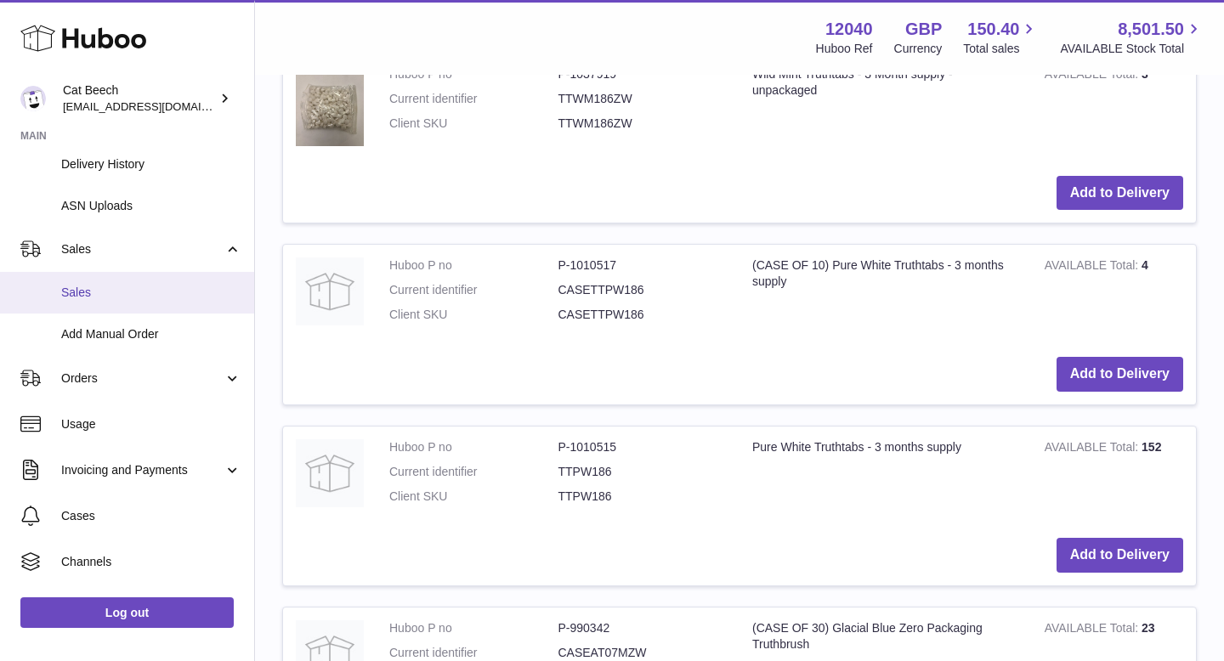
click at [122, 298] on span "Sales" at bounding box center [151, 293] width 180 height 16
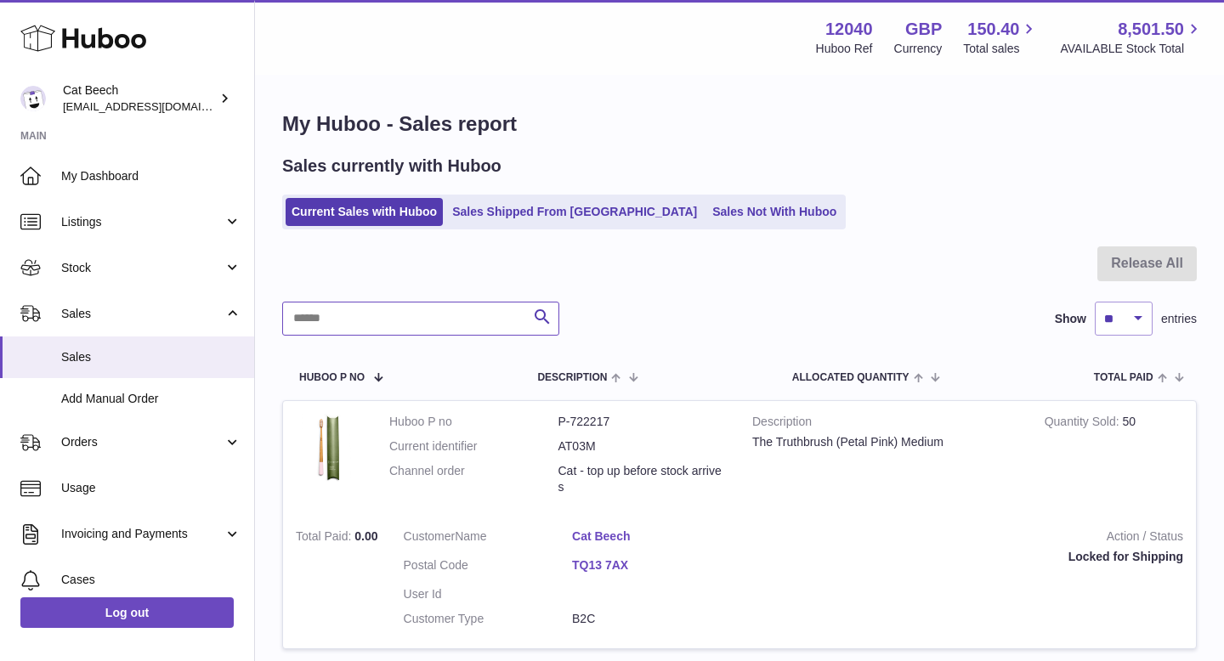
click at [390, 316] on input "text" at bounding box center [420, 319] width 277 height 34
click at [559, 219] on link "Sales Shipped From [GEOGRAPHIC_DATA]" at bounding box center [574, 212] width 257 height 28
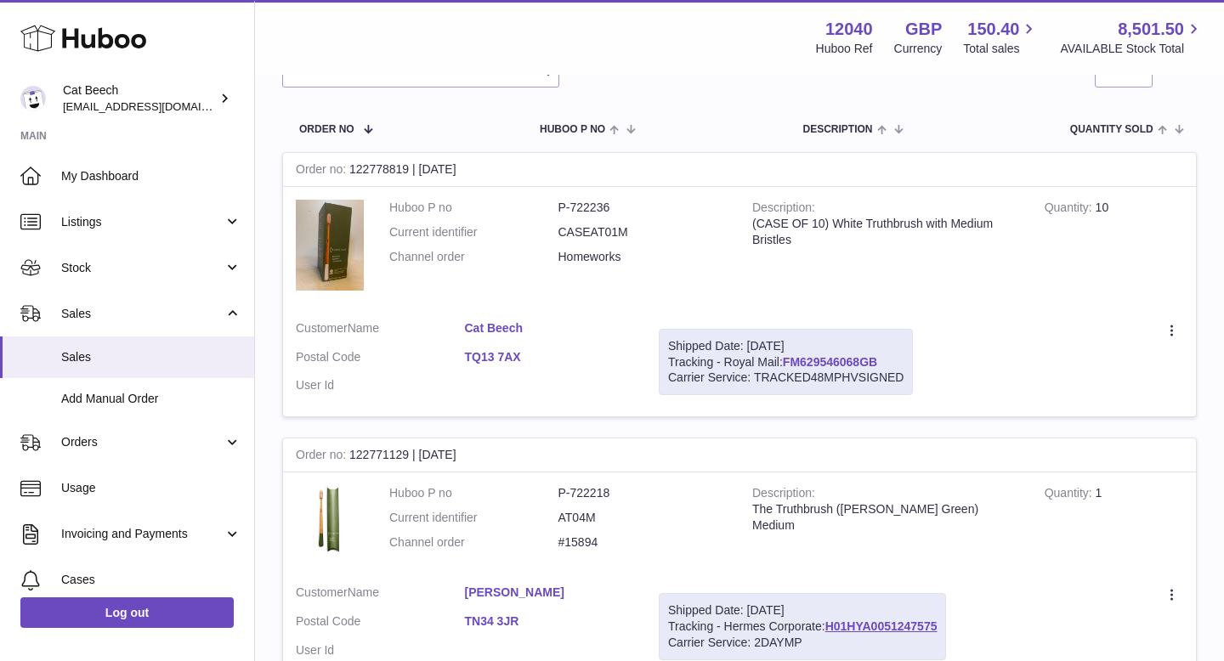
click at [827, 360] on link "FM629546068GB" at bounding box center [830, 362] width 94 height 14
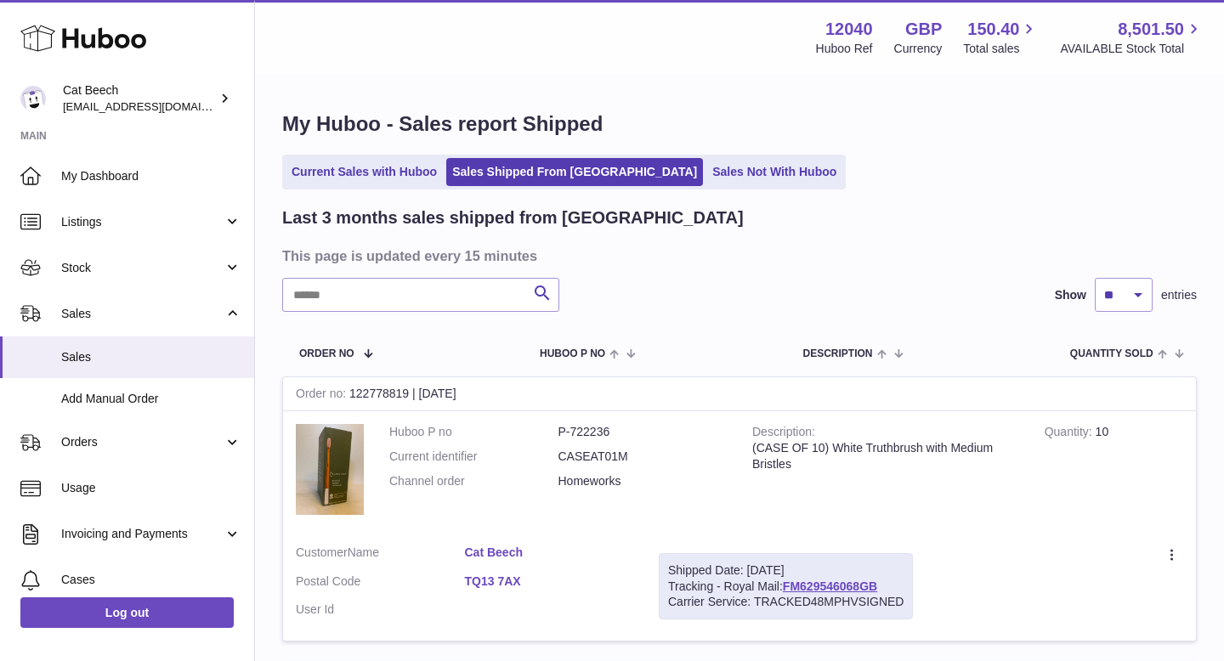
click at [372, 298] on input "text" at bounding box center [420, 295] width 277 height 34
type input "*********"
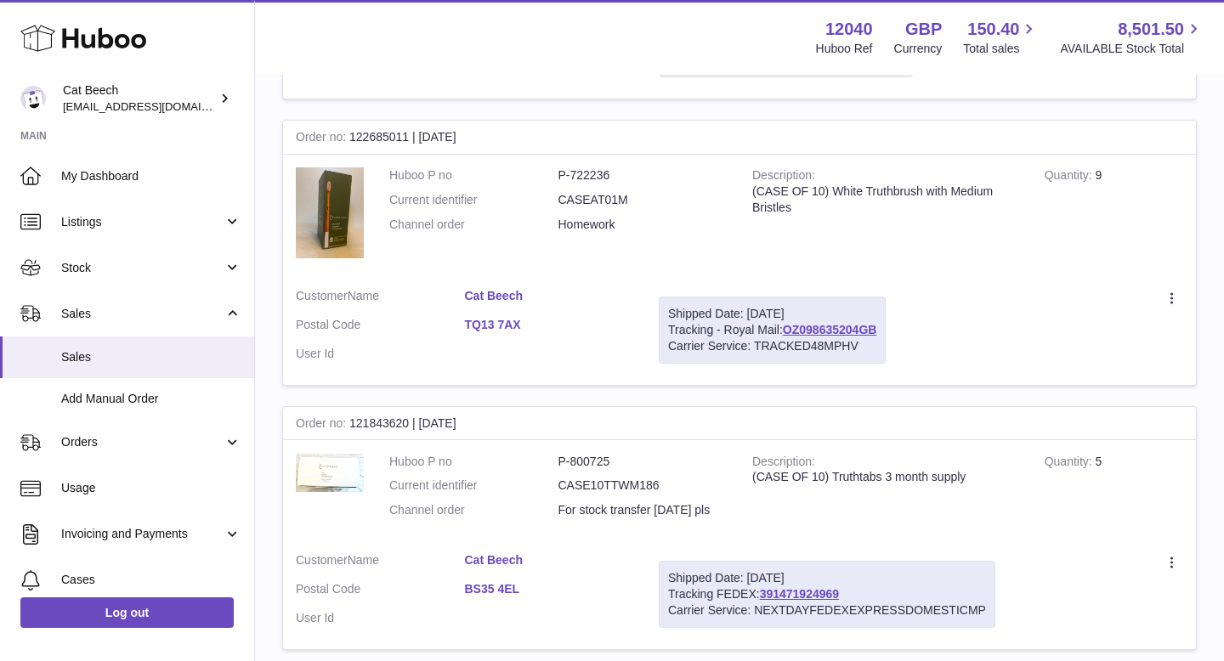
scroll to position [547, 0]
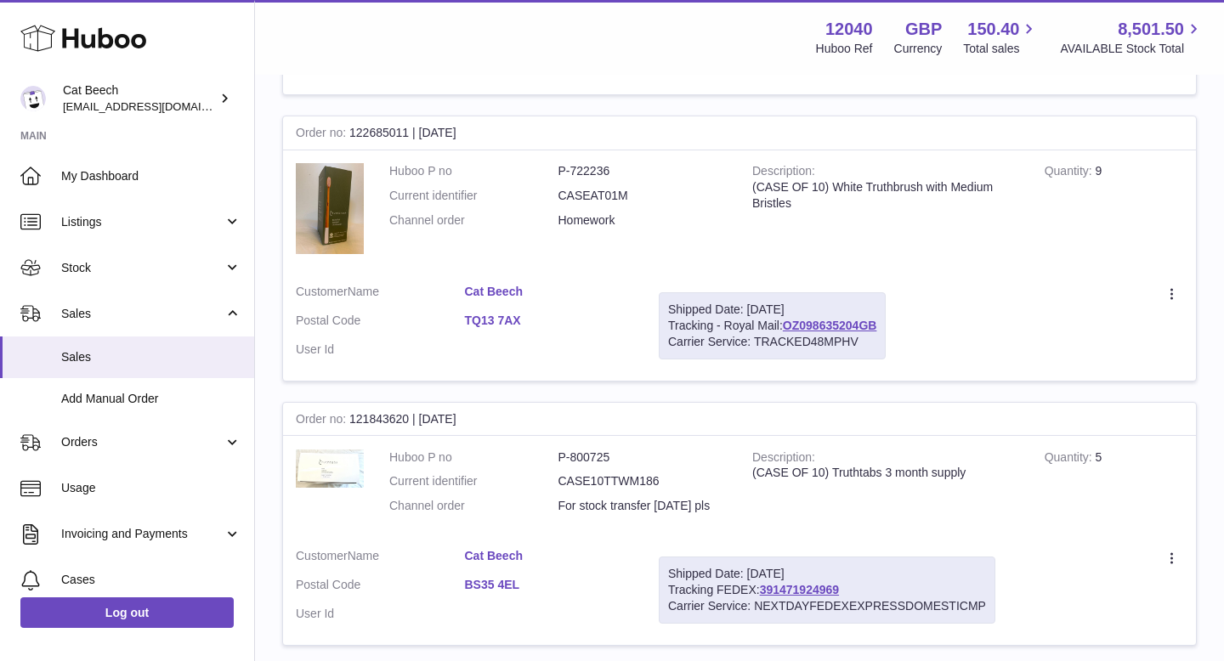
click at [991, 335] on td "Create a ticket Duplicate Order" at bounding box center [1048, 326] width 298 height 110
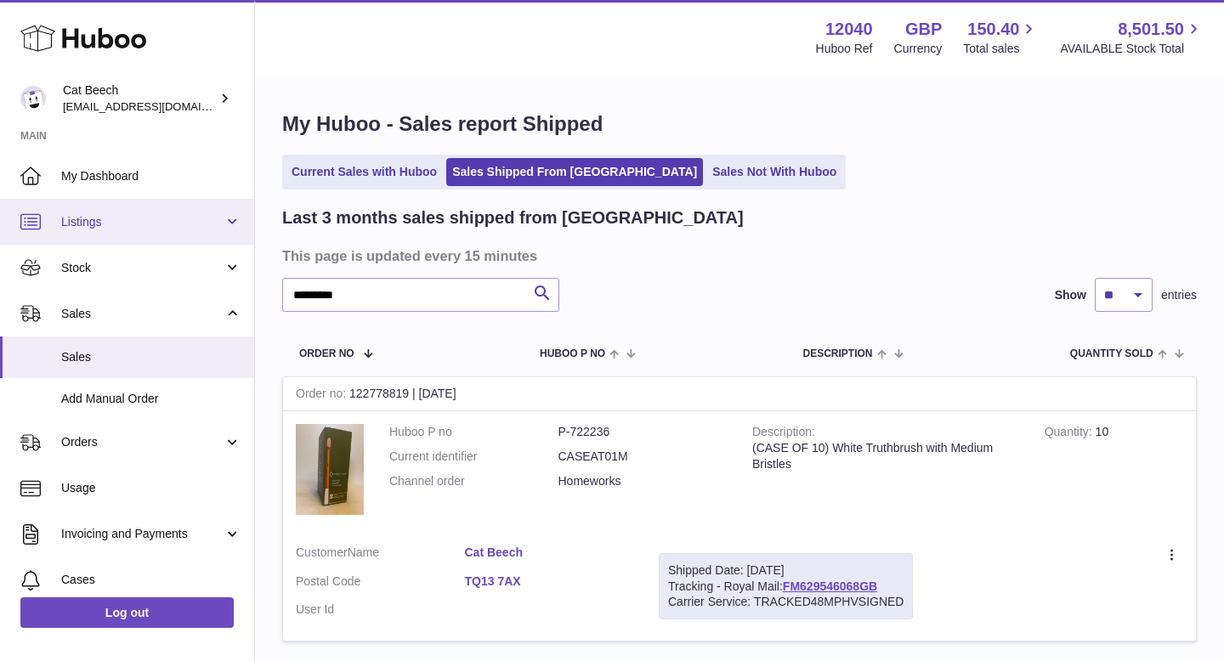
click at [97, 231] on link "Listings" at bounding box center [127, 222] width 254 height 46
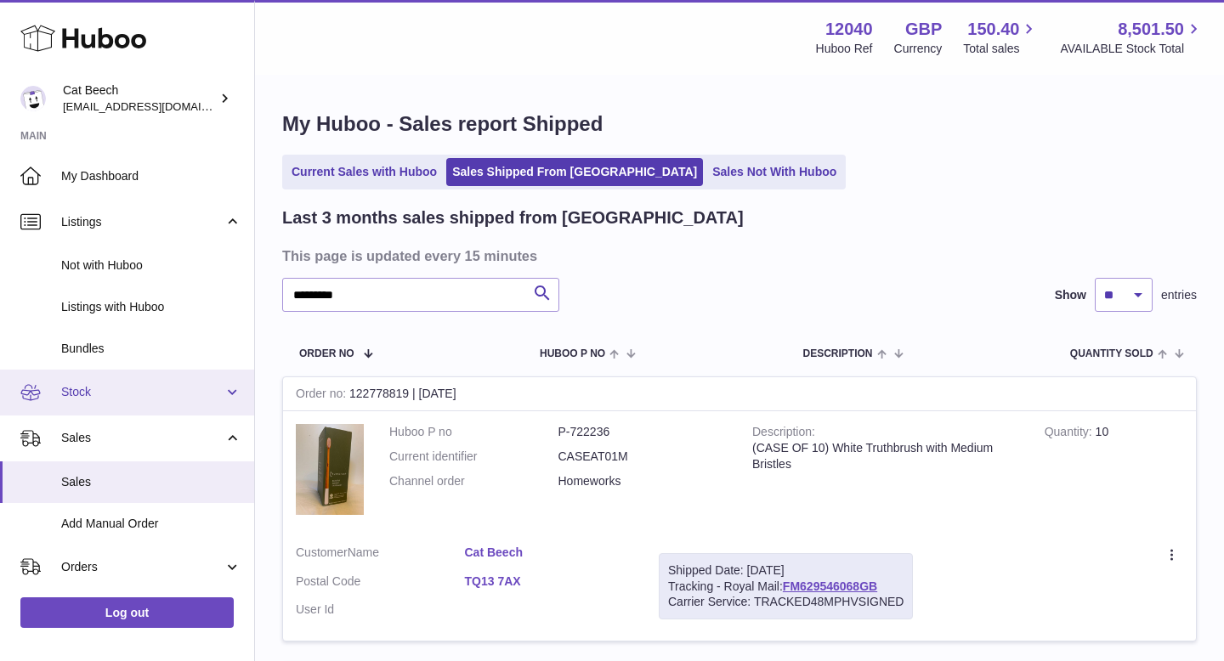
click at [105, 399] on span "Stock" at bounding box center [142, 392] width 162 height 16
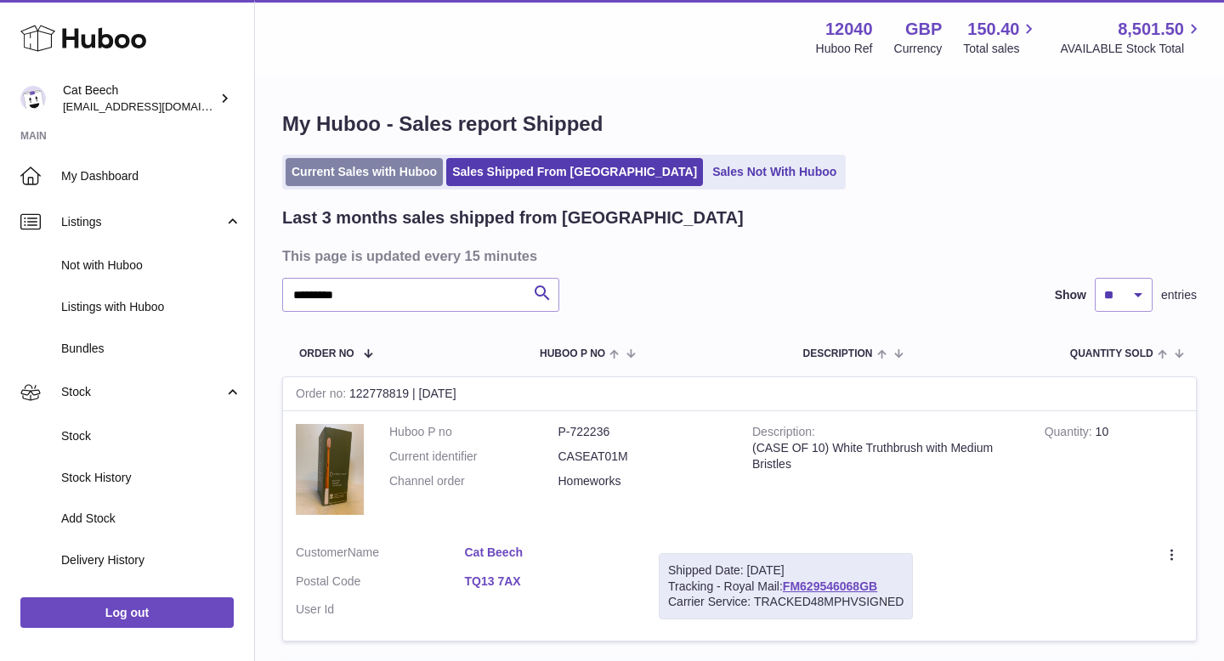
click at [346, 183] on link "Current Sales with Huboo" at bounding box center [364, 172] width 157 height 28
